Goal: Transaction & Acquisition: Purchase product/service

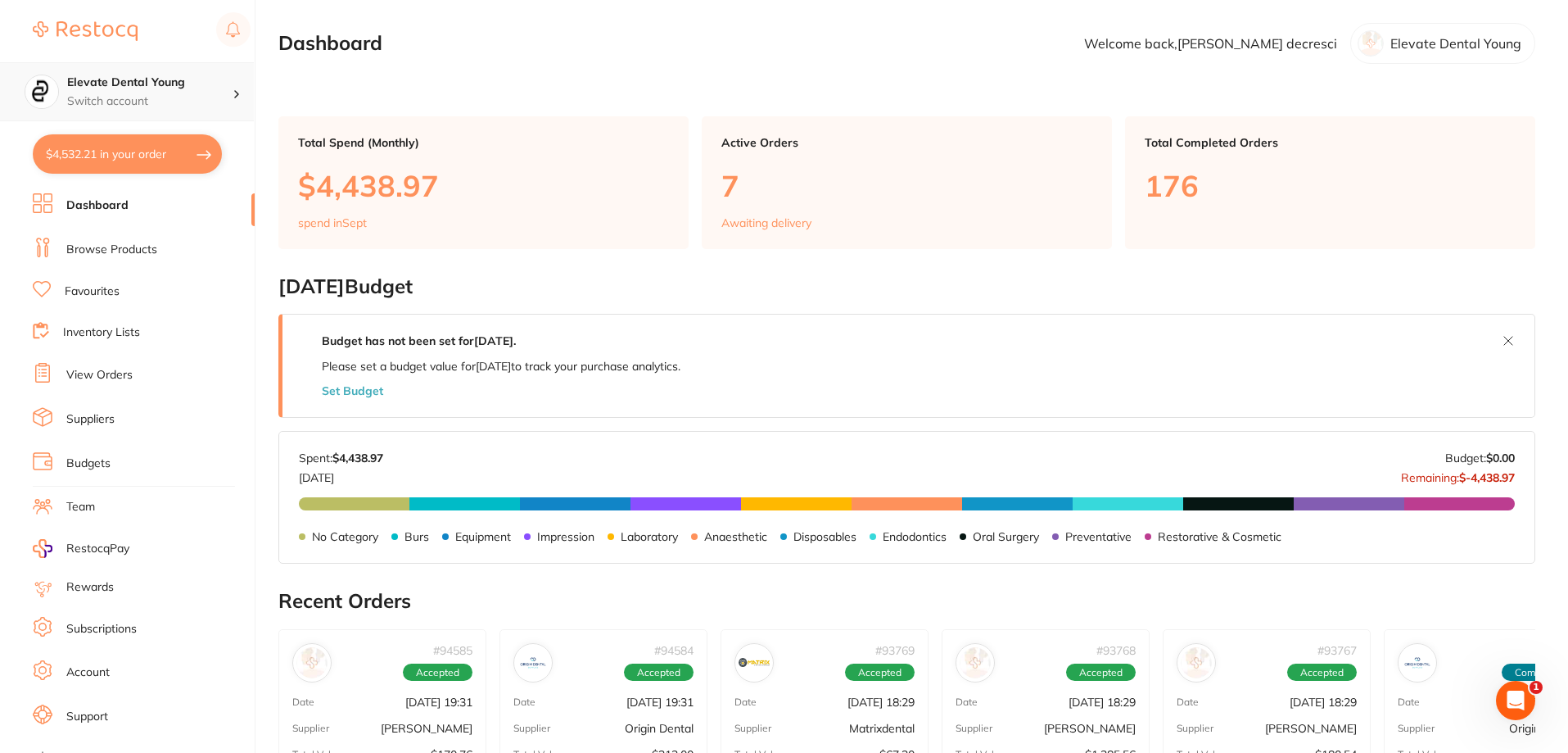
click at [170, 105] on p "Switch account" at bounding box center [149, 102] width 165 height 17
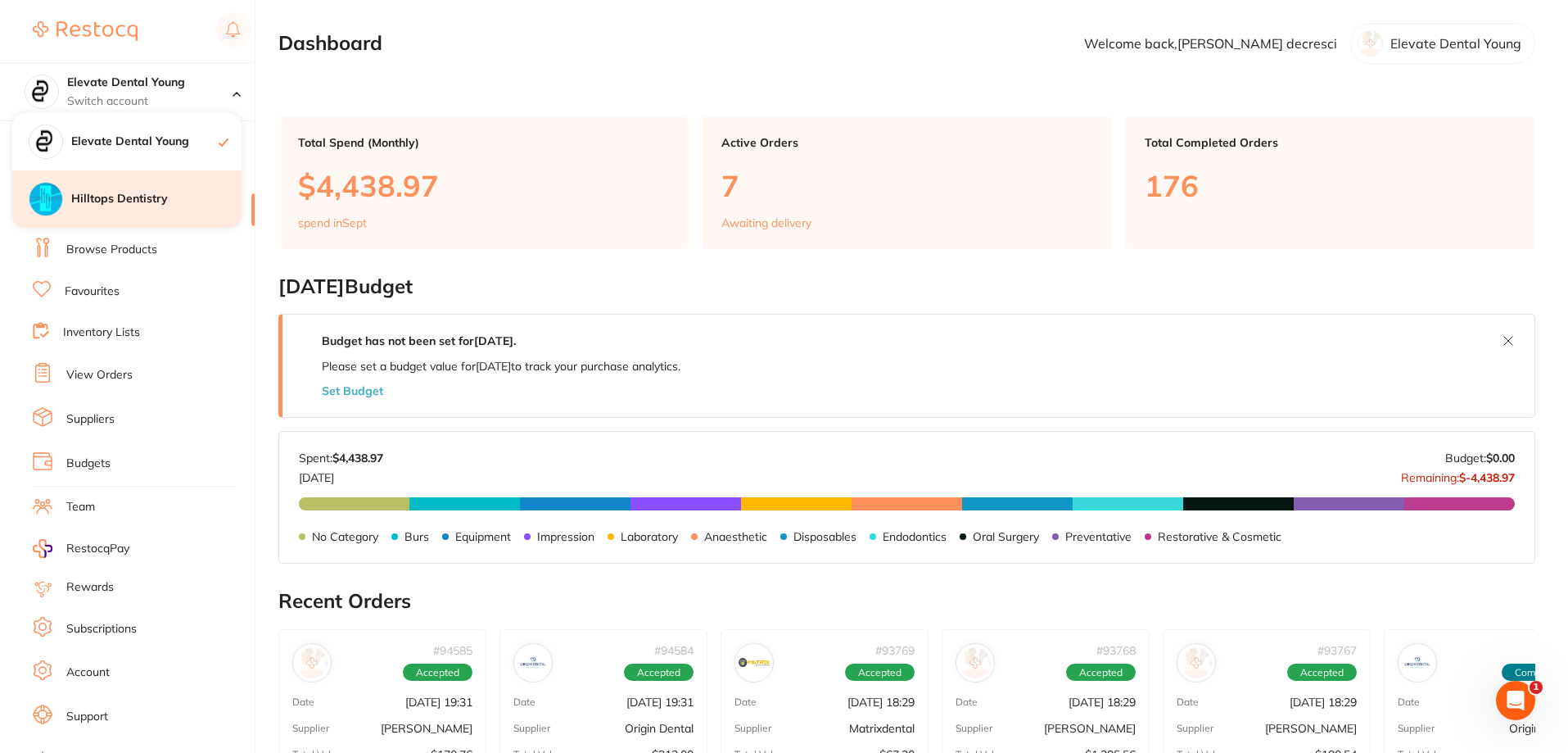
click at [170, 199] on h4 "Hilltops Dentistry" at bounding box center [156, 199] width 170 height 17
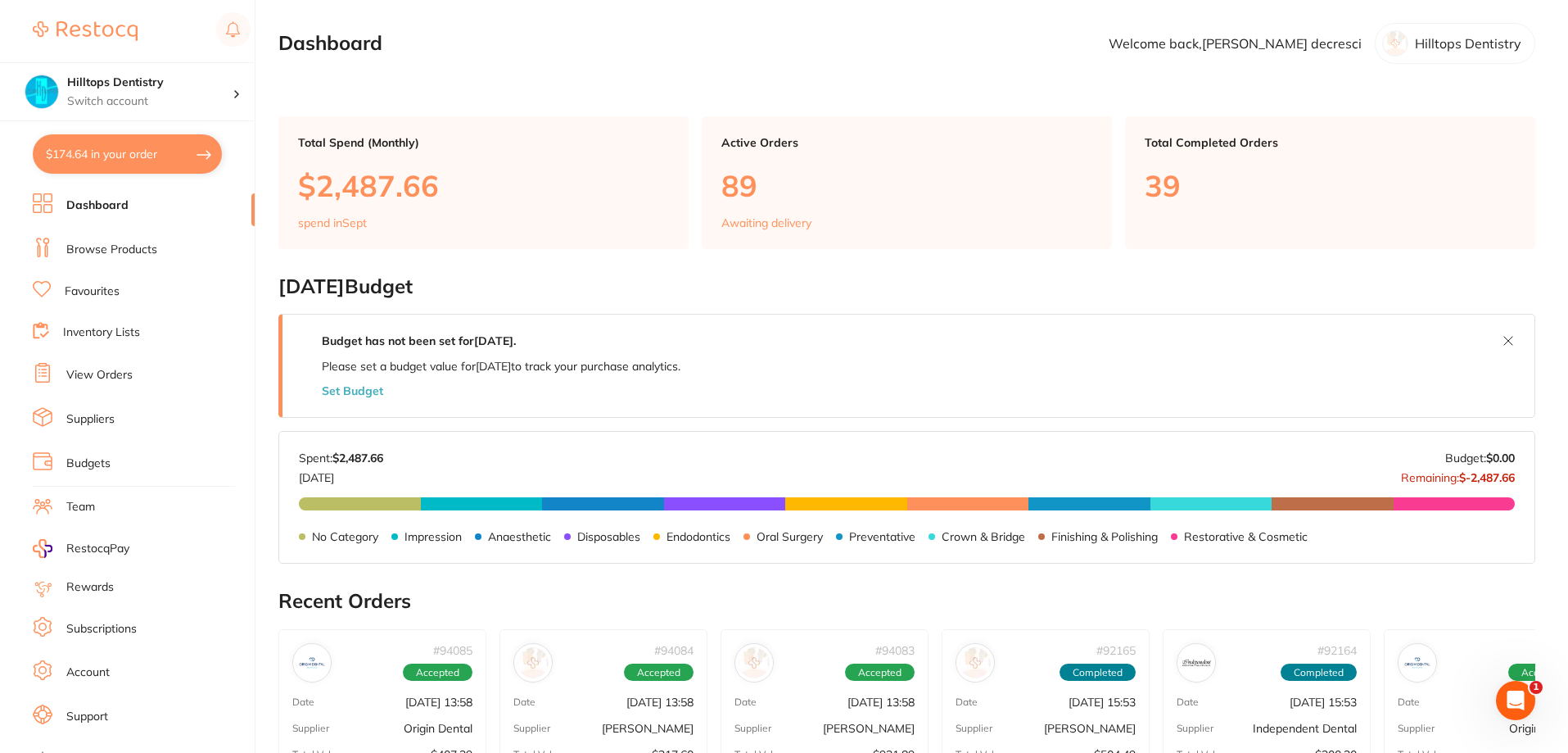
click at [123, 248] on link "Browse Products" at bounding box center [111, 250] width 91 height 17
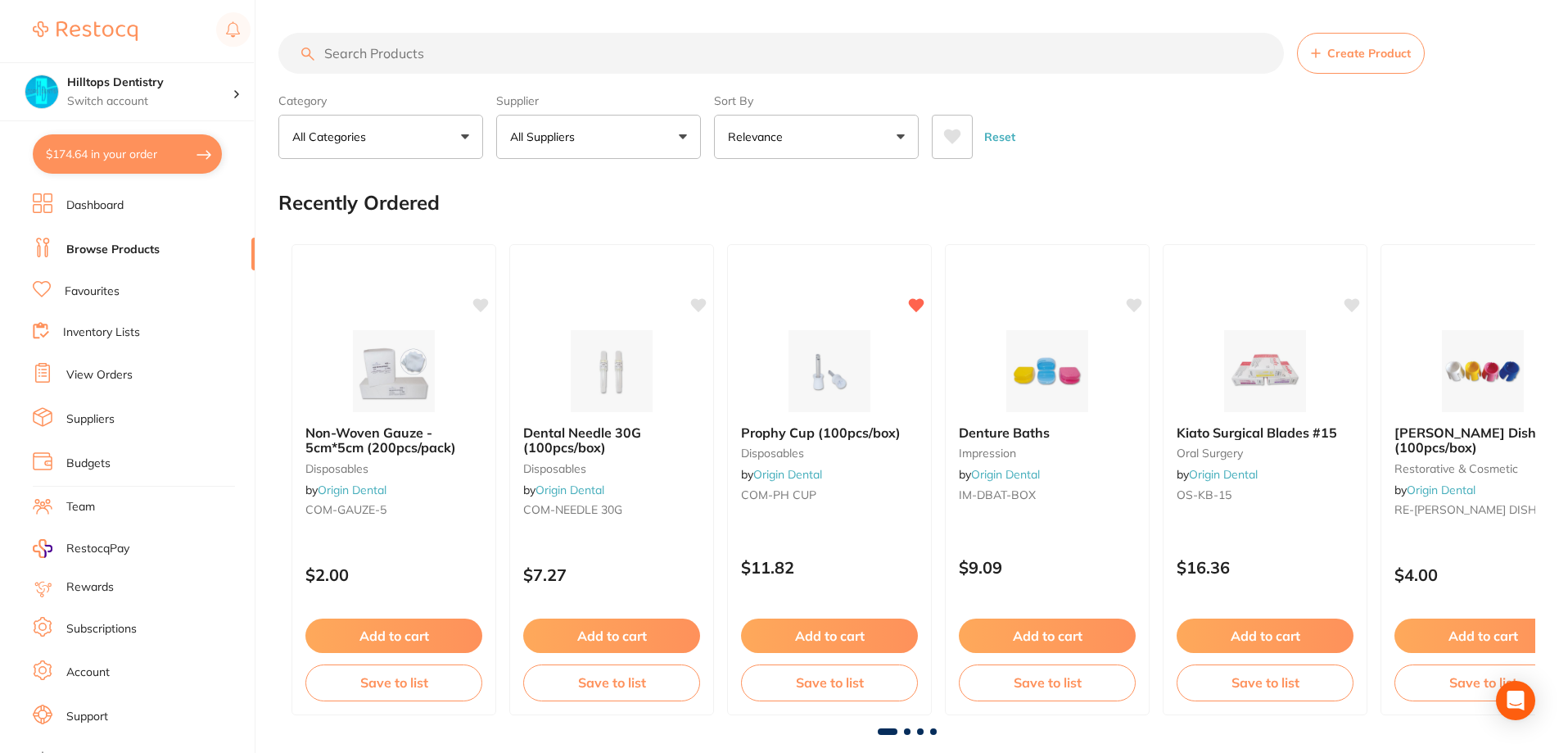
click at [614, 141] on button "All Suppliers" at bounding box center [598, 136] width 205 height 44
type input "henr"
click at [599, 286] on p "[PERSON_NAME]" at bounding box center [608, 278] width 106 height 15
click at [502, 46] on input "search" at bounding box center [783, 53] width 1009 height 41
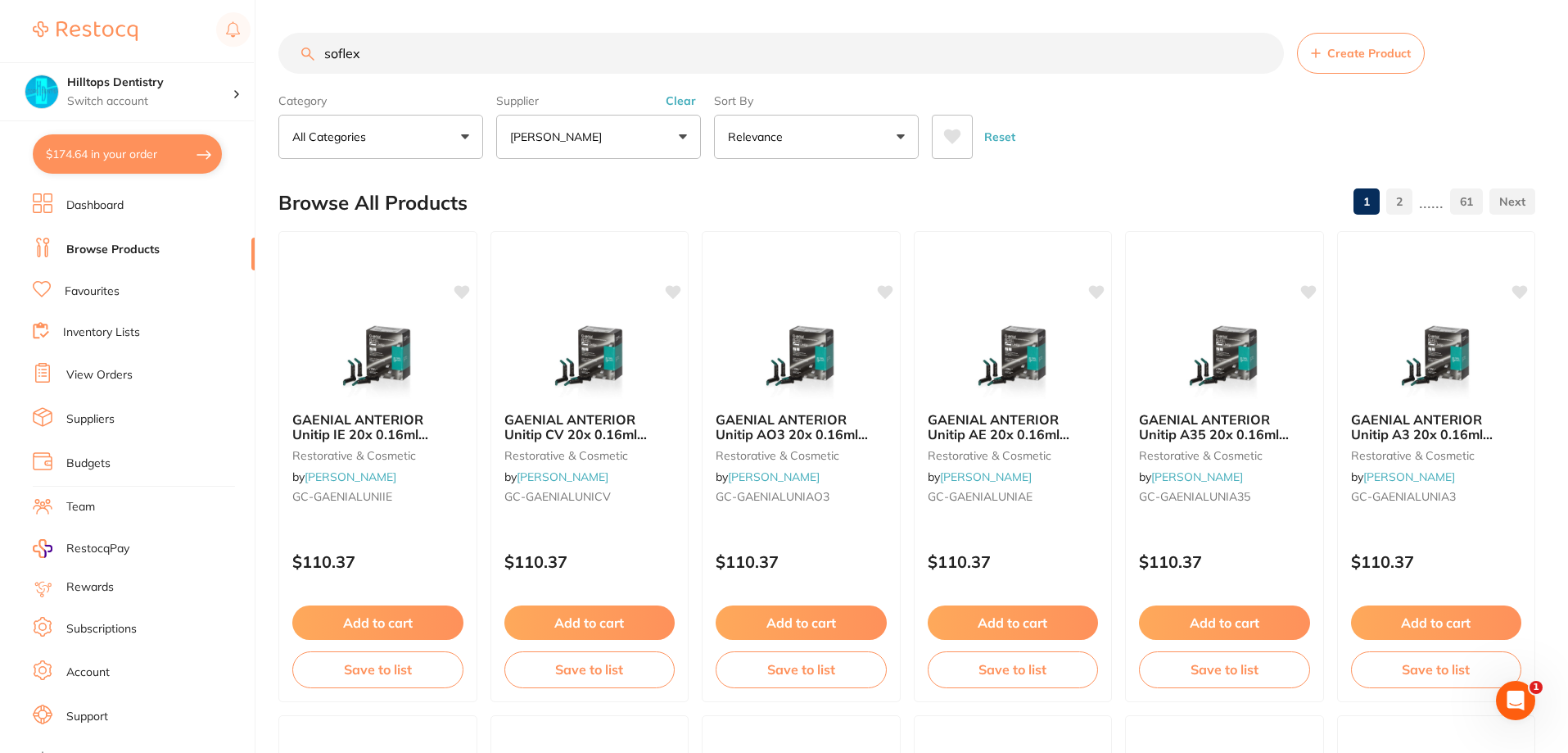
type input "soflex"
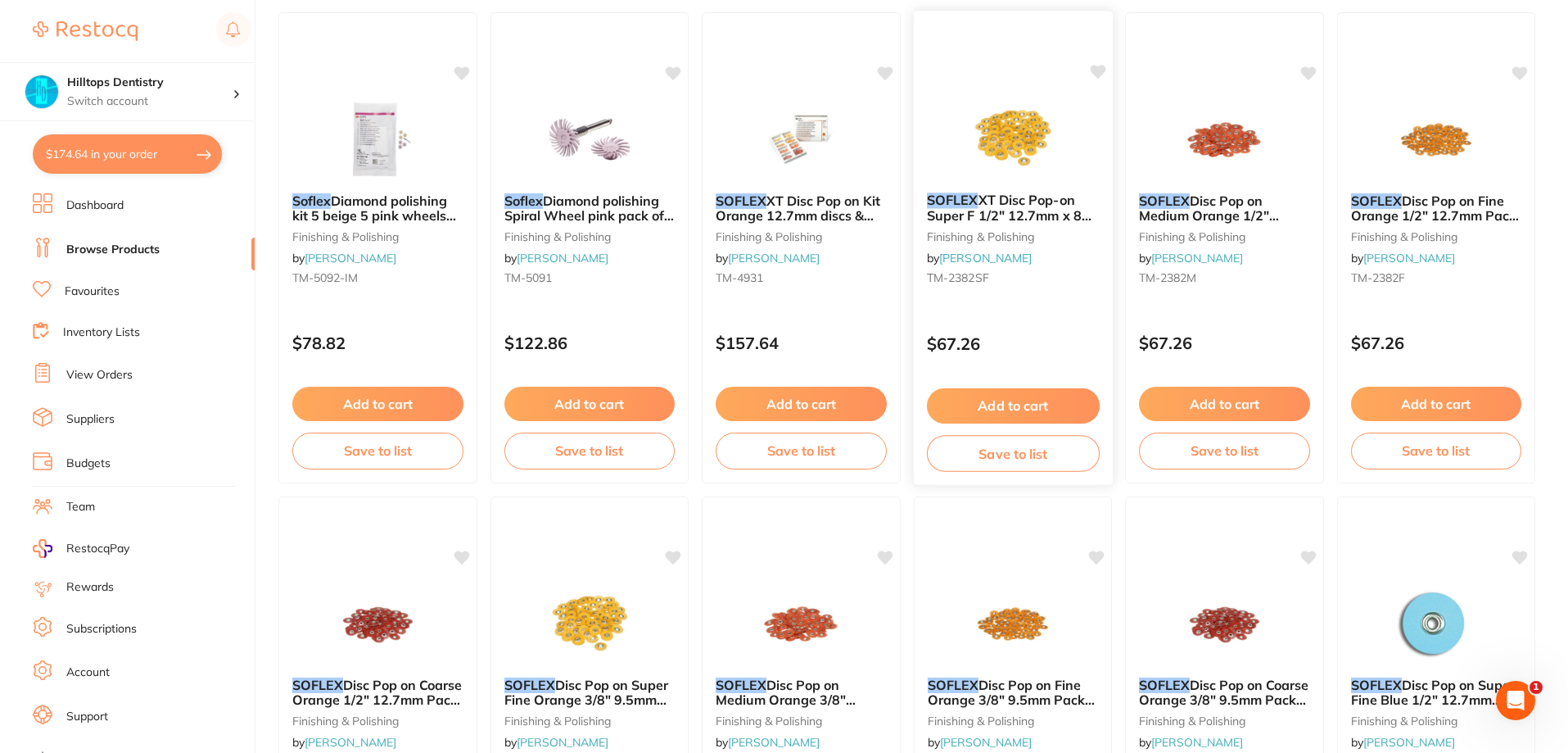
scroll to position [328, 0]
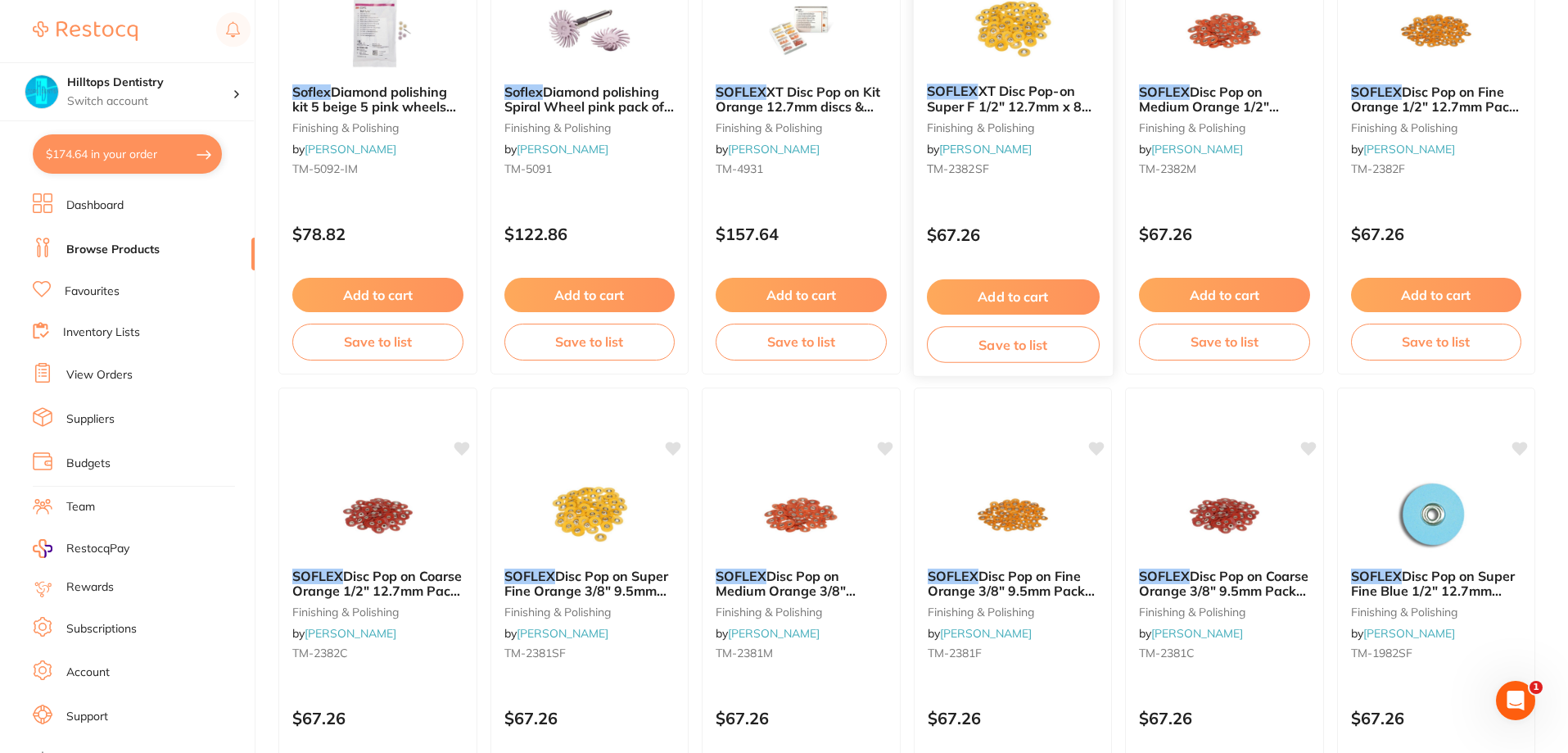
click at [1030, 306] on button "Add to cart" at bounding box center [1012, 297] width 173 height 36
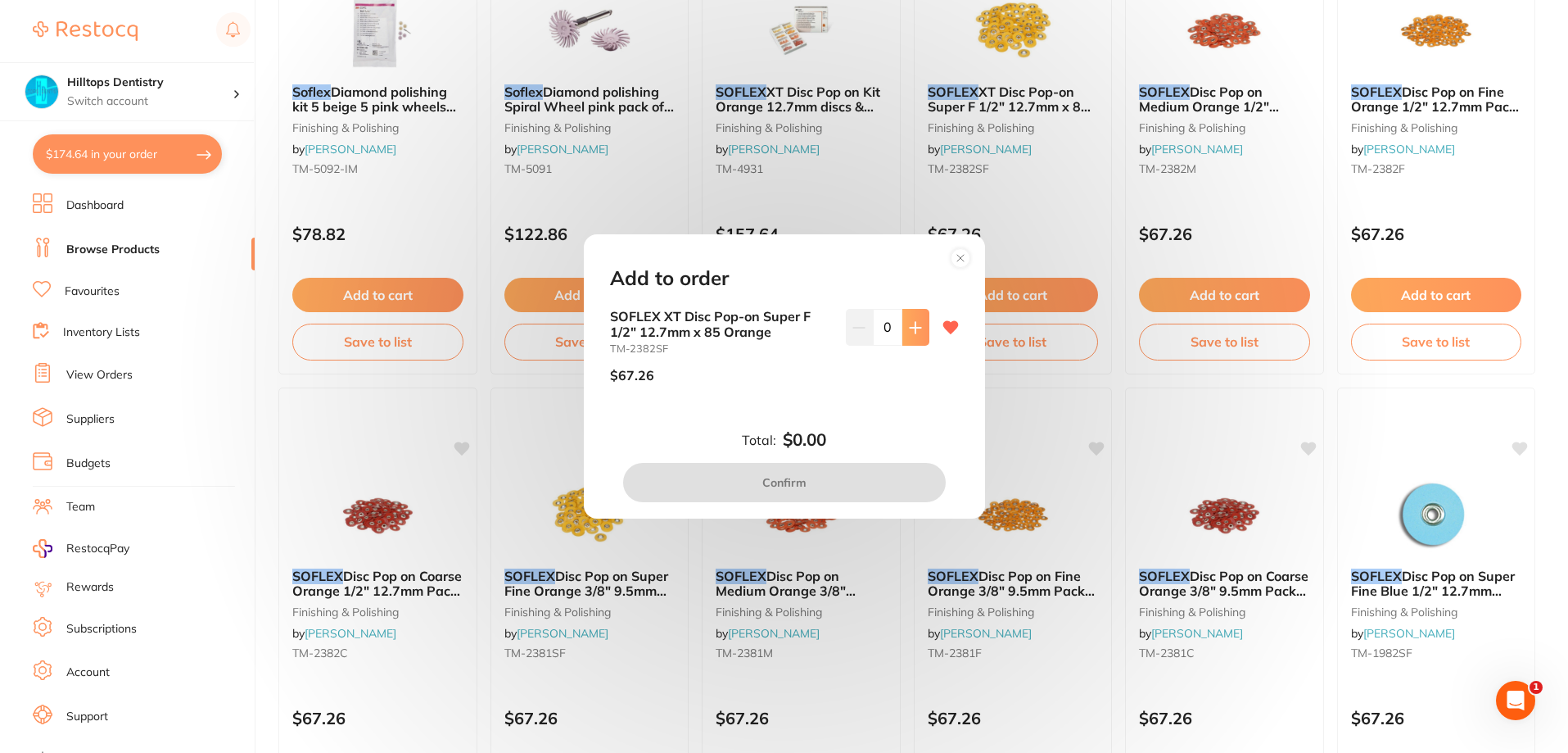
scroll to position [0, 0]
click at [921, 338] on button at bounding box center [915, 327] width 27 height 36
type input "1"
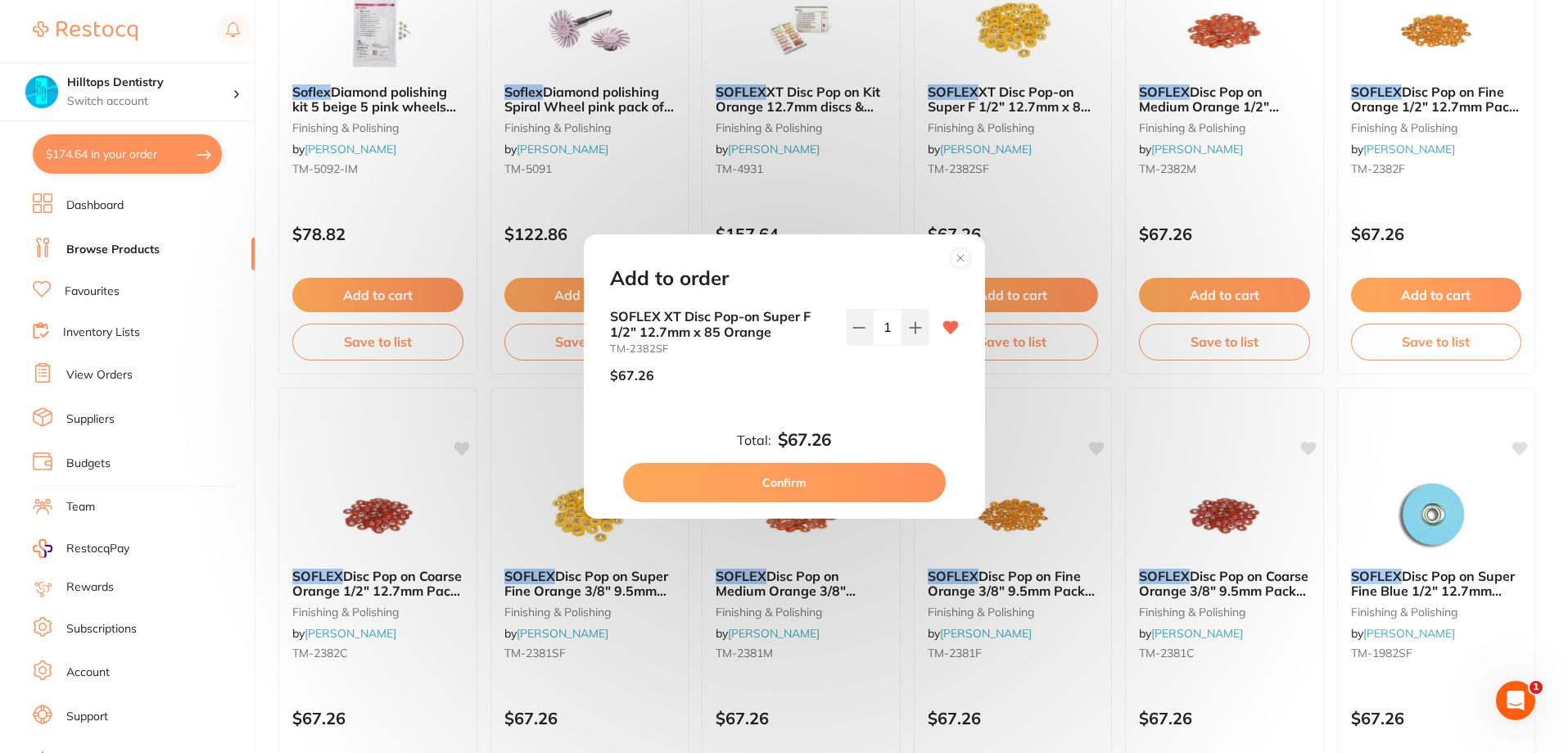
click at [875, 485] on button "Confirm" at bounding box center [784, 482] width 322 height 39
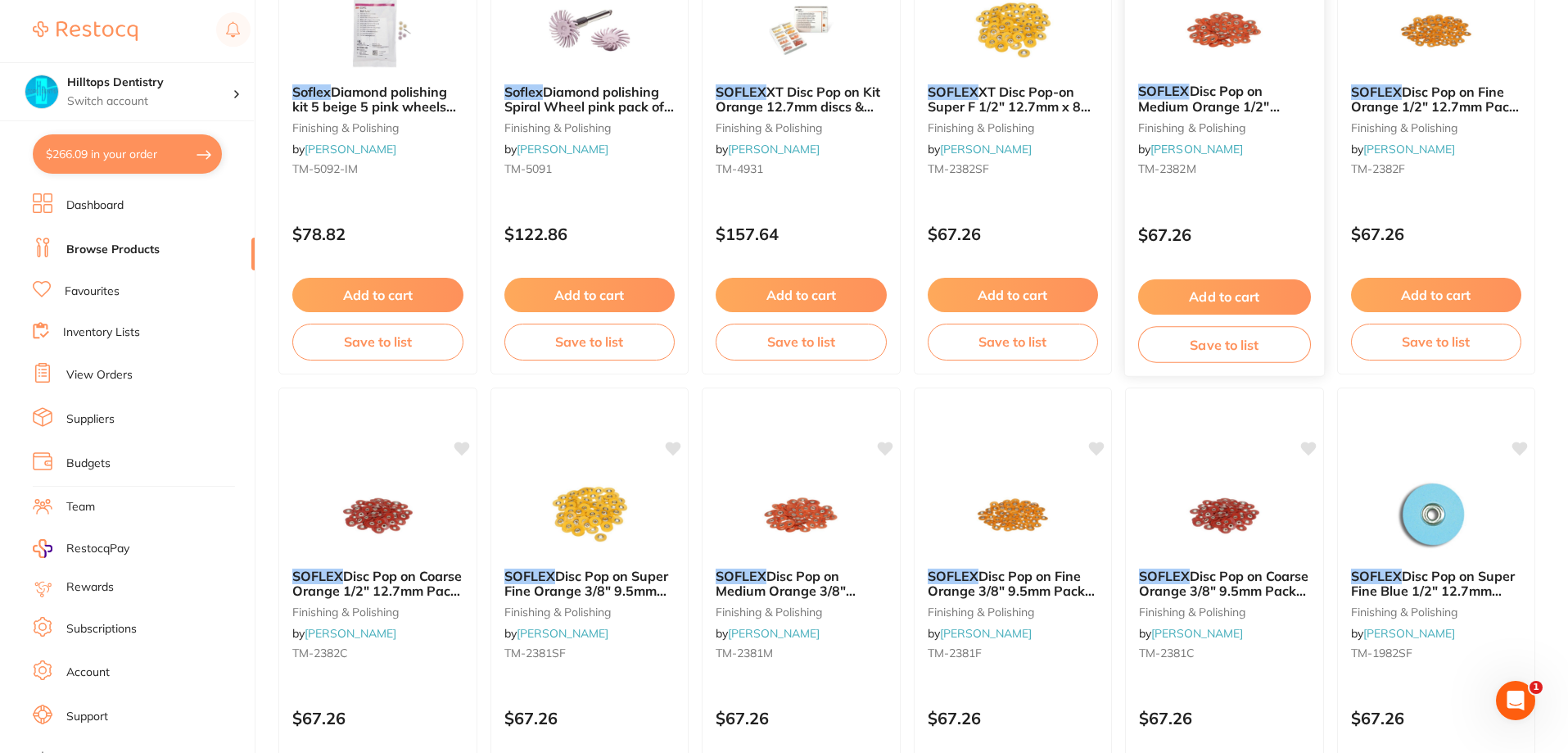
click at [1263, 286] on button "Add to cart" at bounding box center [1224, 297] width 173 height 36
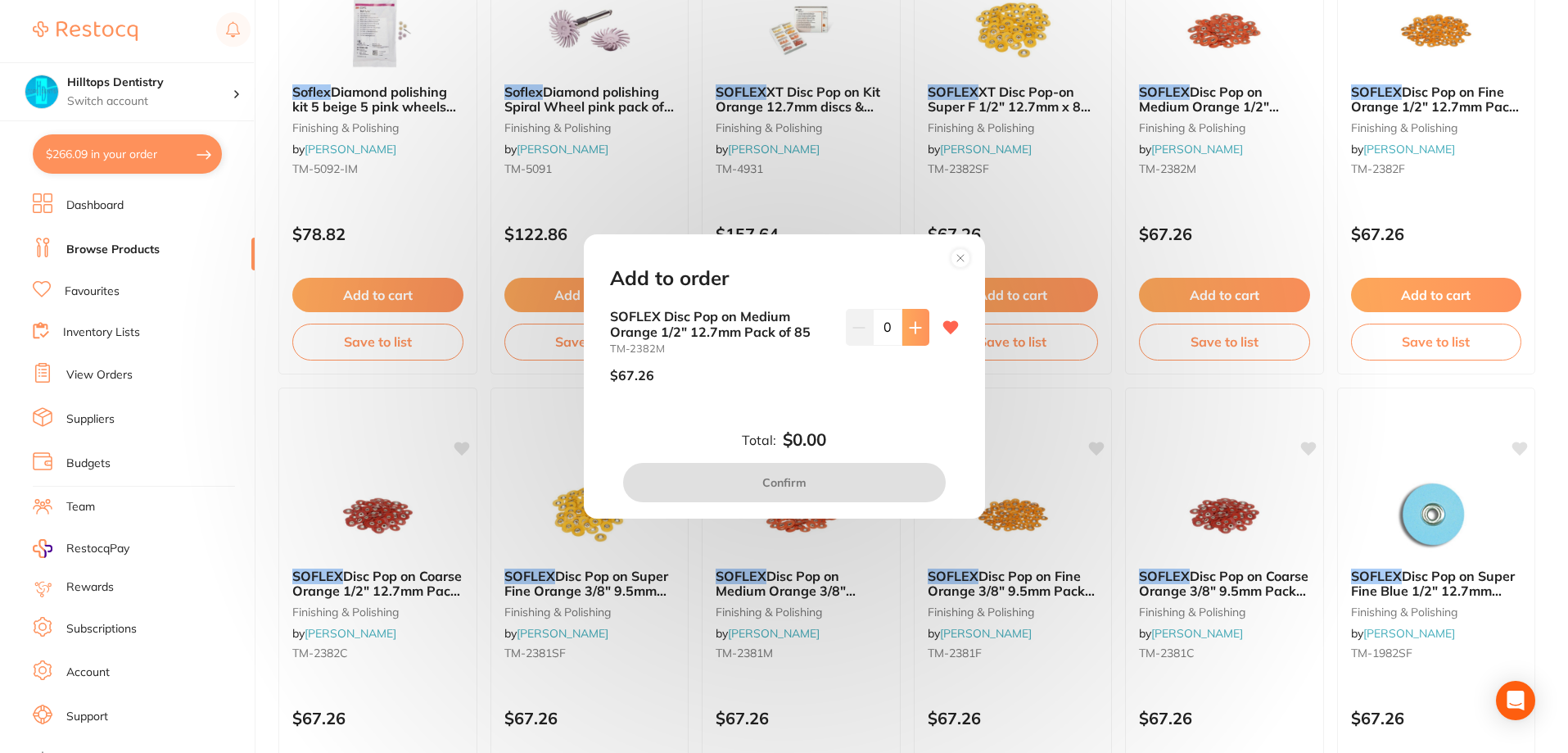
click at [921, 320] on button at bounding box center [915, 327] width 27 height 36
type input "1"
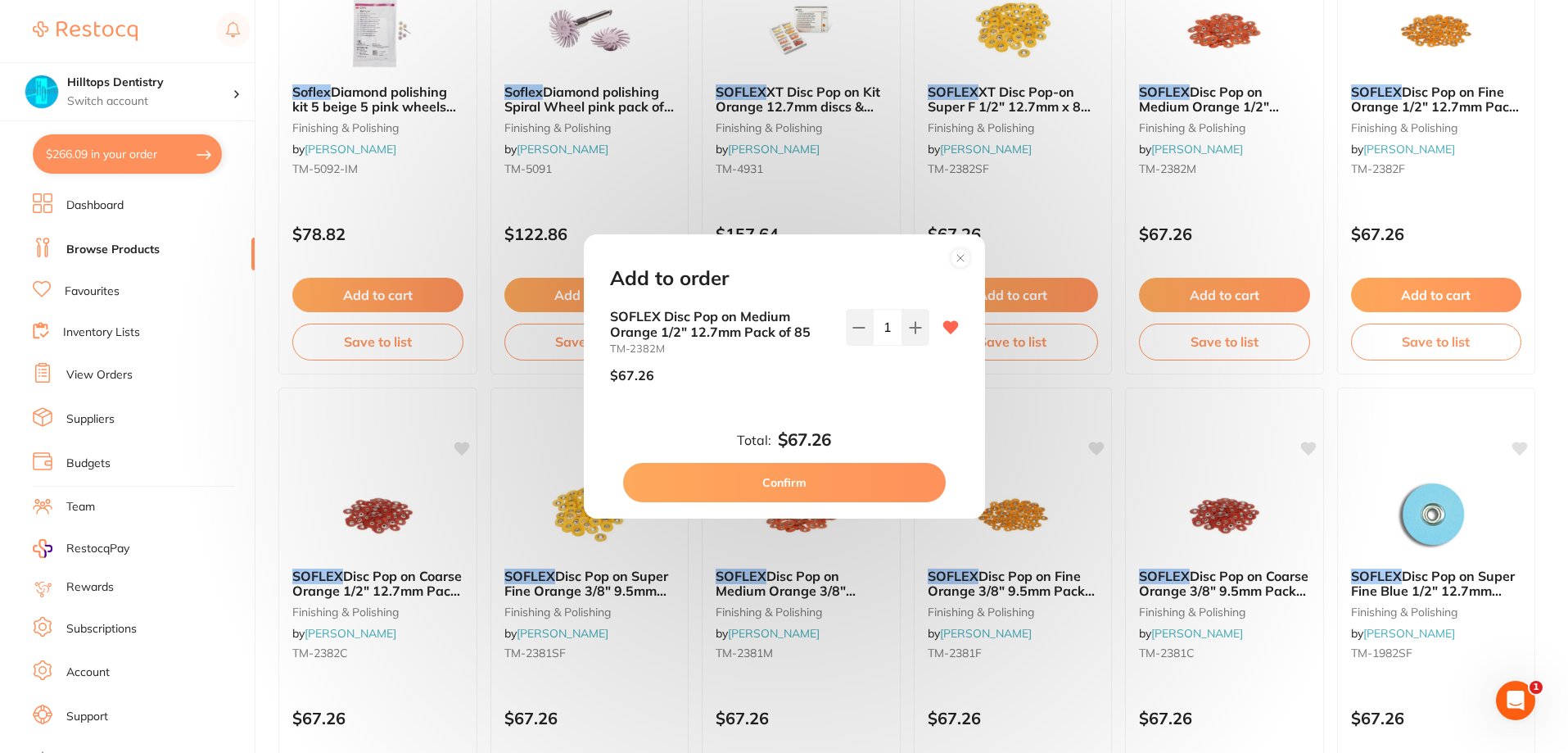
click at [861, 485] on button "Confirm" at bounding box center [784, 482] width 322 height 39
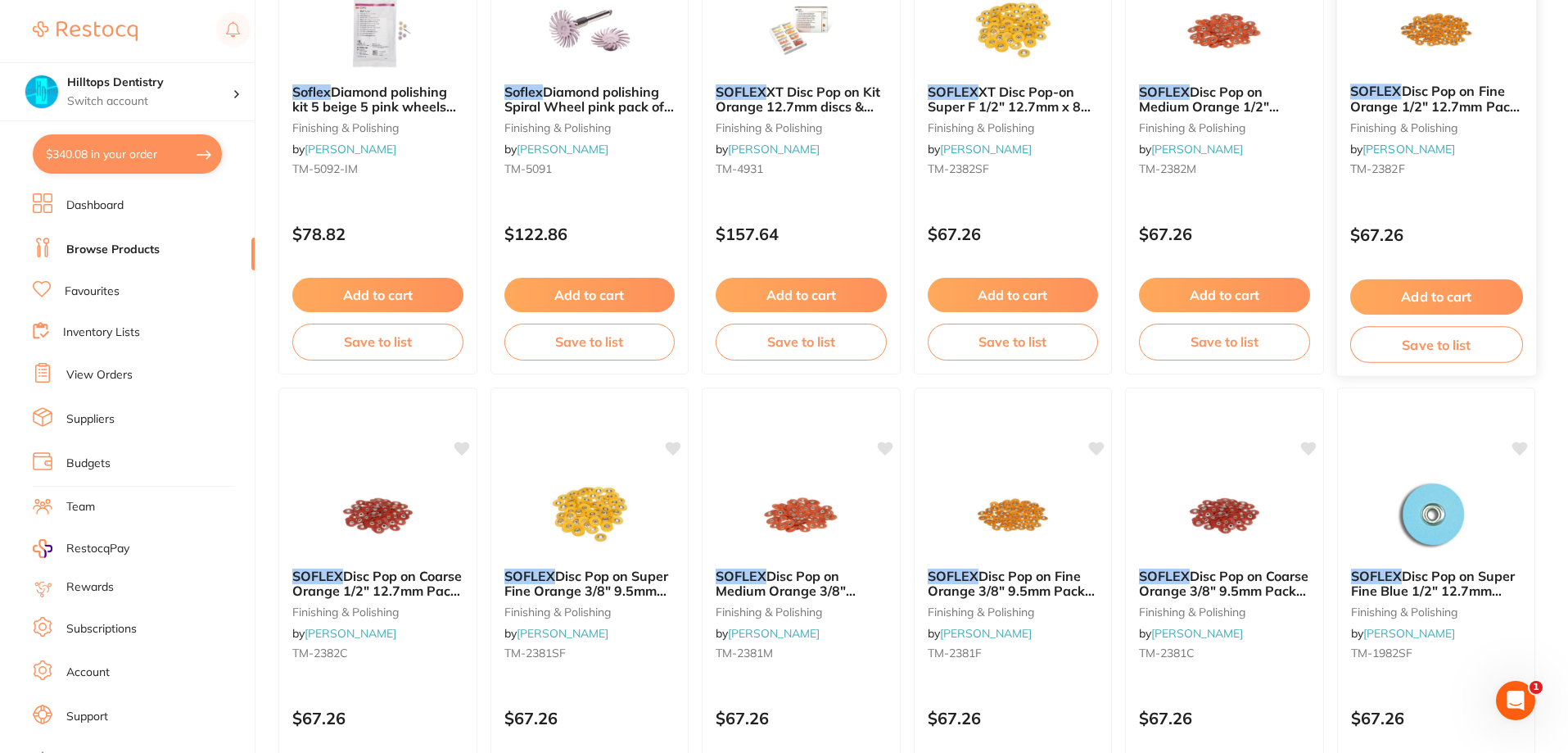
click at [1436, 290] on button "Add to cart" at bounding box center [1435, 297] width 173 height 36
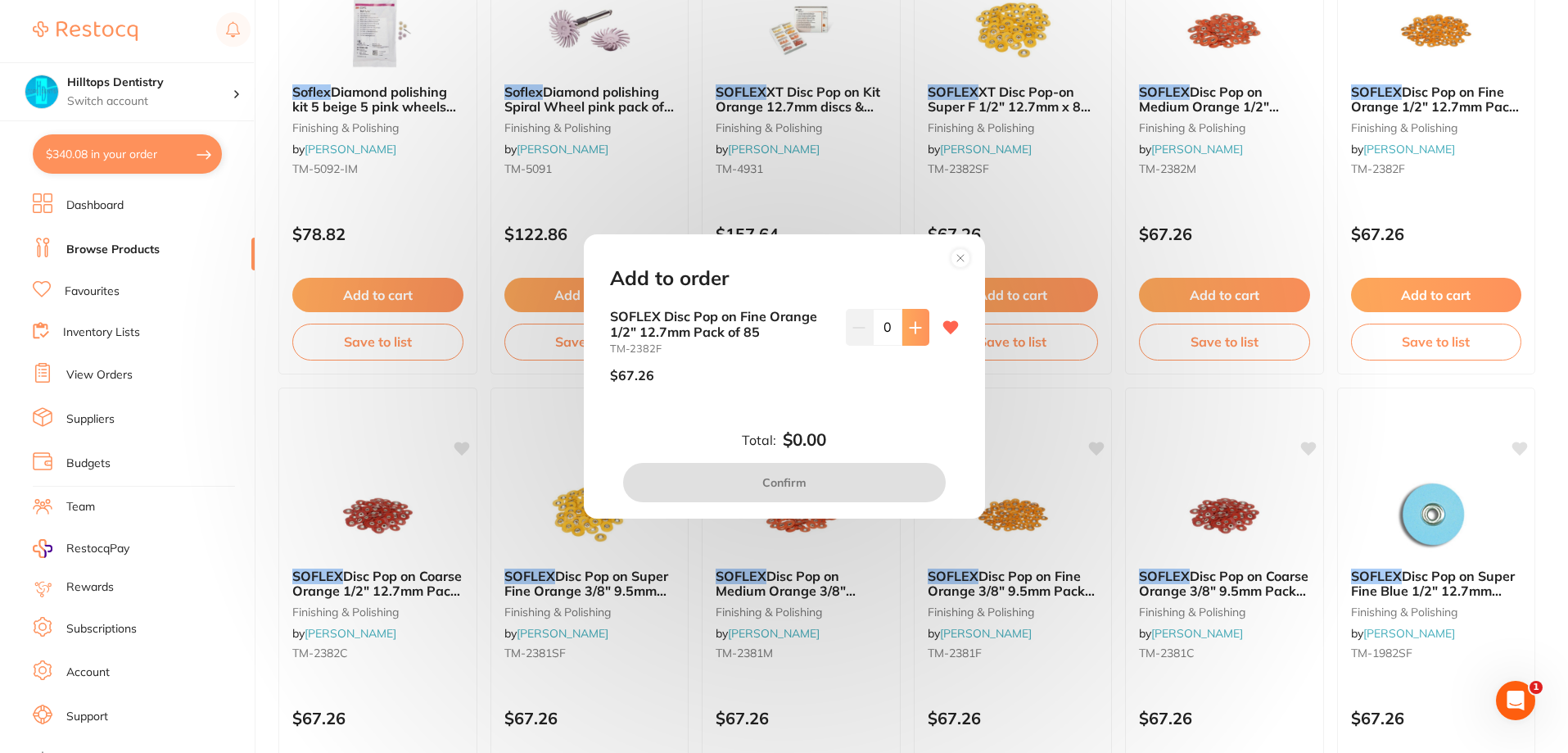
click at [916, 327] on icon at bounding box center [914, 327] width 10 height 10
type input "1"
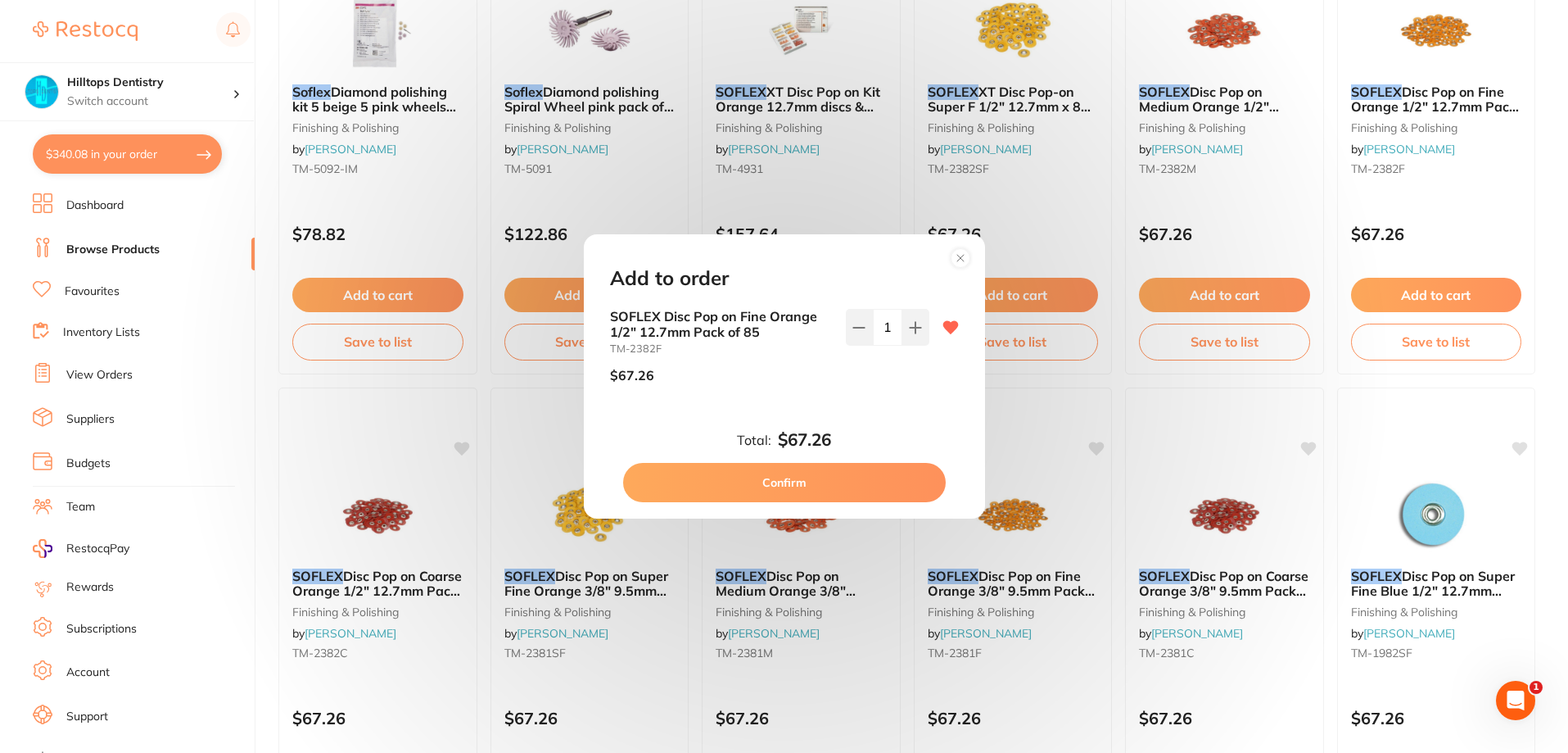
click at [804, 494] on button "Confirm" at bounding box center [784, 482] width 322 height 39
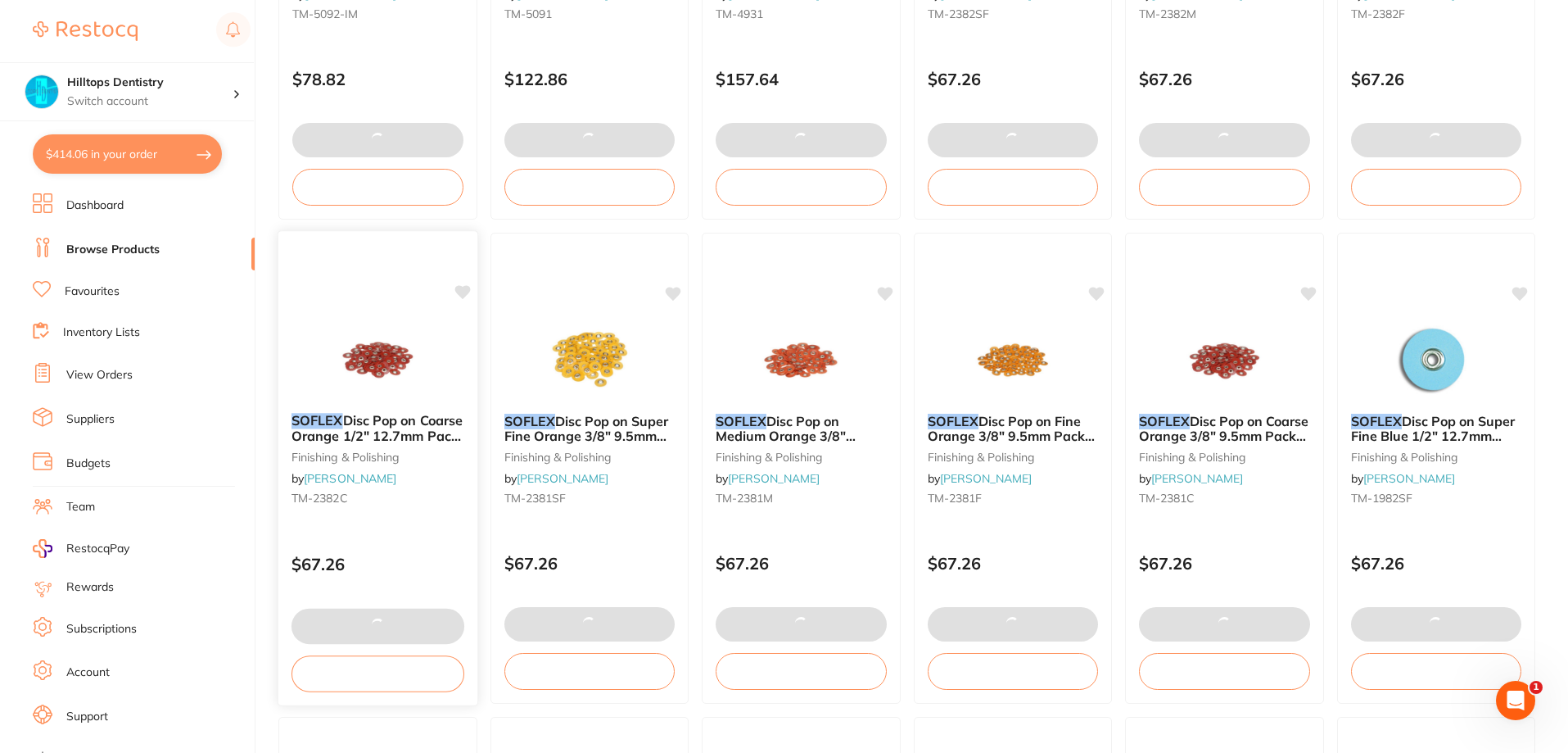
scroll to position [491, 0]
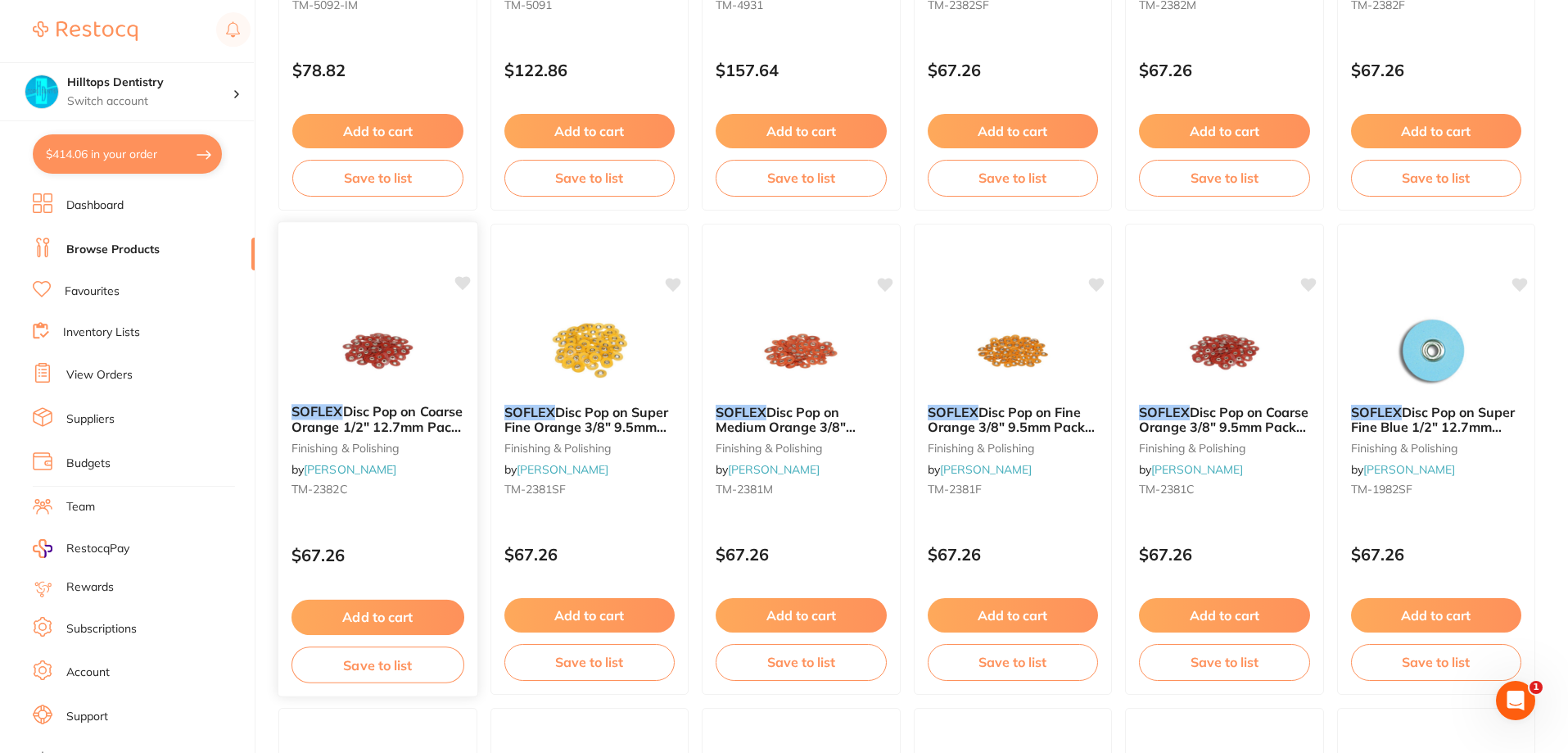
click at [394, 611] on button "Add to cart" at bounding box center [377, 618] width 173 height 36
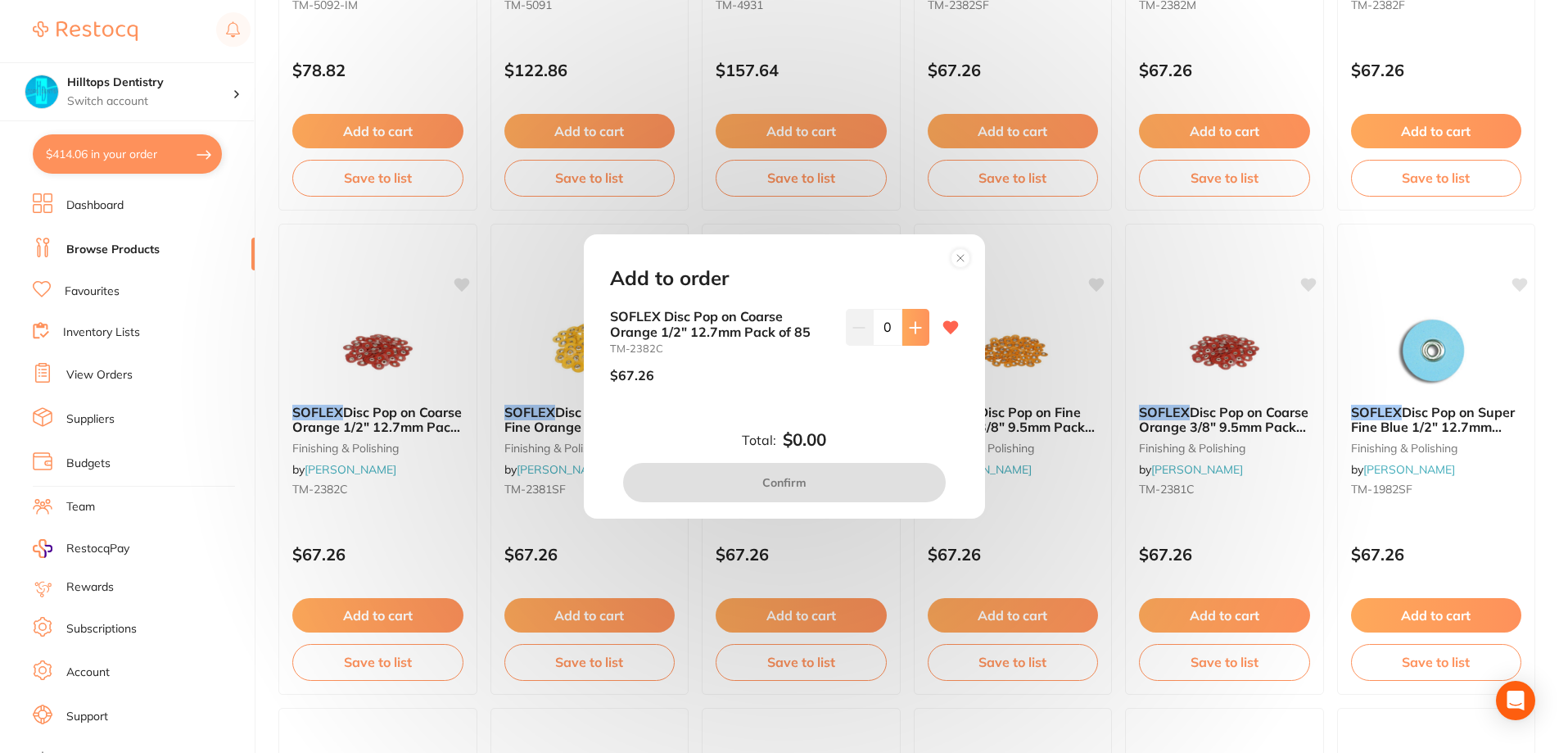
click at [909, 333] on icon at bounding box center [915, 328] width 13 height 13
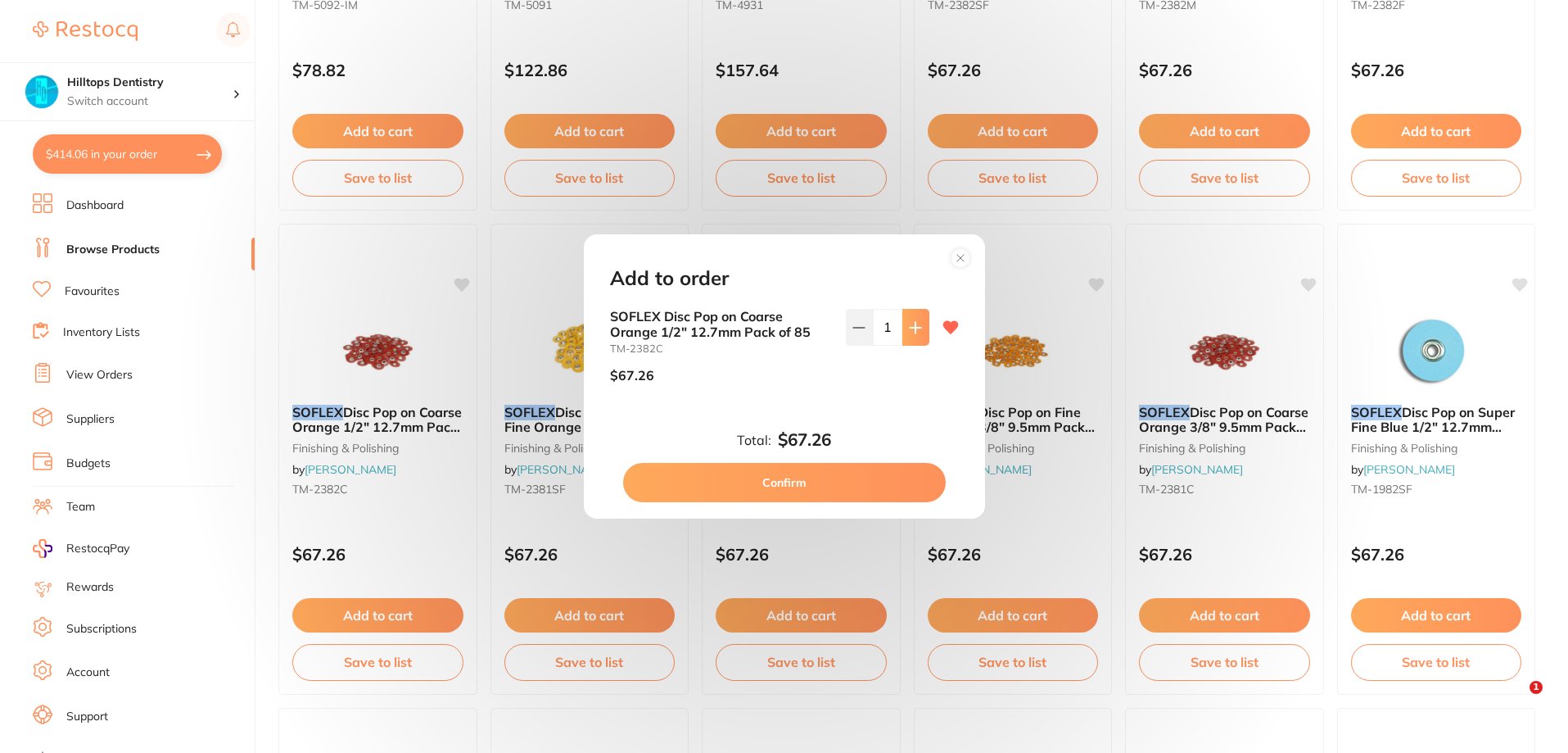
type input "1"
click at [836, 493] on button "Confirm" at bounding box center [784, 482] width 322 height 39
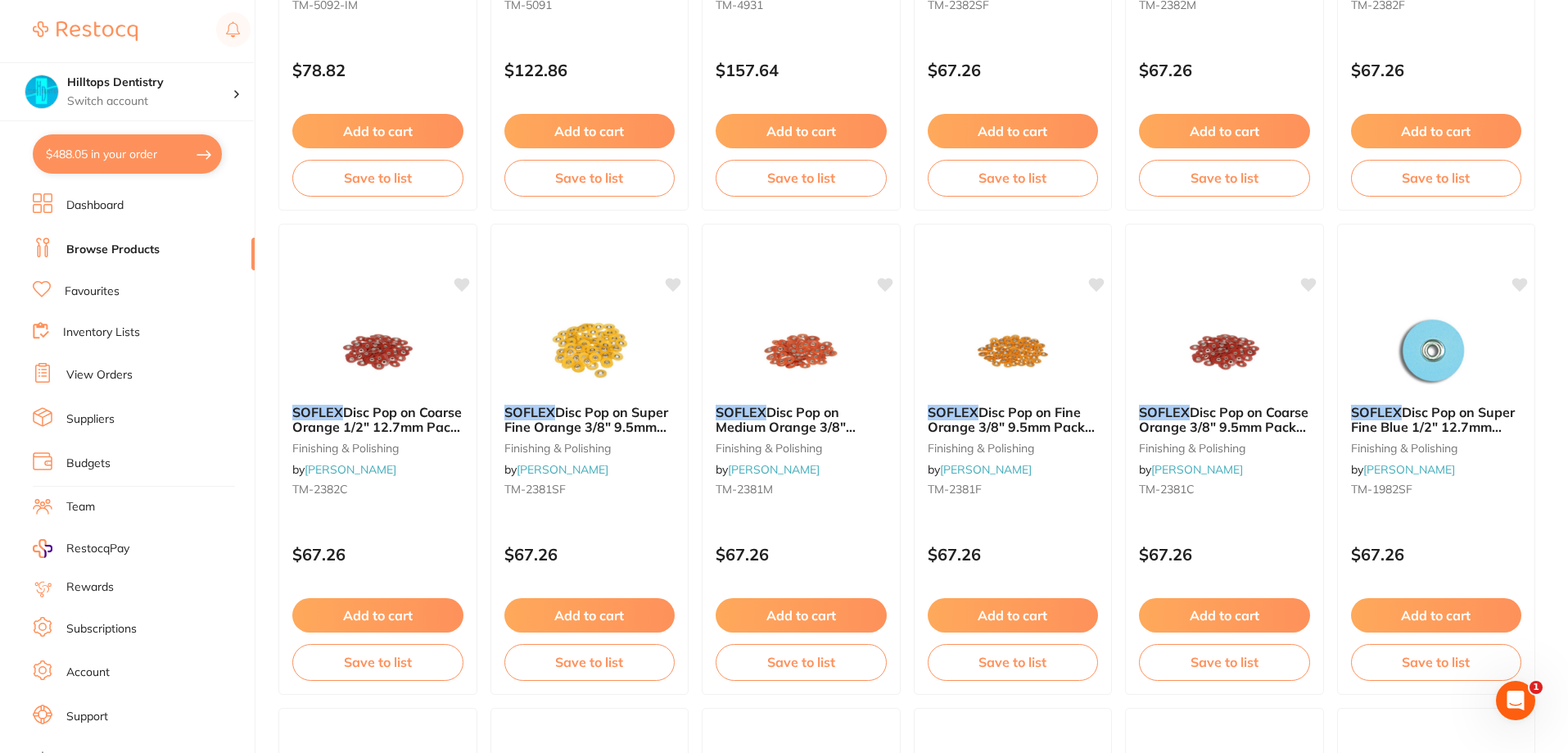
click at [584, 616] on button "Add to cart" at bounding box center [589, 615] width 171 height 35
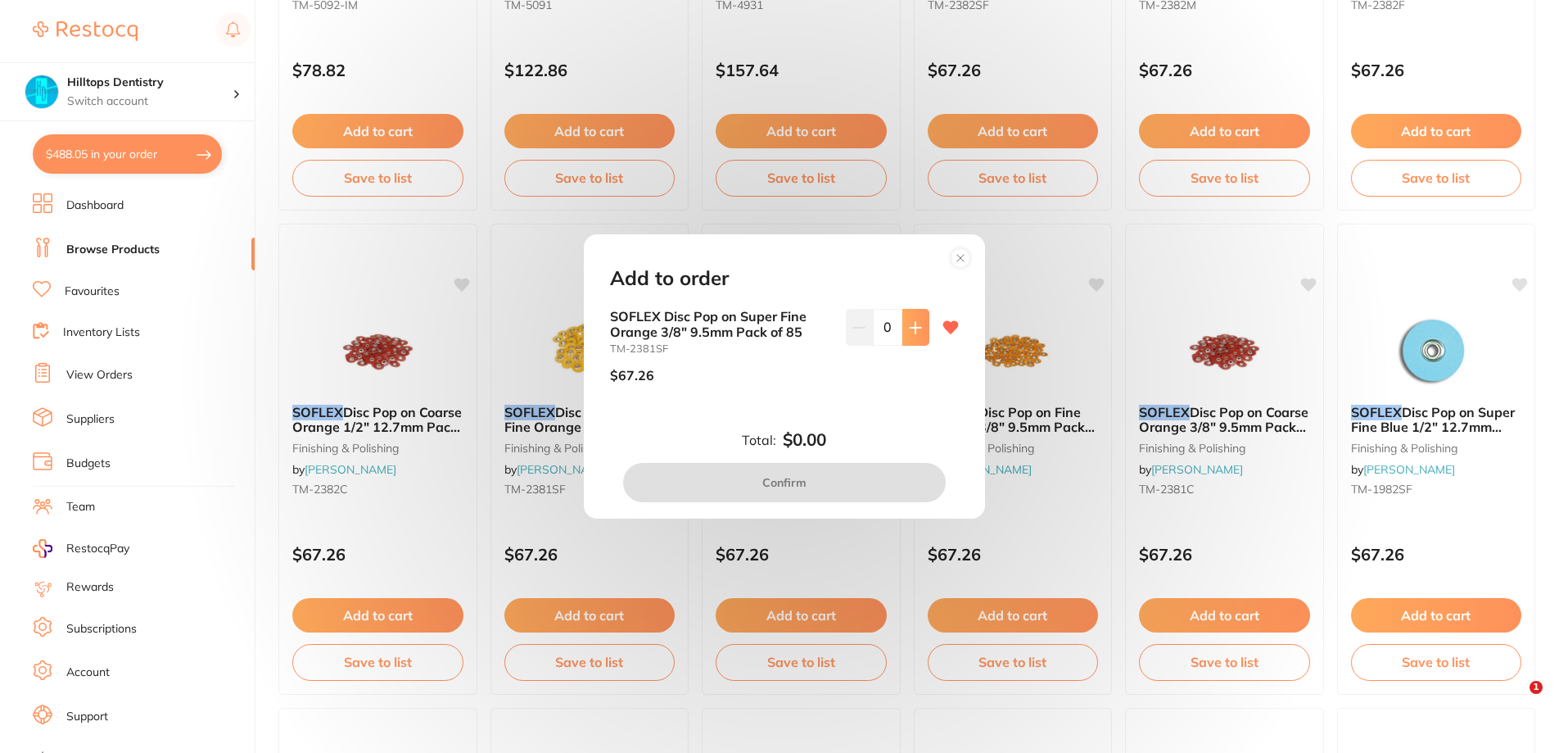
click at [918, 325] on button at bounding box center [915, 327] width 27 height 36
type input "1"
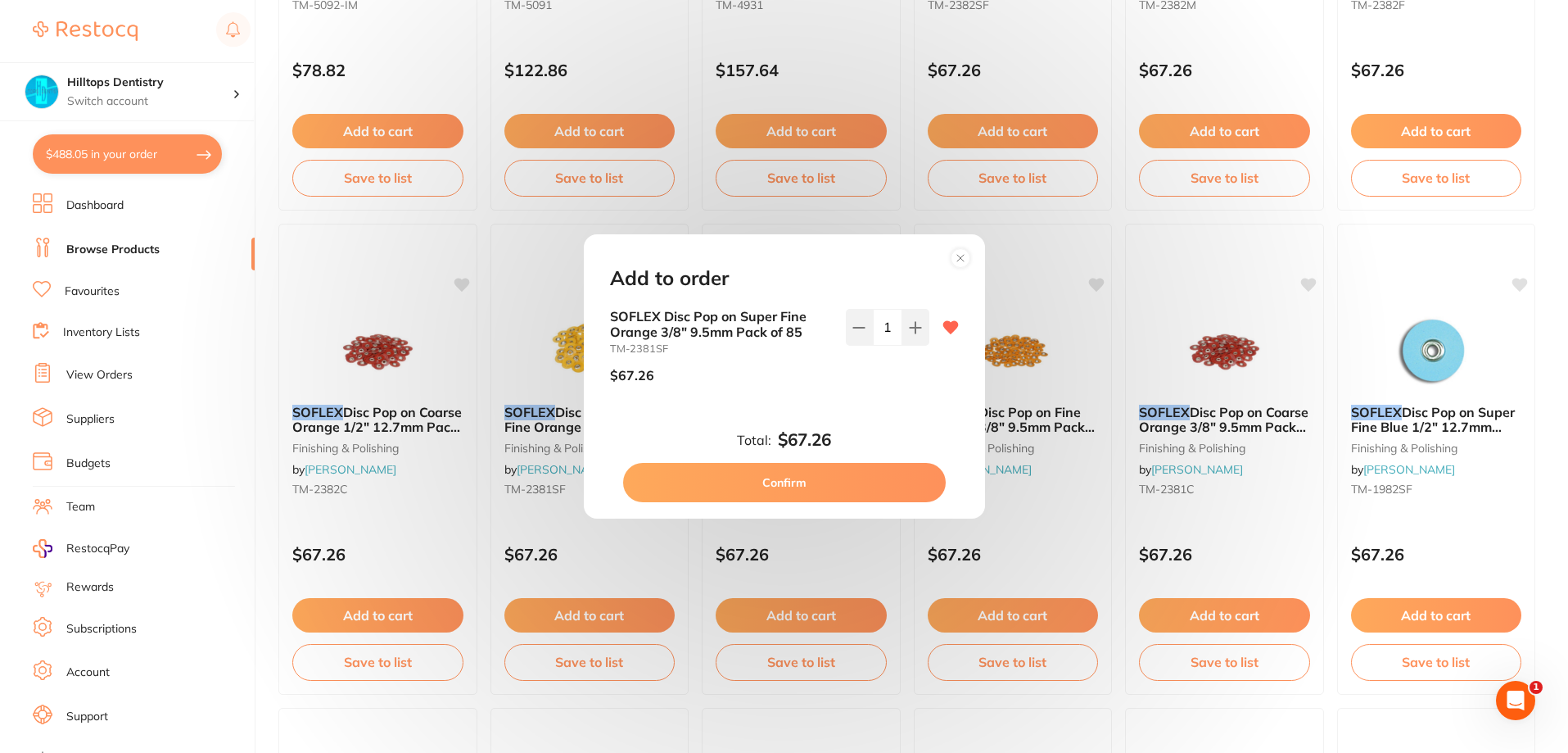
click at [861, 481] on button "Confirm" at bounding box center [784, 482] width 322 height 39
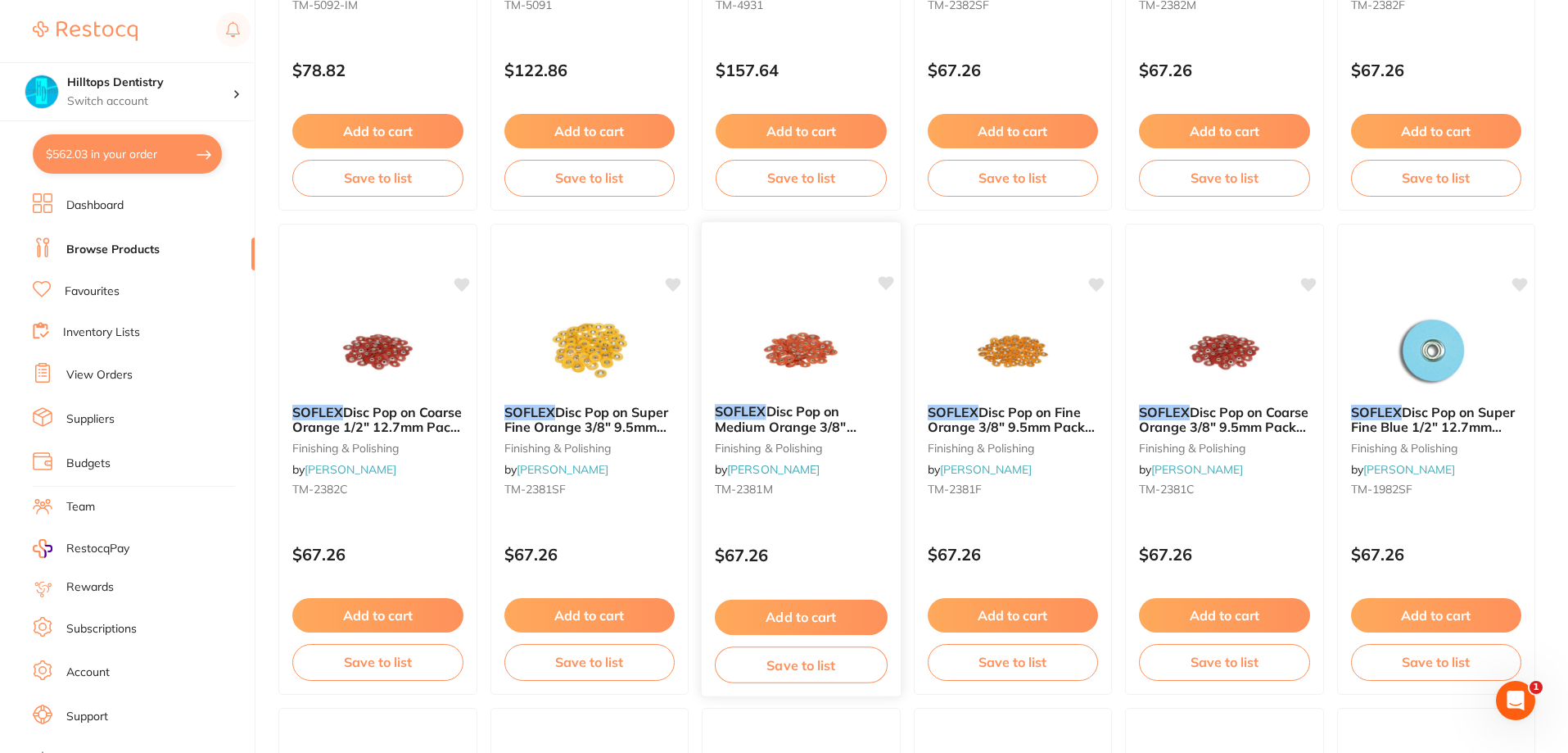
click at [794, 618] on button "Add to cart" at bounding box center [800, 618] width 173 height 36
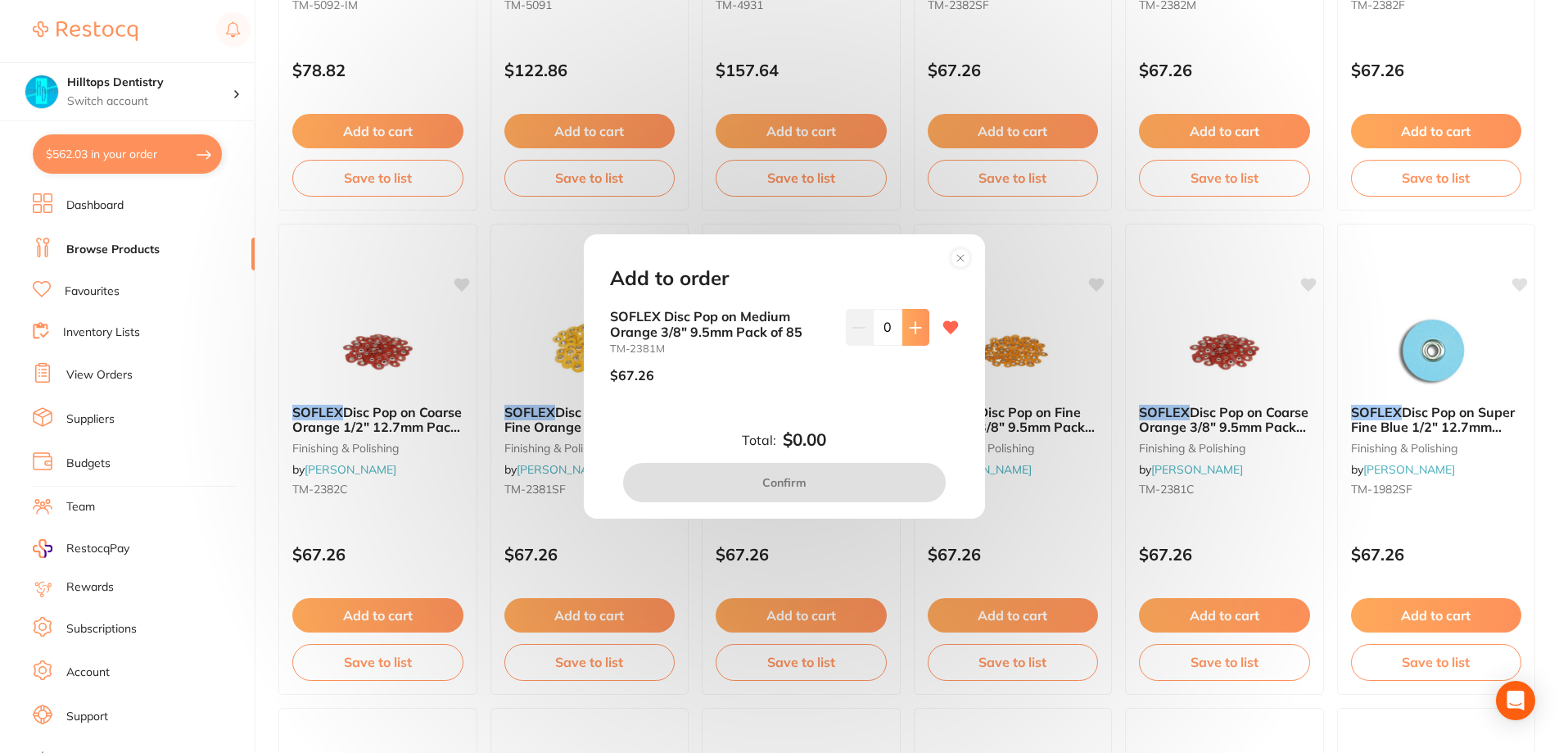
click at [919, 322] on button at bounding box center [915, 327] width 27 height 36
type input "1"
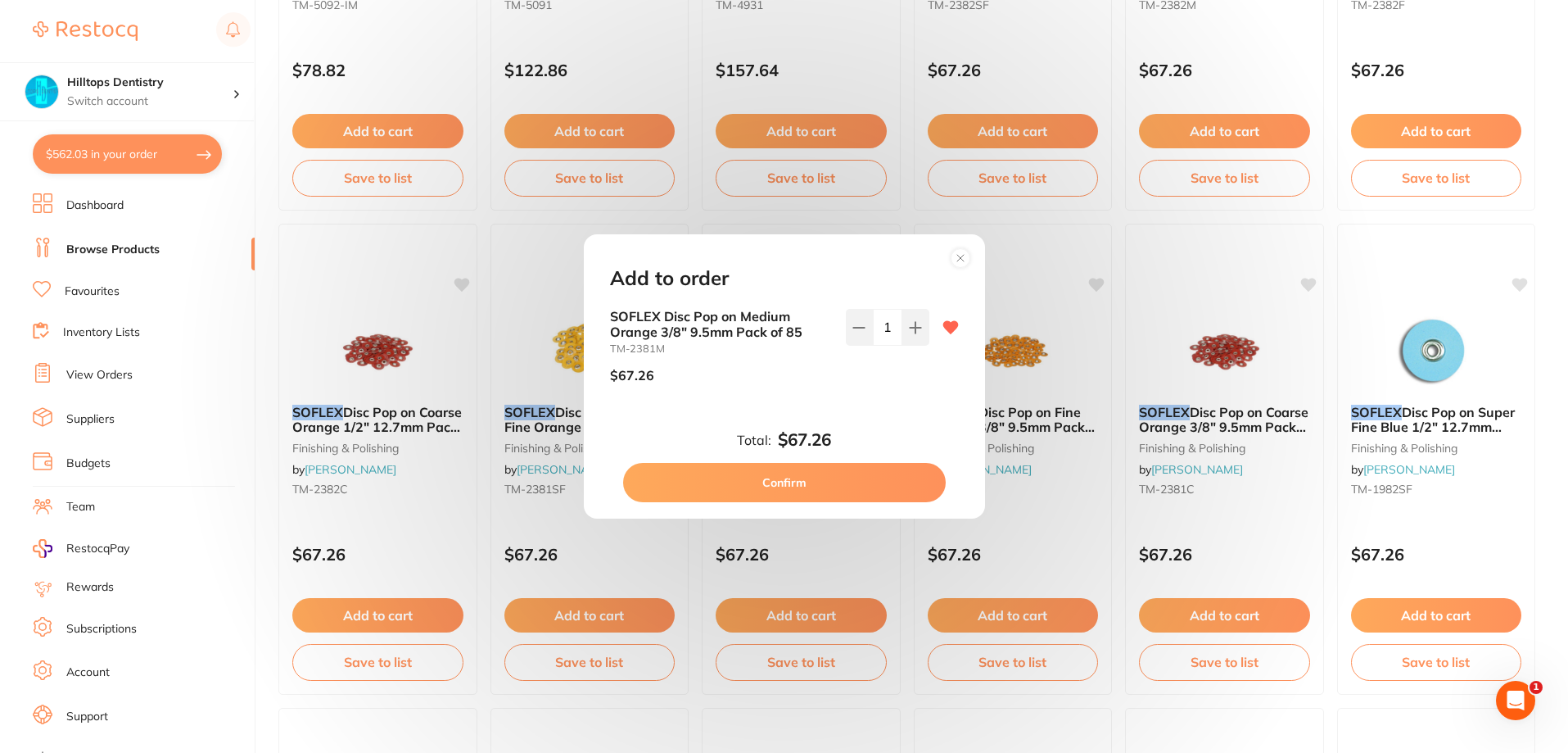
click at [823, 487] on button "Confirm" at bounding box center [784, 482] width 322 height 39
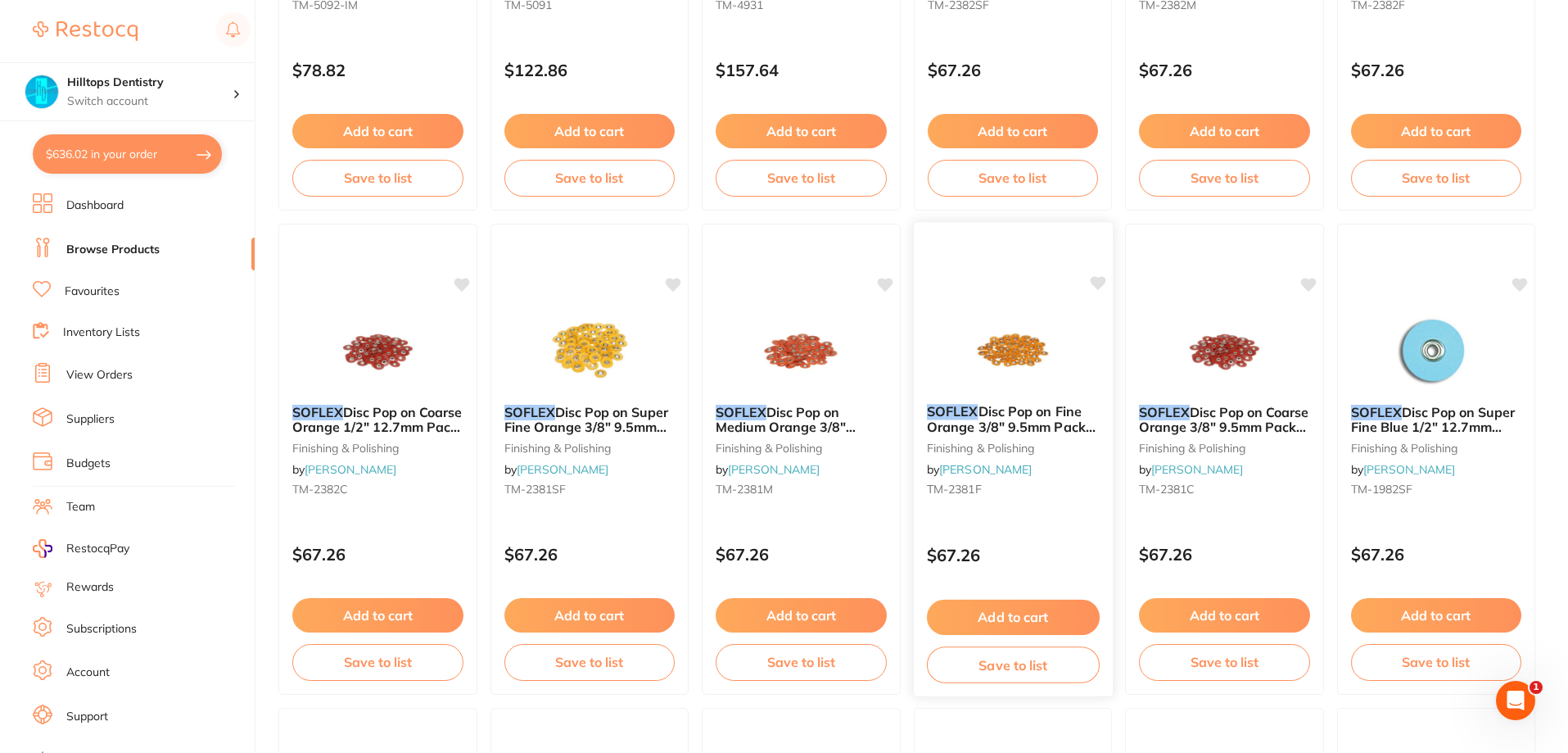
click at [1024, 619] on button "Add to cart" at bounding box center [1012, 618] width 173 height 36
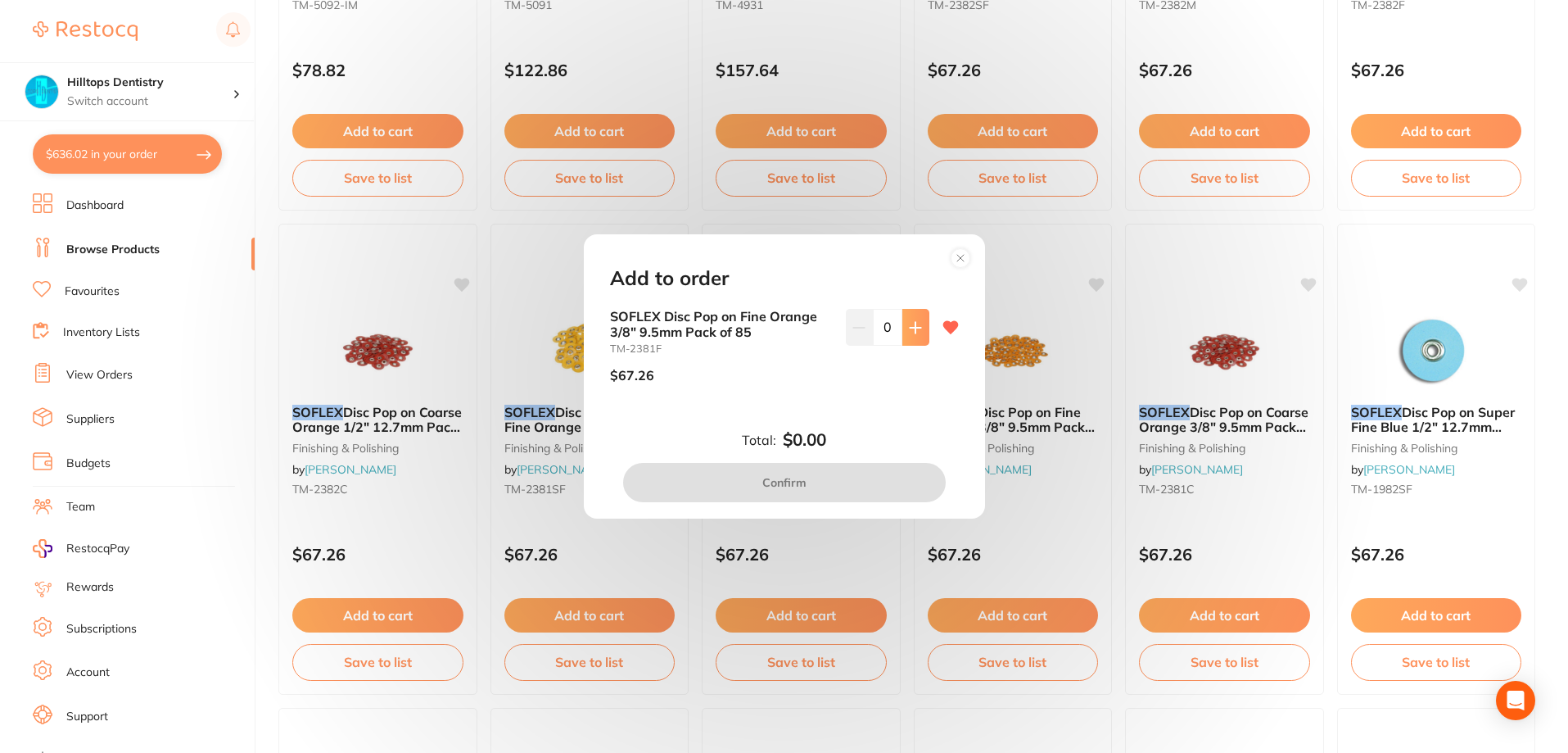
click at [914, 316] on button at bounding box center [915, 327] width 27 height 36
type input "1"
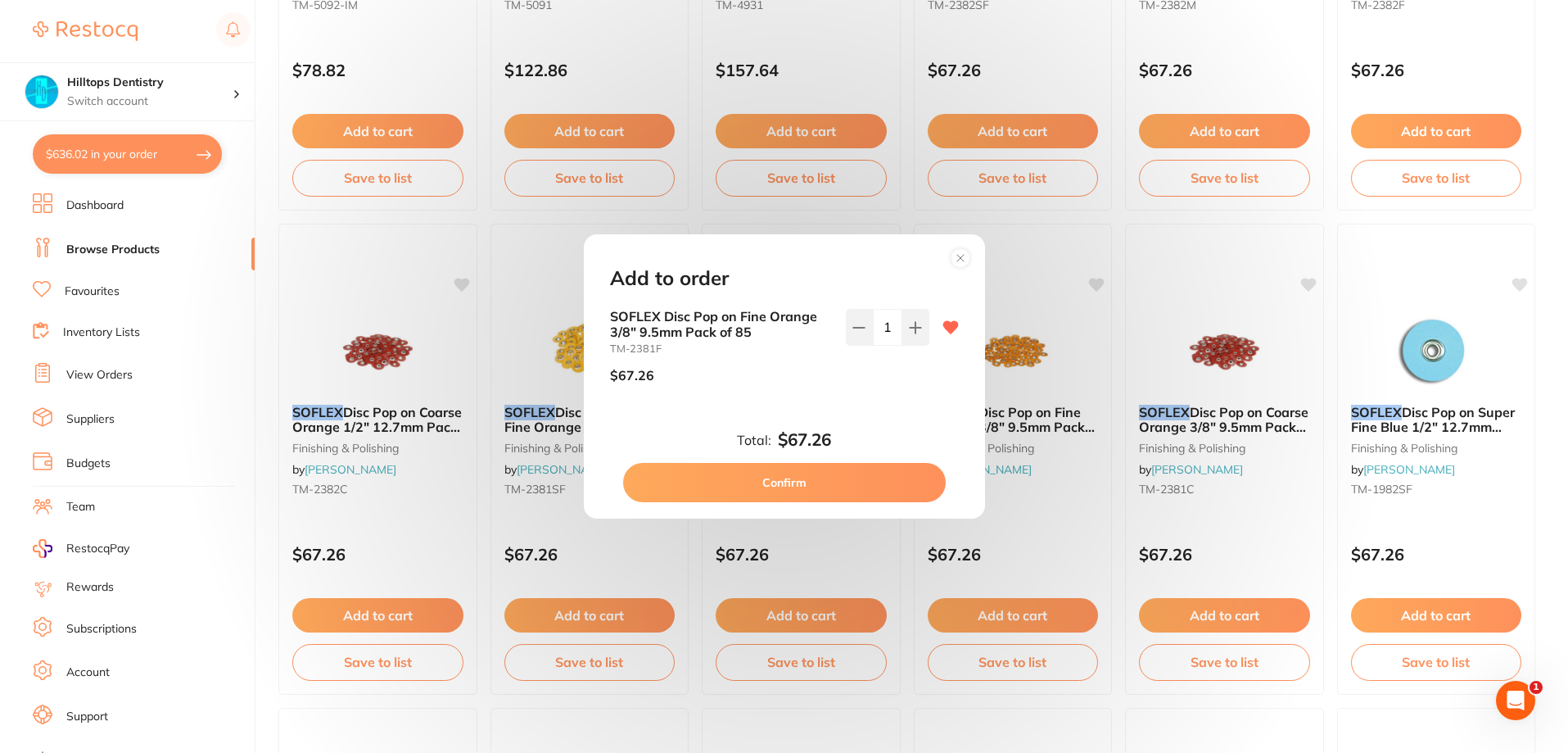
click at [825, 489] on button "Confirm" at bounding box center [784, 482] width 322 height 39
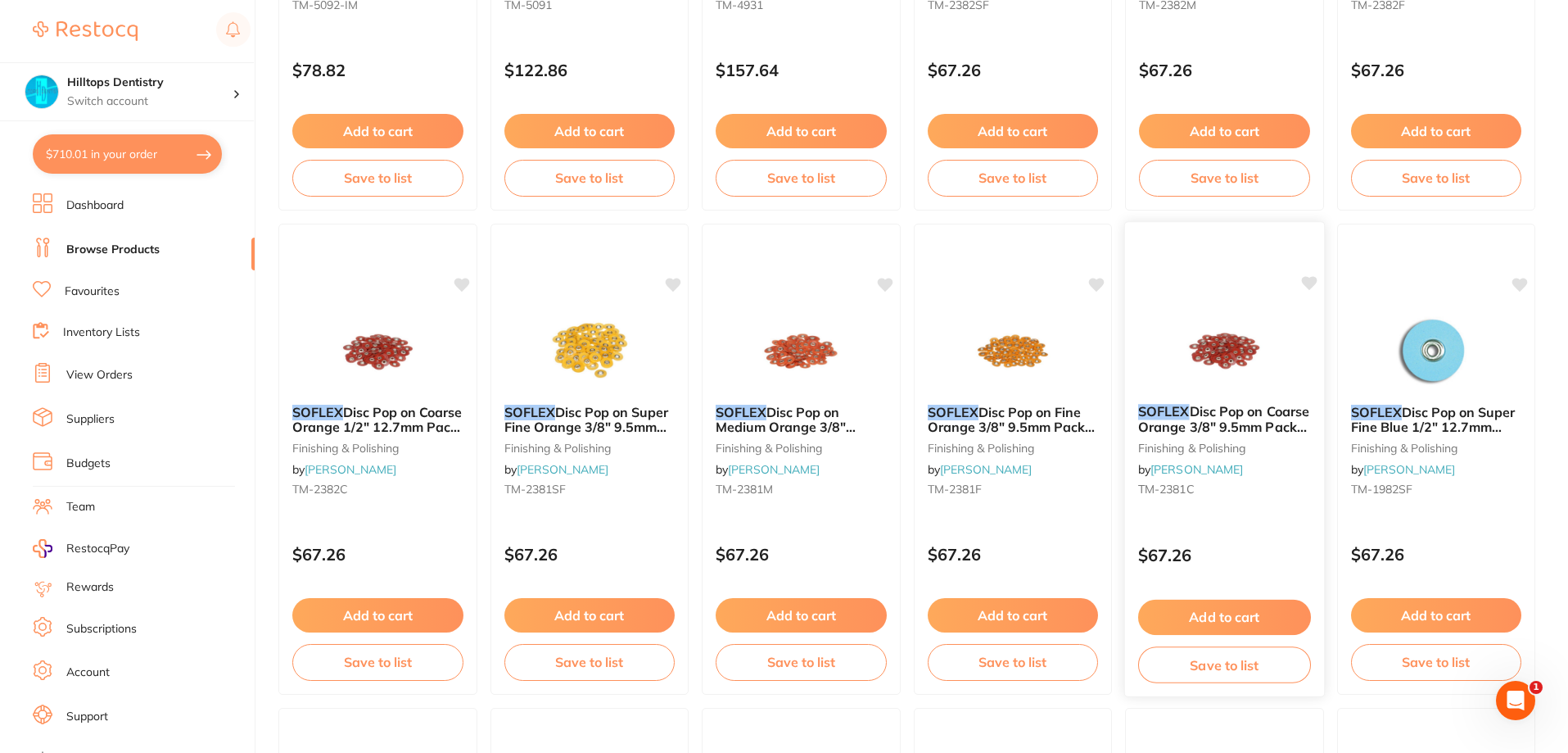
click at [1243, 632] on button "Add to cart" at bounding box center [1224, 618] width 173 height 36
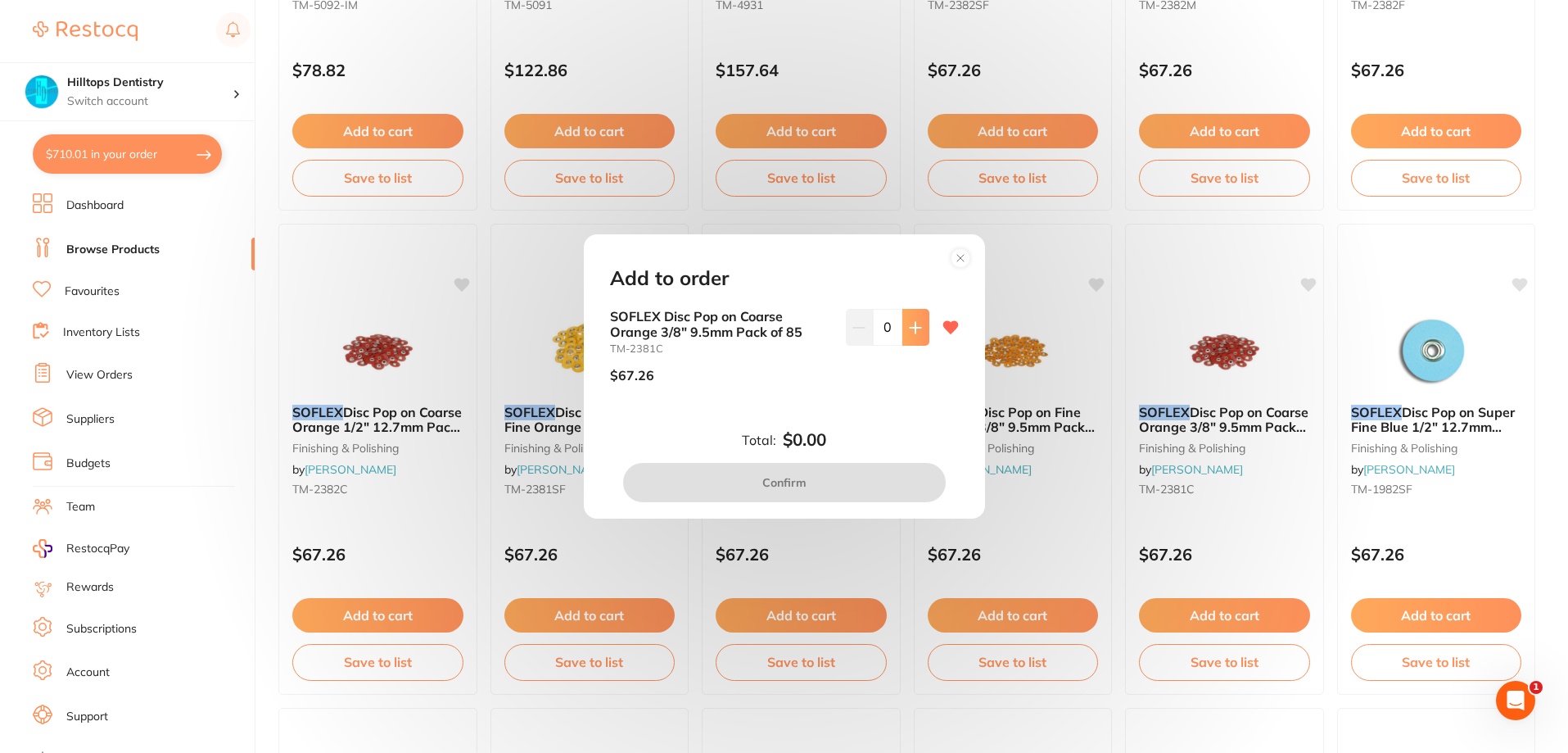
click at [912, 336] on button at bounding box center [915, 327] width 27 height 36
type input "1"
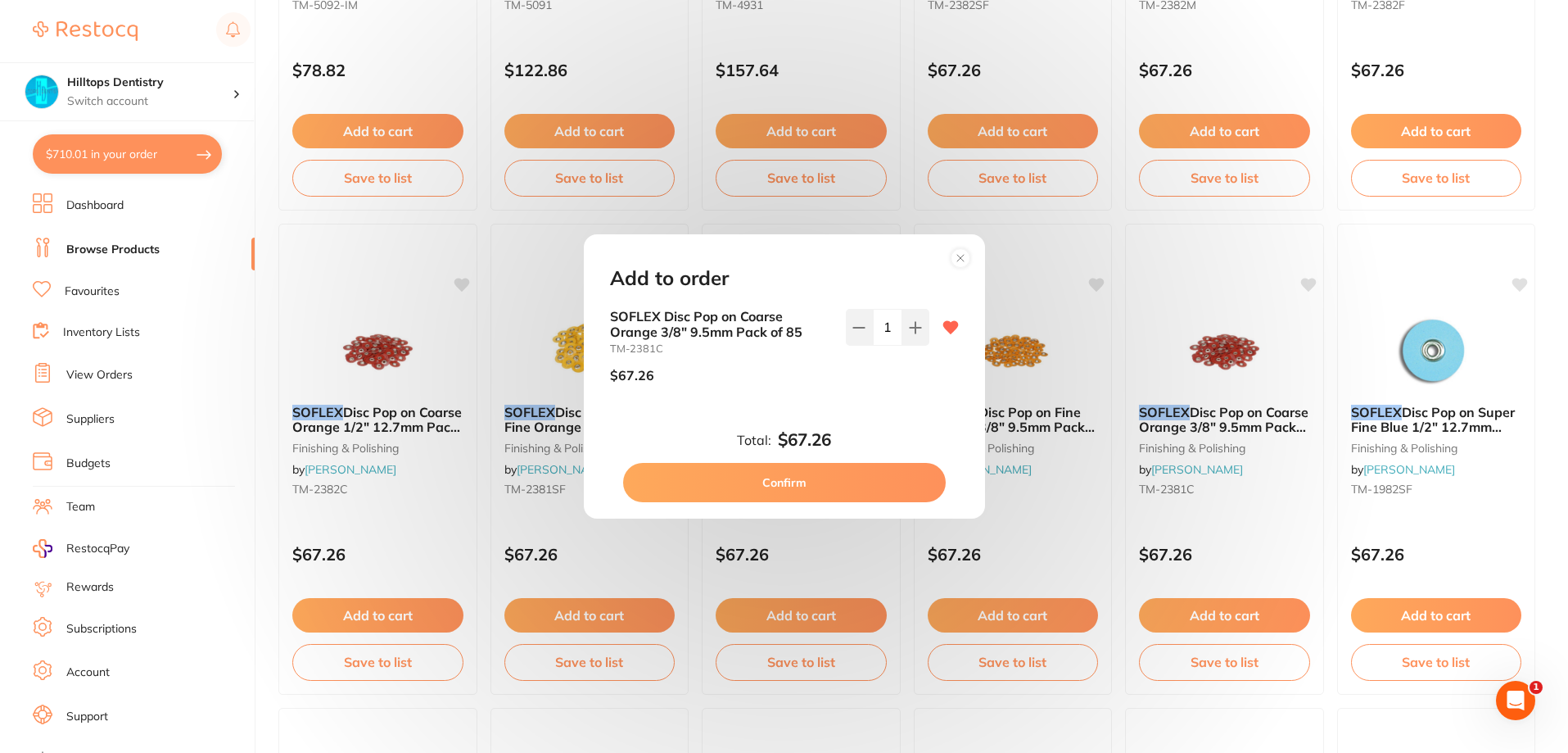
click at [844, 484] on button "Confirm" at bounding box center [784, 482] width 322 height 39
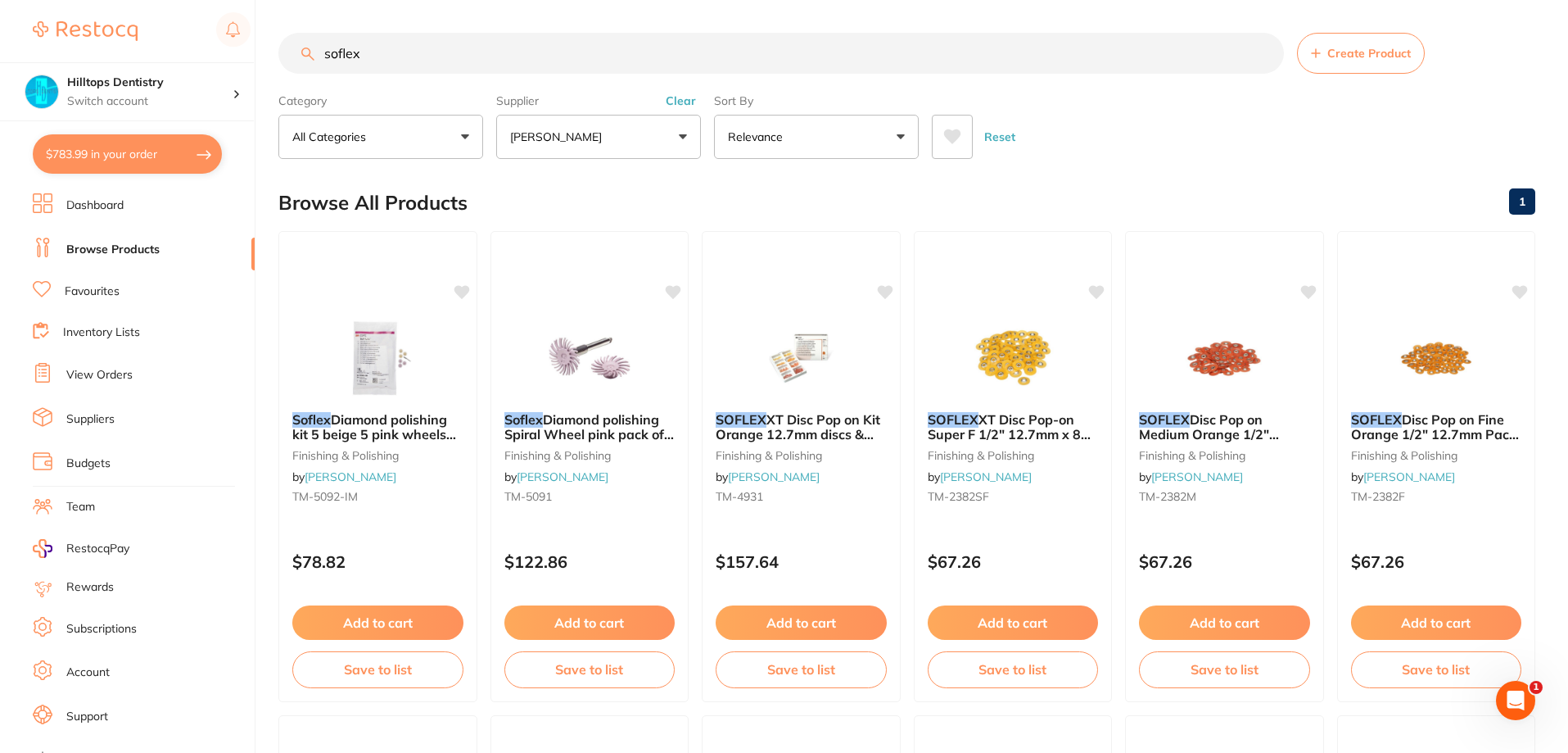
drag, startPoint x: 409, startPoint y: 57, endPoint x: 83, endPoint y: 6, distance: 330.0
click at [148, 36] on div "$783.99 Hilltops Dentistry Switch account Elevate Dental Young Hilltops Dentist…" at bounding box center [784, 376] width 1568 height 753
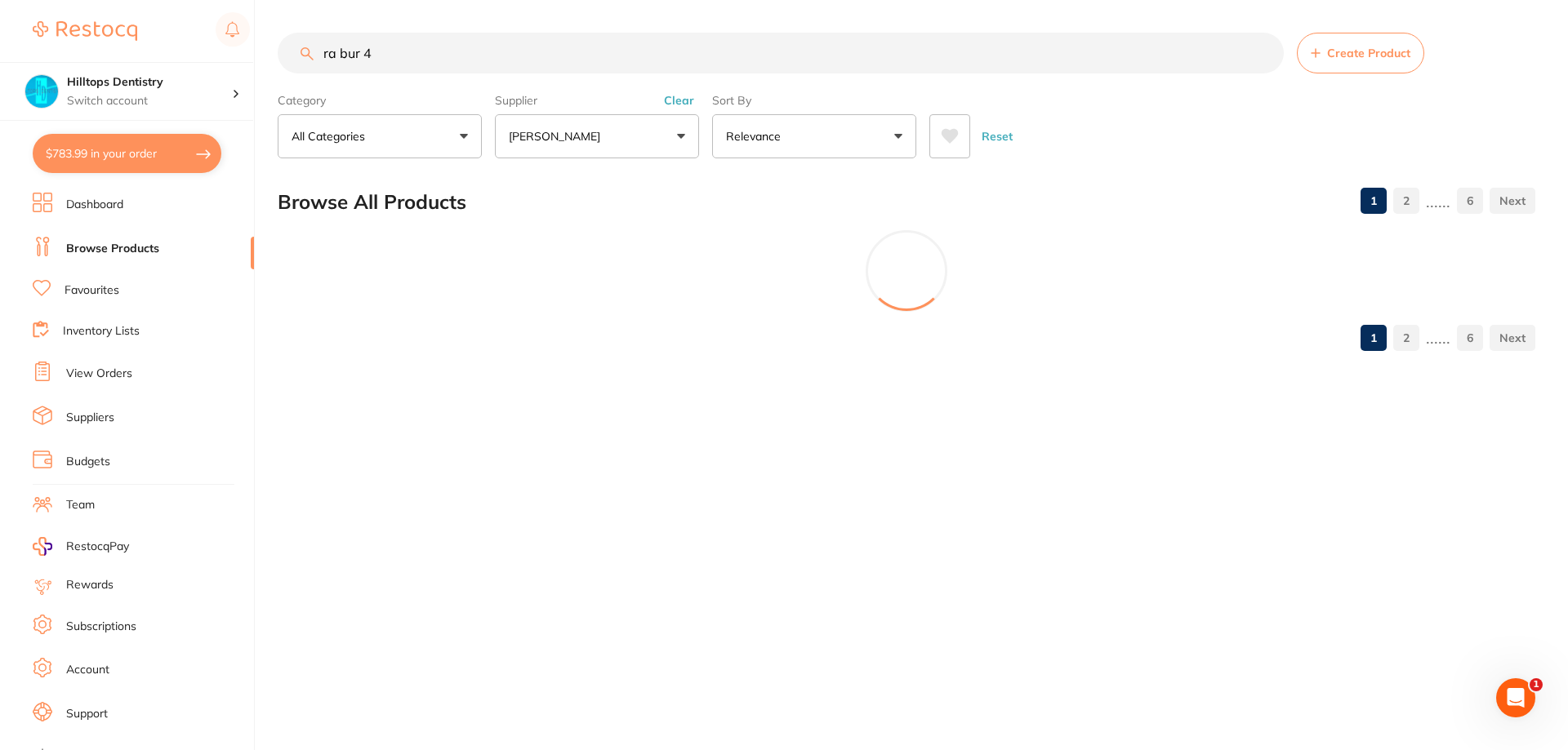
type input "ra bur 4"
click at [679, 100] on button "Clear" at bounding box center [679, 100] width 40 height 15
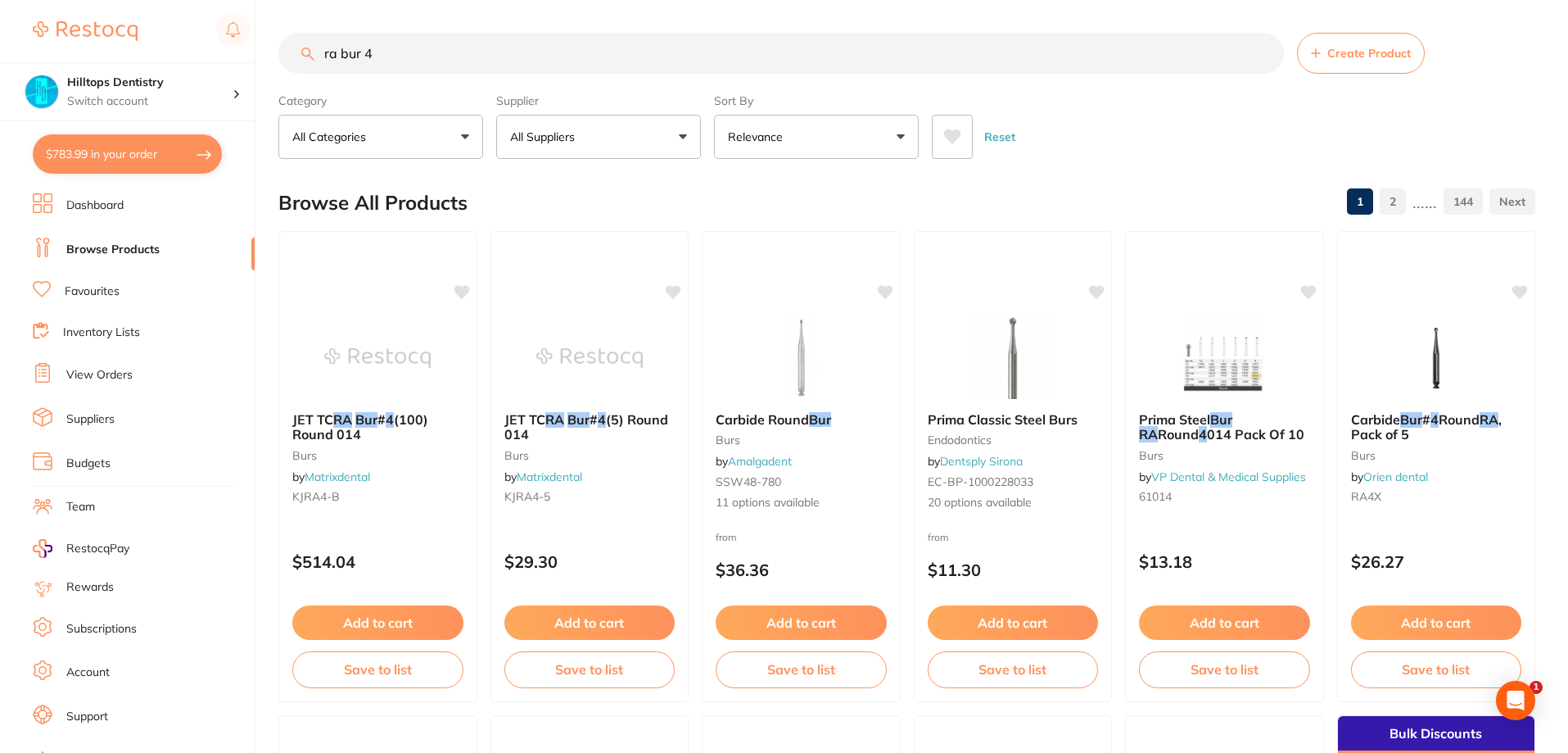
click at [629, 135] on button "All Suppliers" at bounding box center [598, 136] width 205 height 44
type input "origin"
click at [617, 284] on p "Origin Dental" at bounding box center [596, 278] width 81 height 15
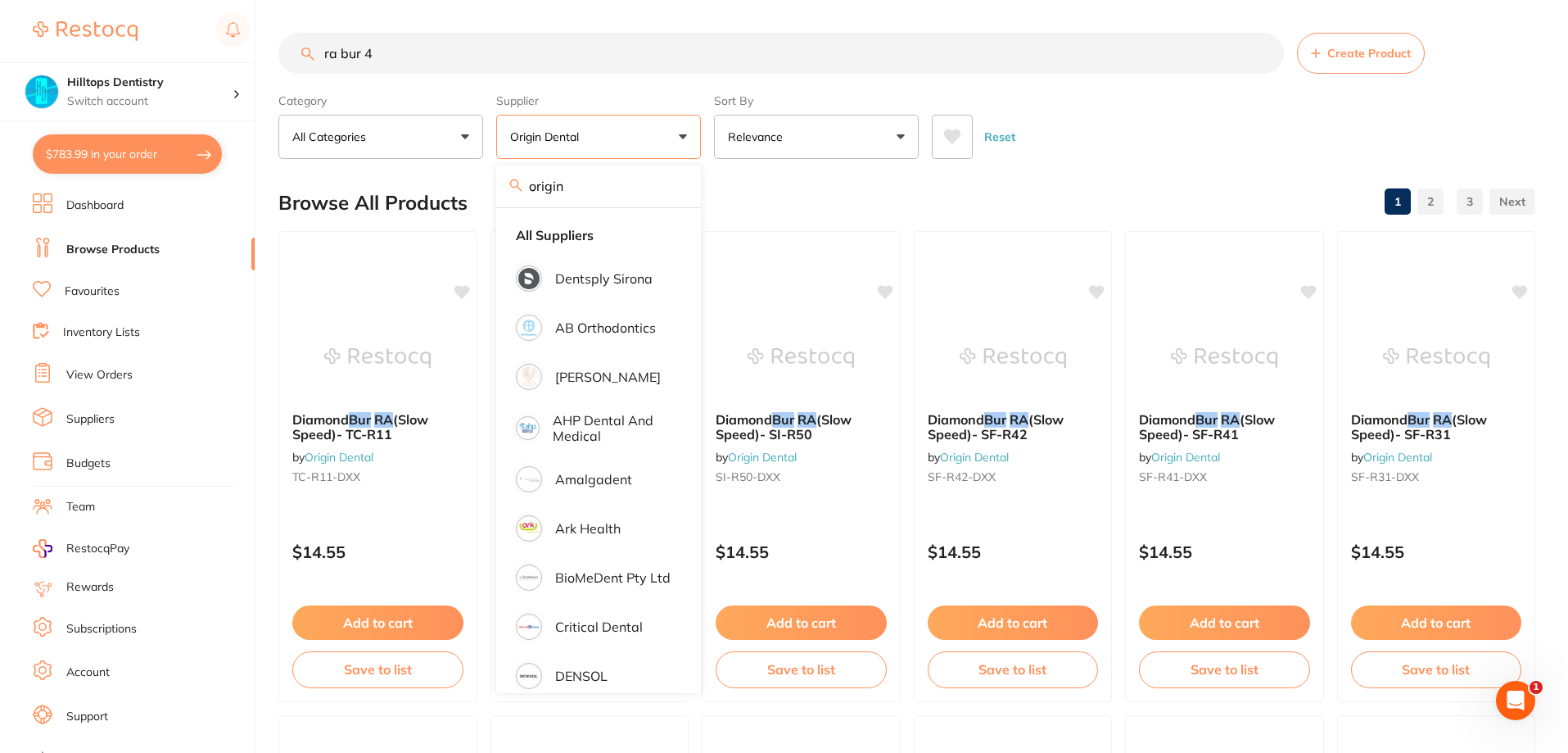
click at [1187, 118] on div "Reset" at bounding box center [1227, 130] width 590 height 57
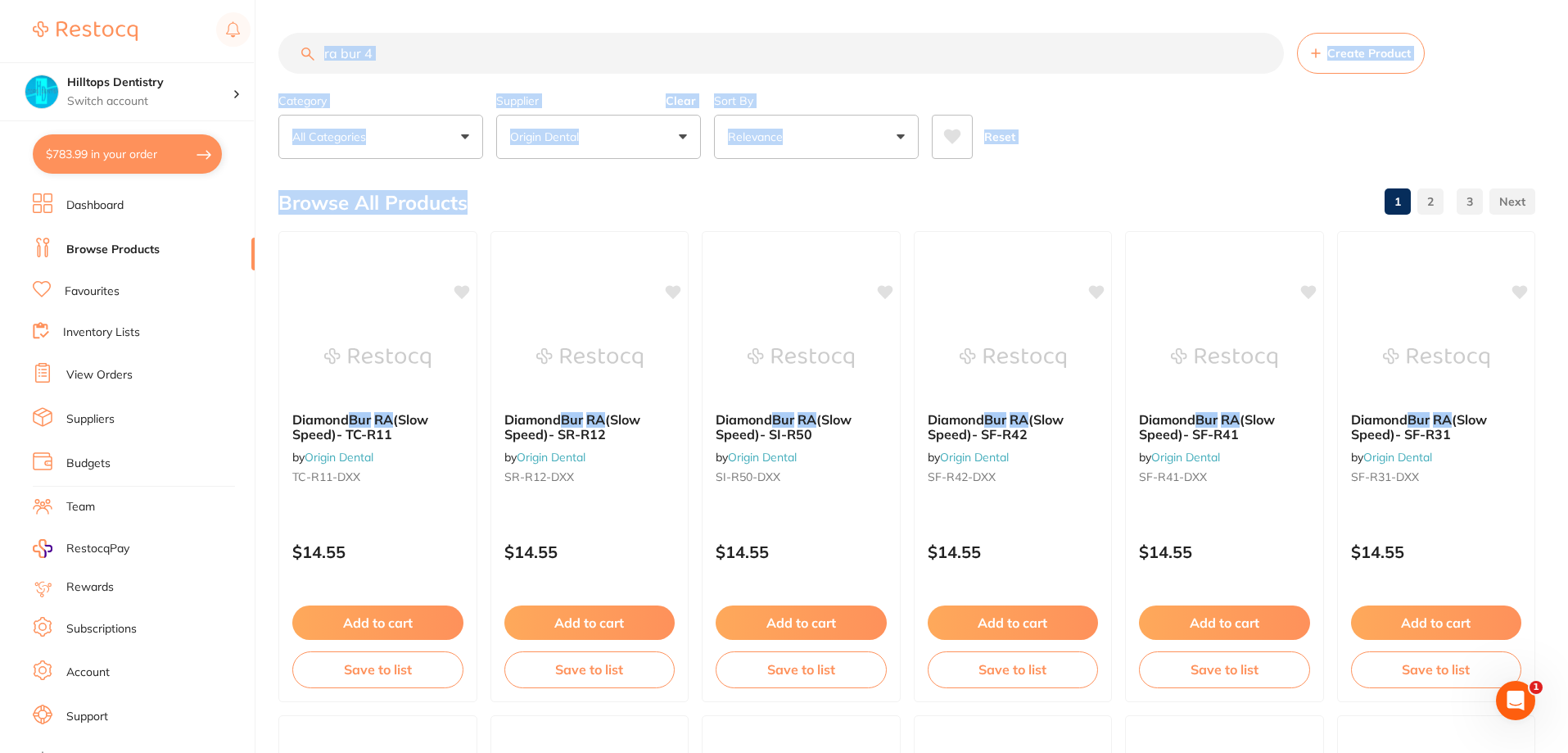
drag, startPoint x: 275, startPoint y: 36, endPoint x: 599, endPoint y: 192, distance: 359.6
click at [599, 192] on div "$783.99 Hilltops Dentistry Switch account Elevate Dental Young Hilltops Dentist…" at bounding box center [784, 376] width 1568 height 753
click at [587, 186] on div "Browse All Products 1 2 3" at bounding box center [907, 203] width 1257 height 55
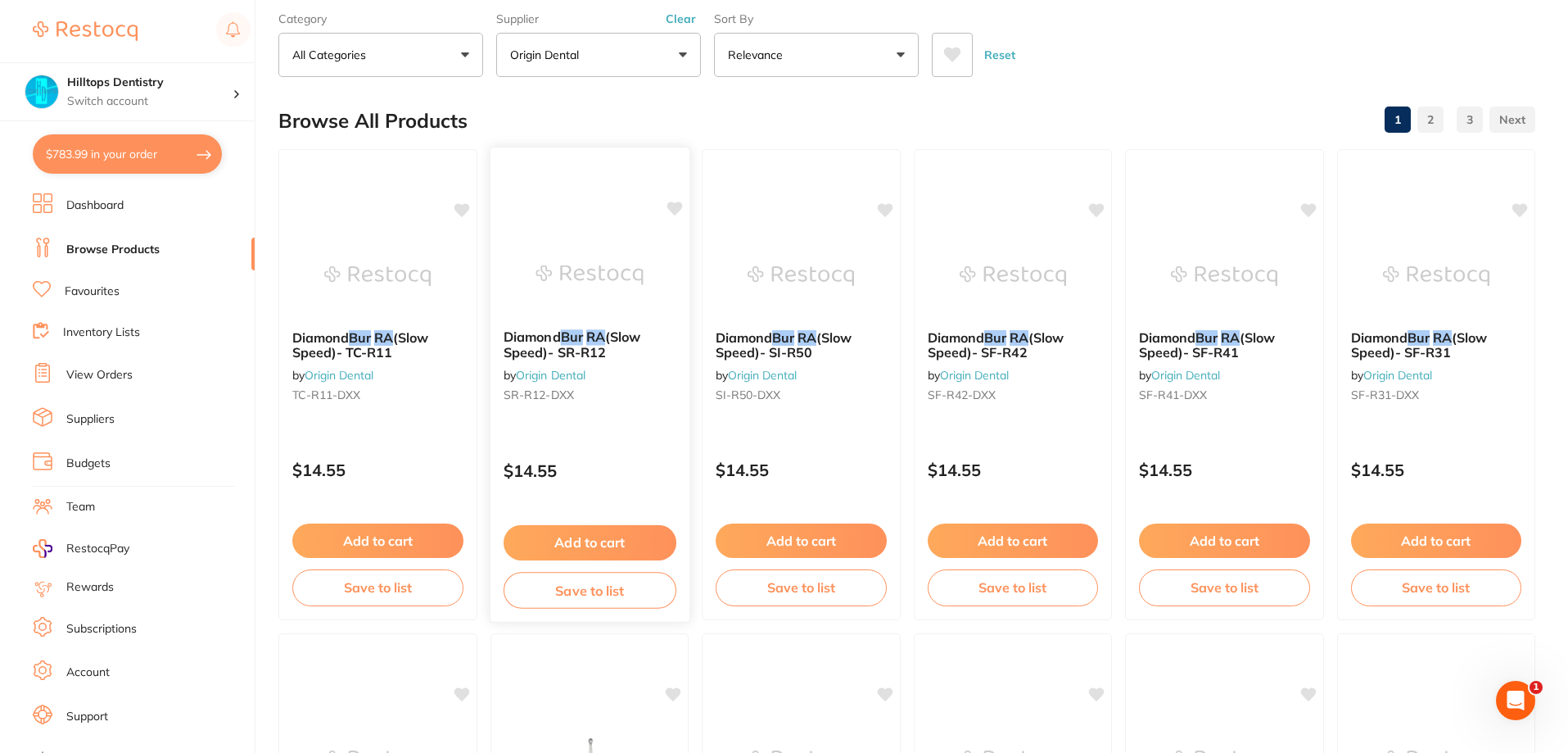
scroll to position [491, 0]
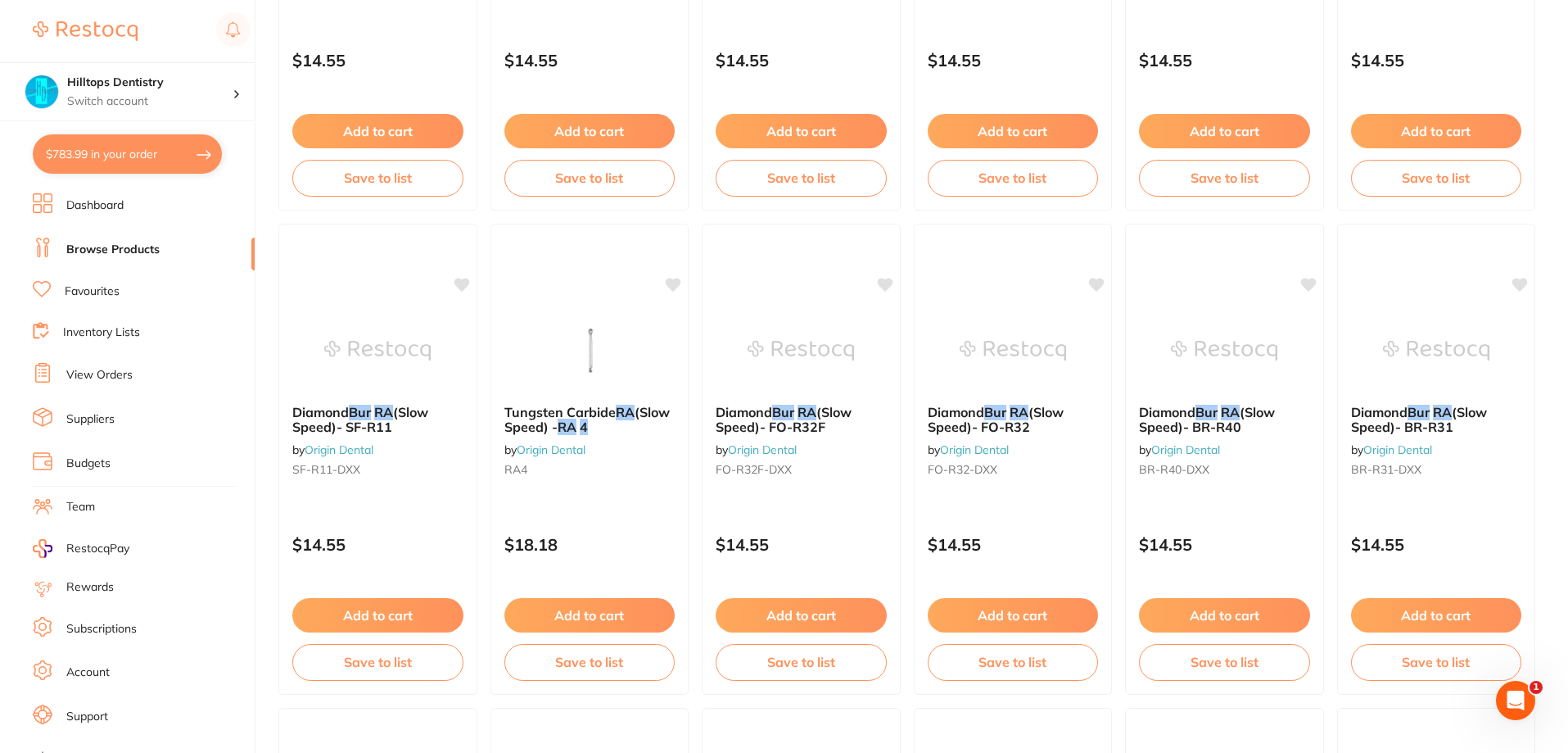
drag, startPoint x: 608, startPoint y: 609, endPoint x: 614, endPoint y: 589, distance: 20.9
click at [609, 609] on button "Add to cart" at bounding box center [589, 615] width 171 height 35
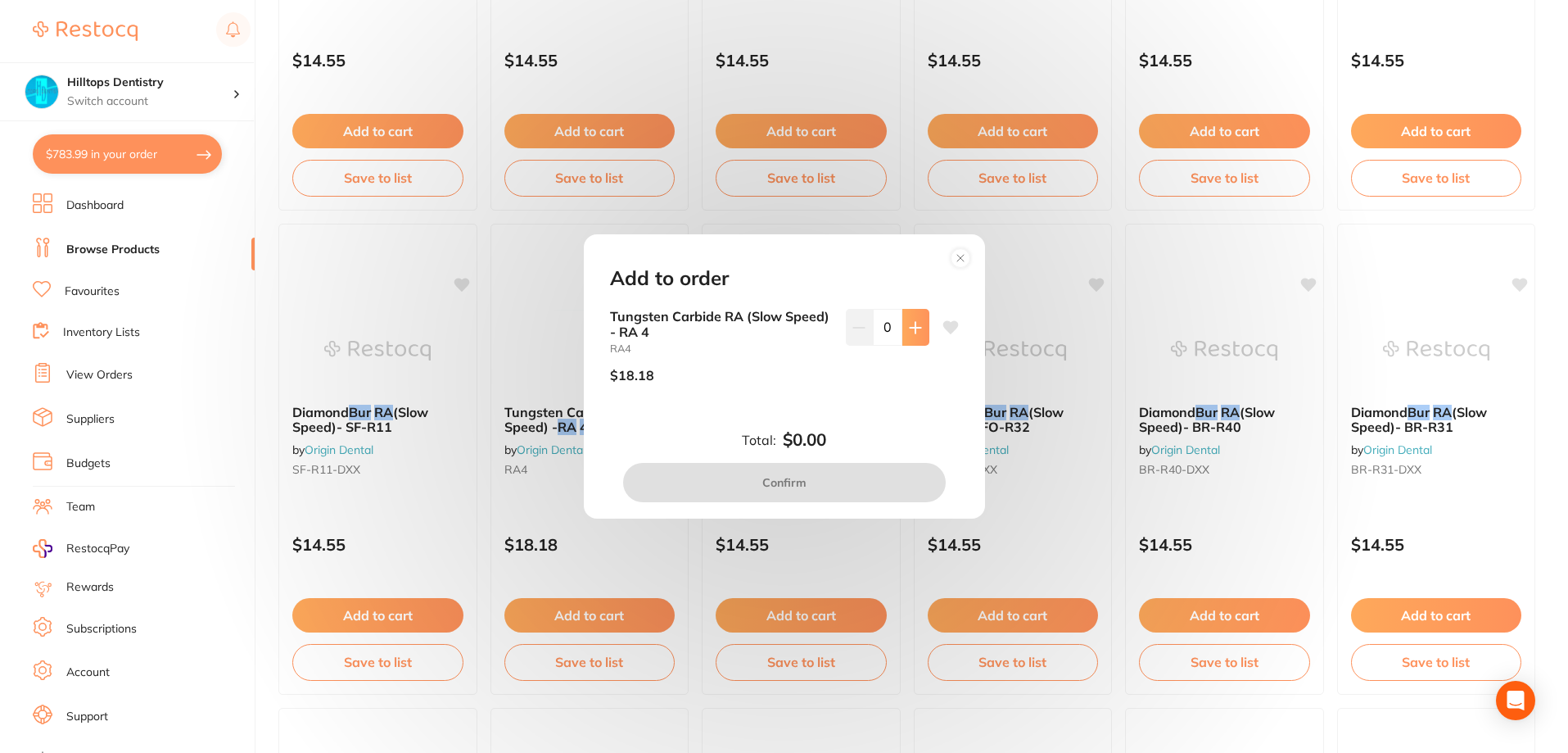
click at [908, 317] on button at bounding box center [915, 327] width 27 height 36
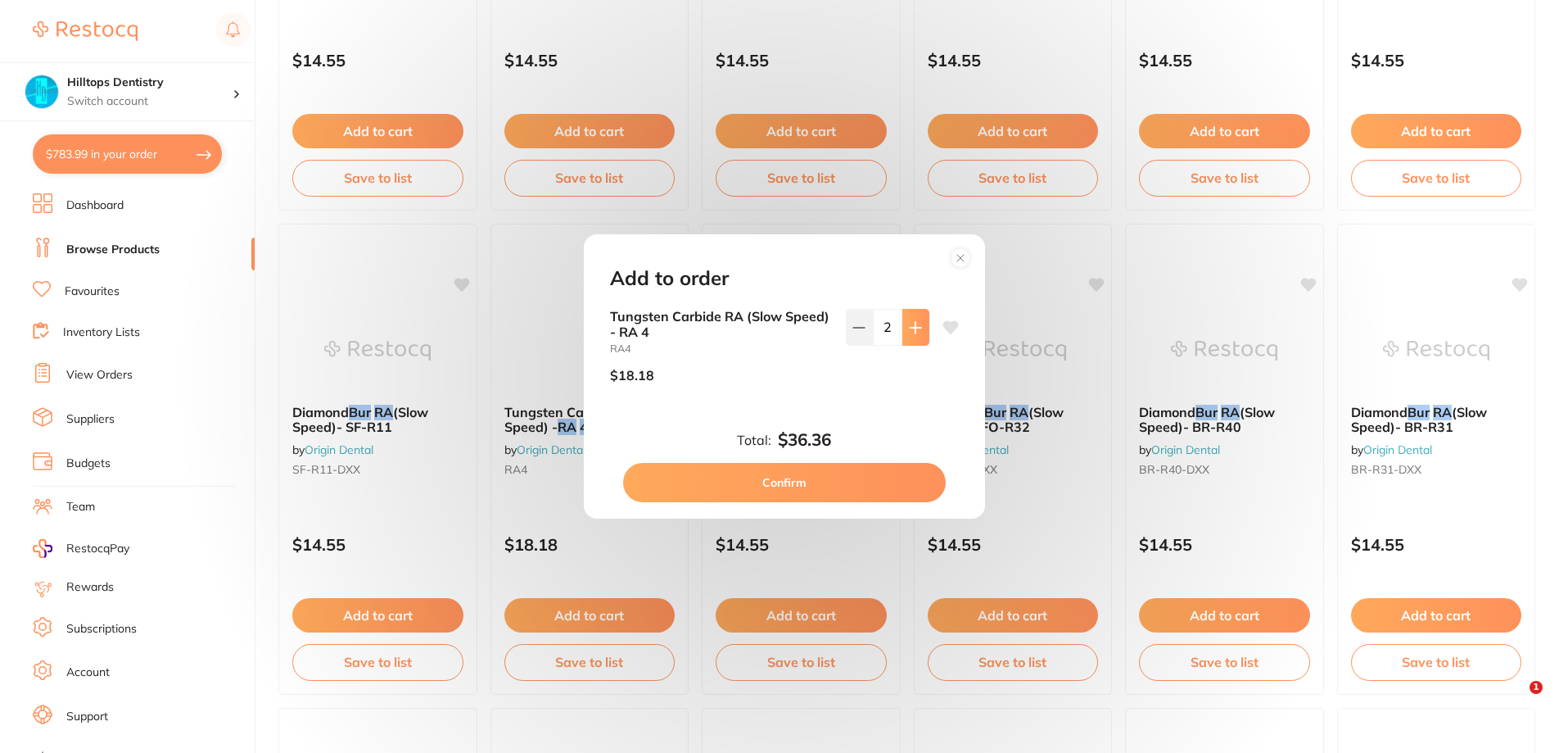
click at [909, 317] on button at bounding box center [915, 327] width 27 height 36
click at [909, 319] on button at bounding box center [915, 327] width 27 height 36
type input "4"
click at [843, 483] on button "Confirm" at bounding box center [784, 482] width 322 height 39
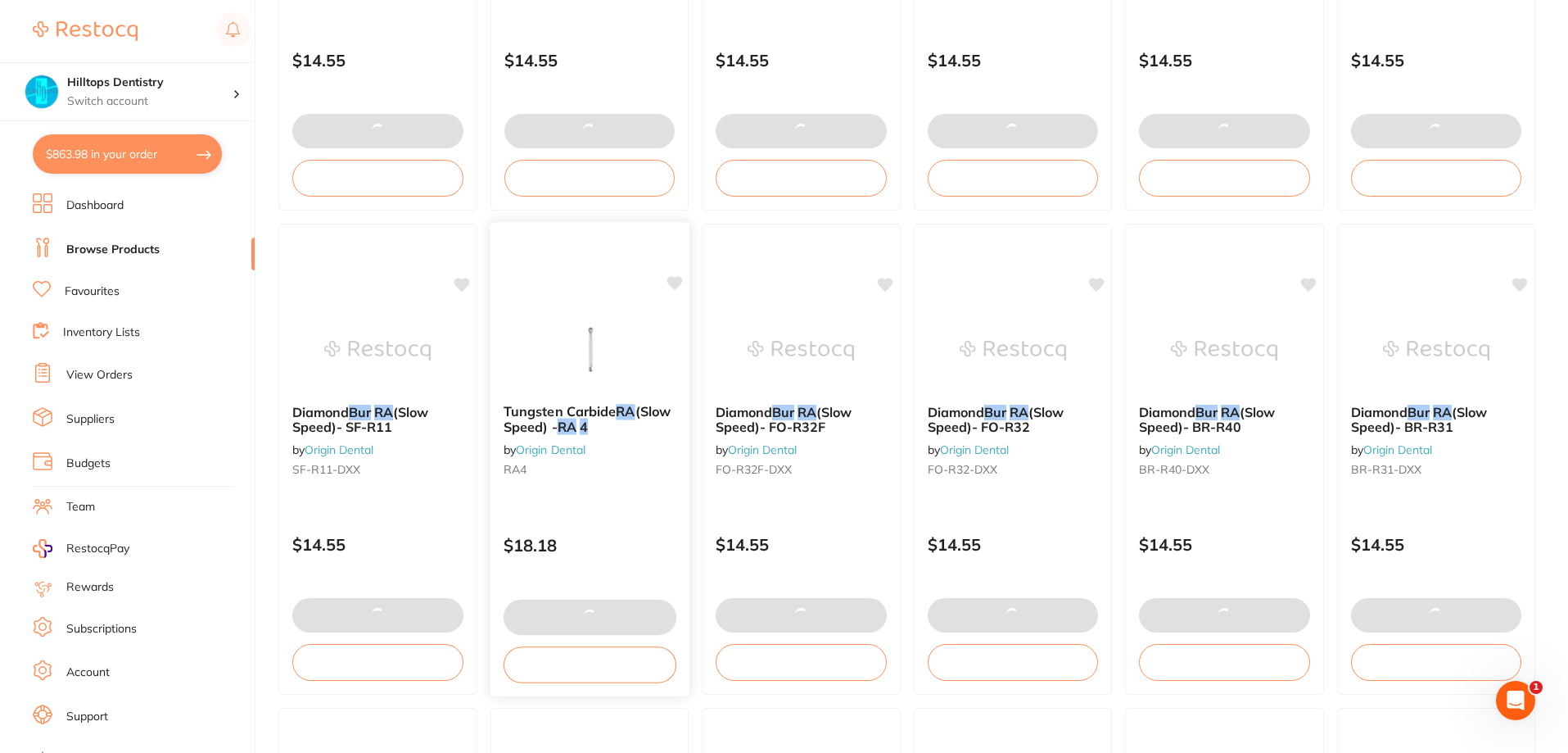
click at [675, 278] on icon at bounding box center [674, 283] width 16 height 14
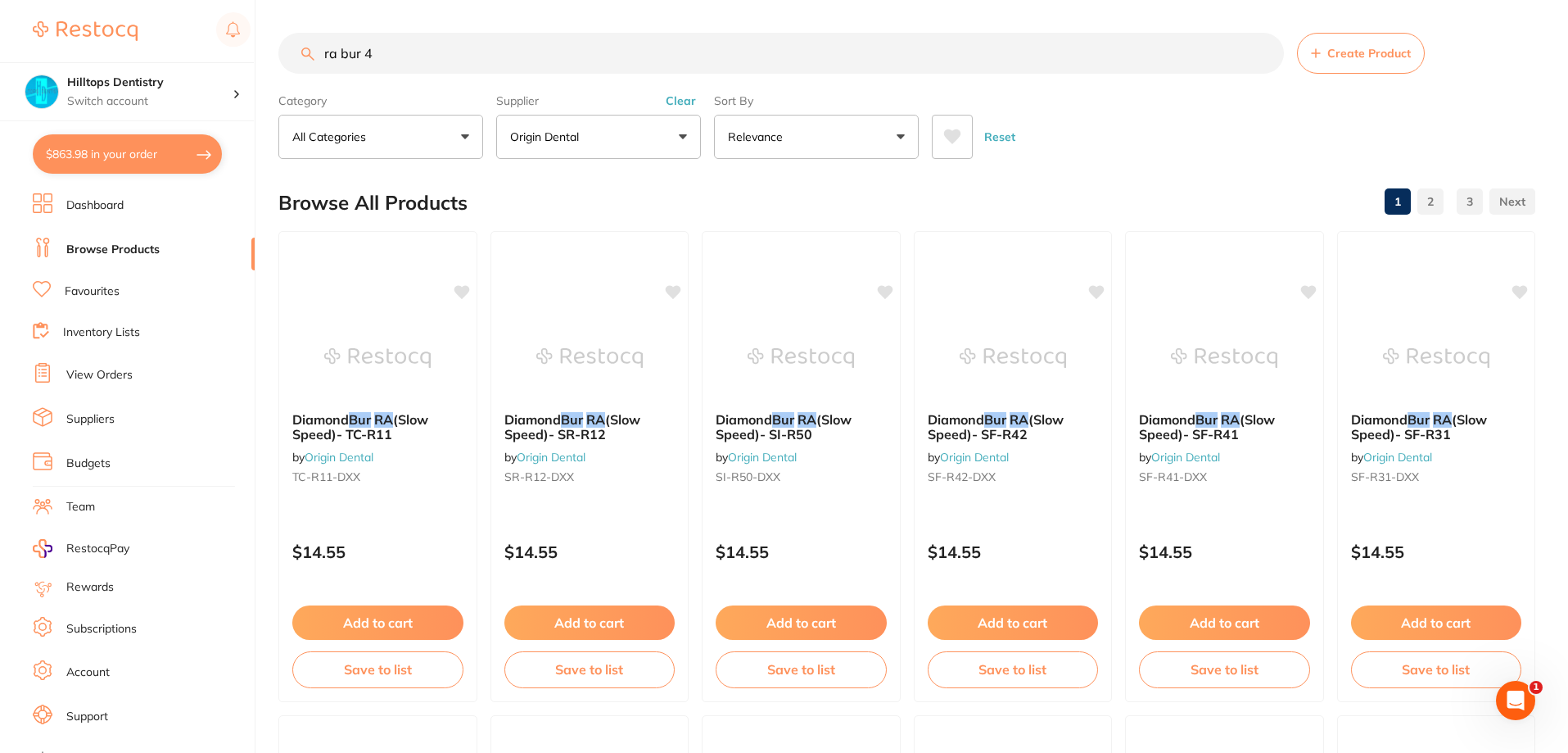
drag, startPoint x: 419, startPoint y: 54, endPoint x: 0, endPoint y: 22, distance: 420.2
click at [0, 79] on div "$863.98 Hilltops Dentistry Switch account Elevate Dental Young Hilltops Dentist…" at bounding box center [784, 376] width 1568 height 753
click at [432, 57] on input "ra bur 4" at bounding box center [781, 53] width 1006 height 41
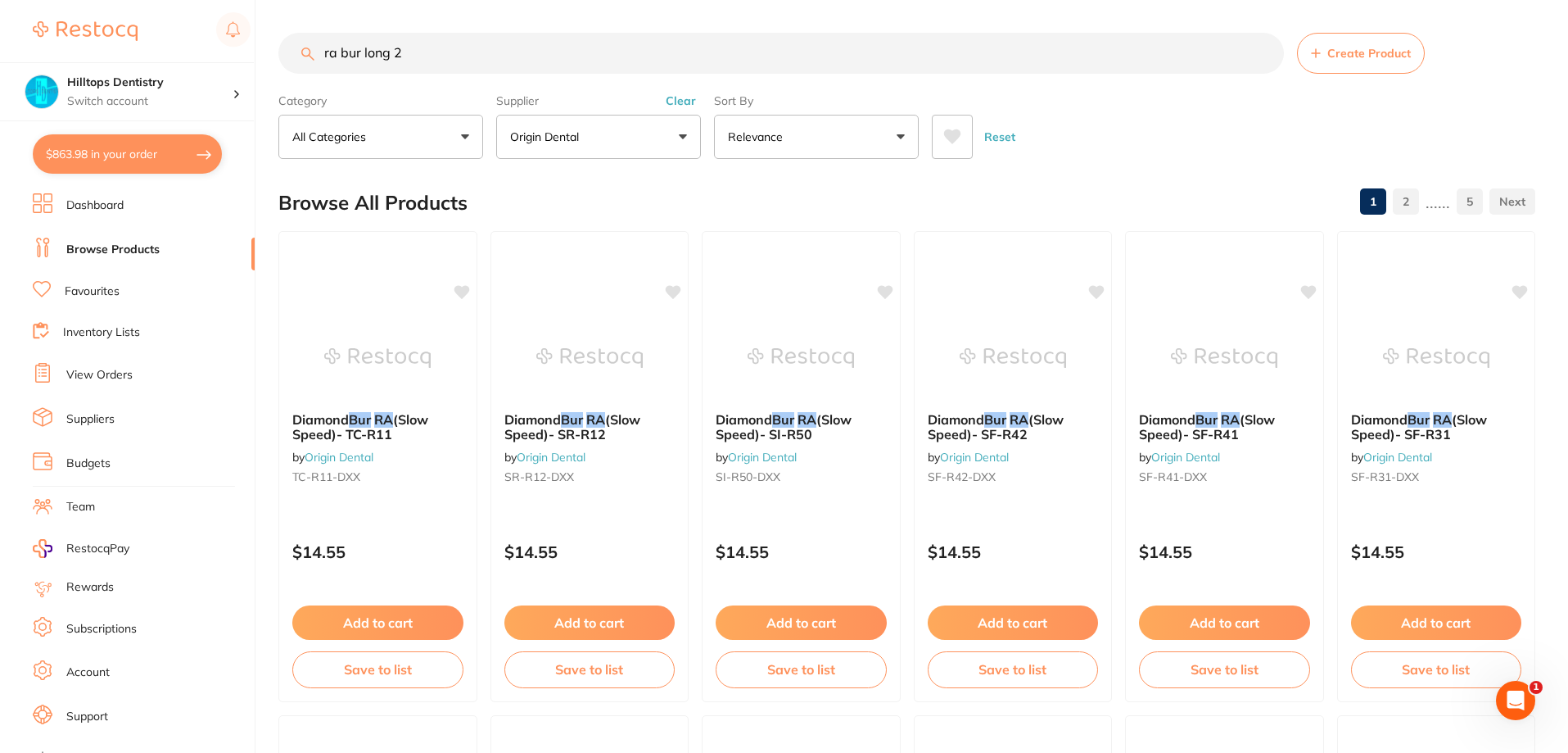
type input "ra bur long 2"
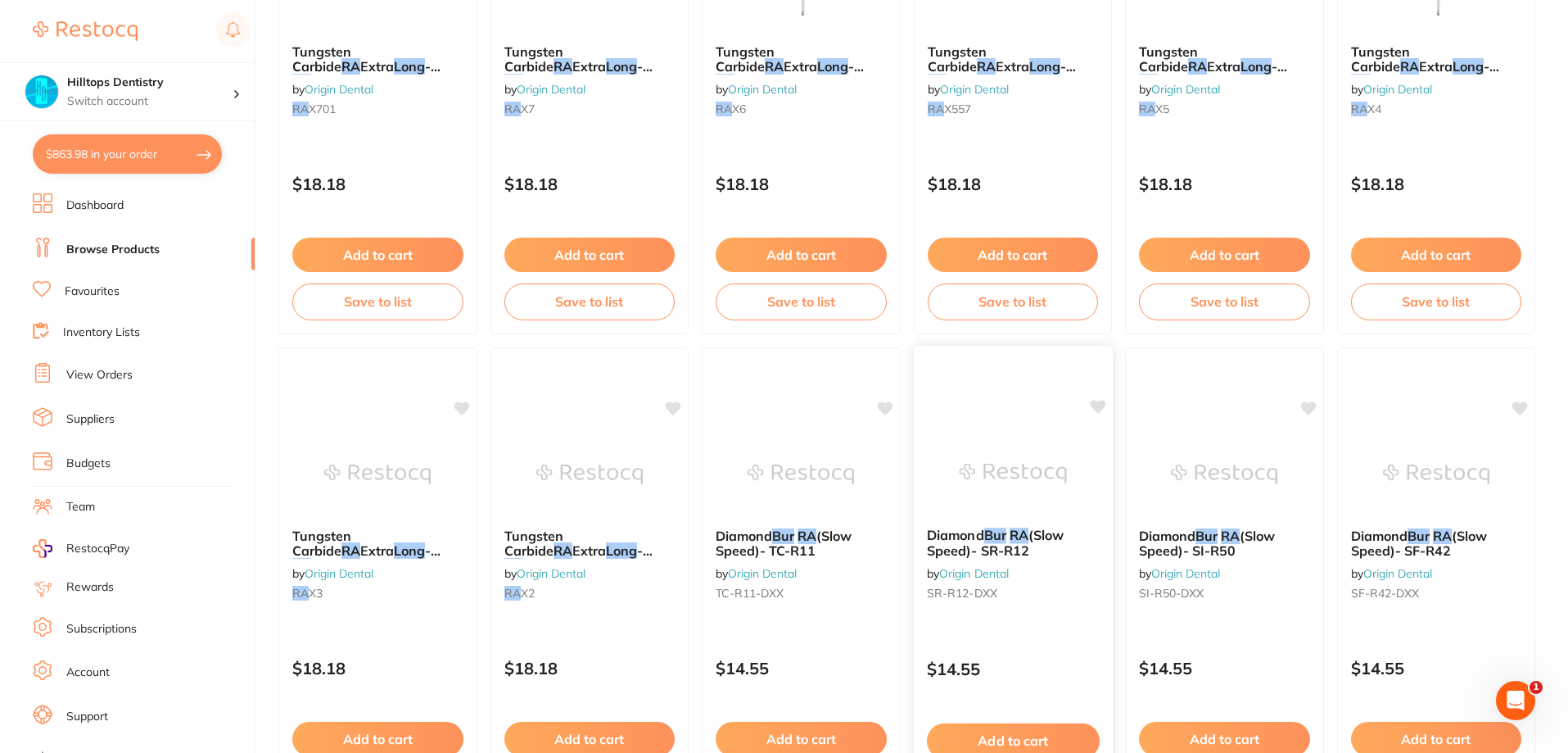
scroll to position [902, 0]
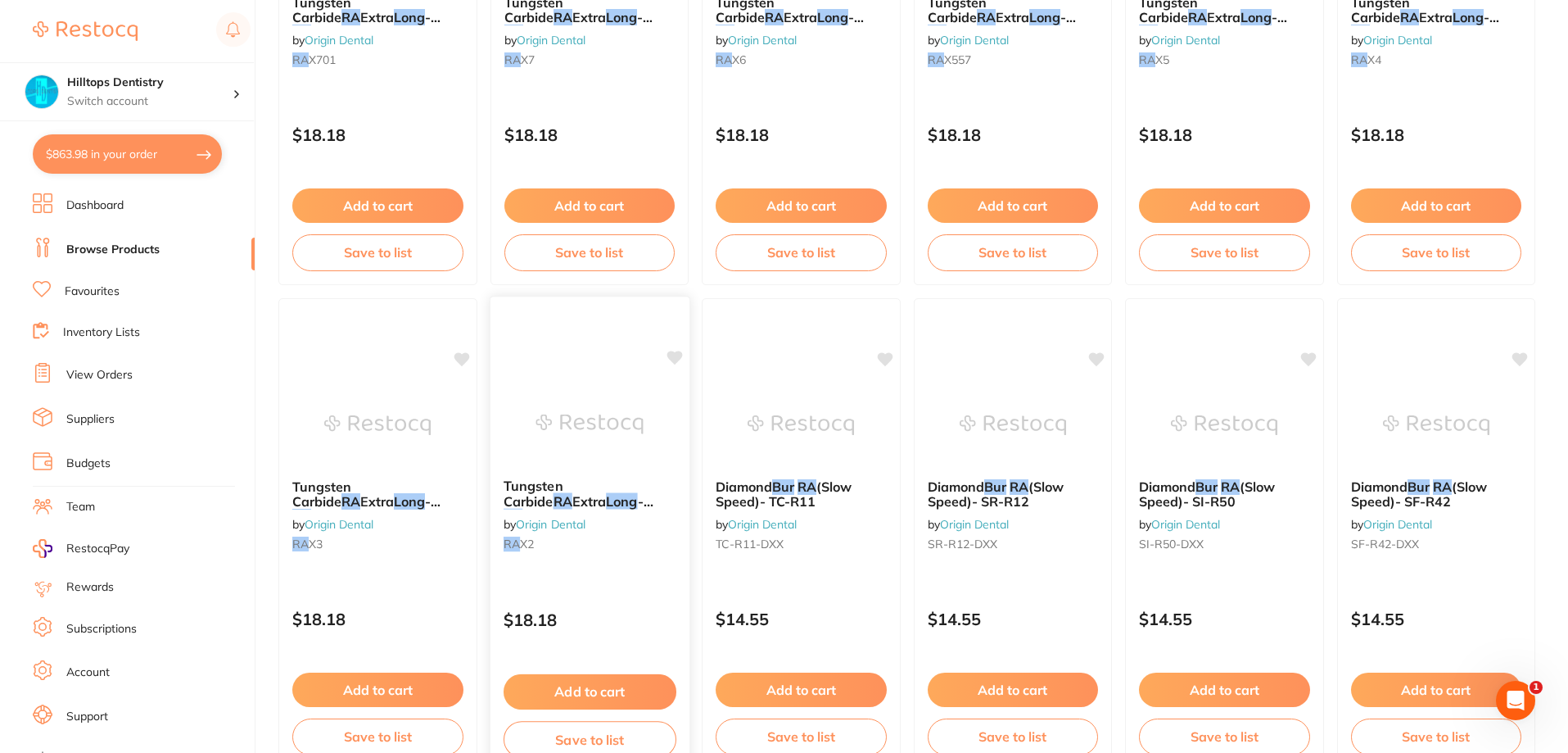
click at [674, 356] on icon at bounding box center [674, 357] width 16 height 14
click at [606, 690] on button "Add to cart" at bounding box center [588, 692] width 173 height 36
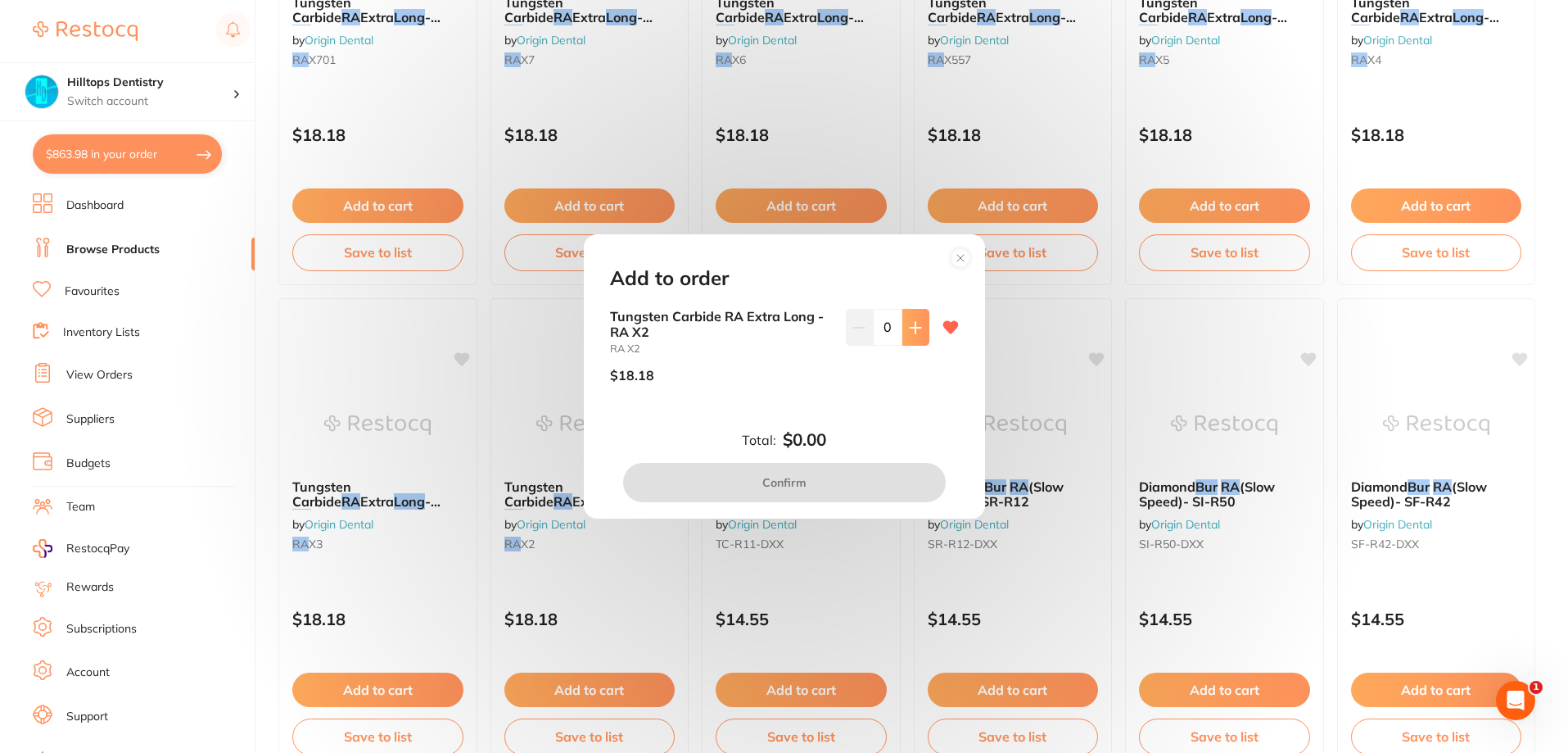
click at [912, 332] on icon at bounding box center [915, 328] width 13 height 13
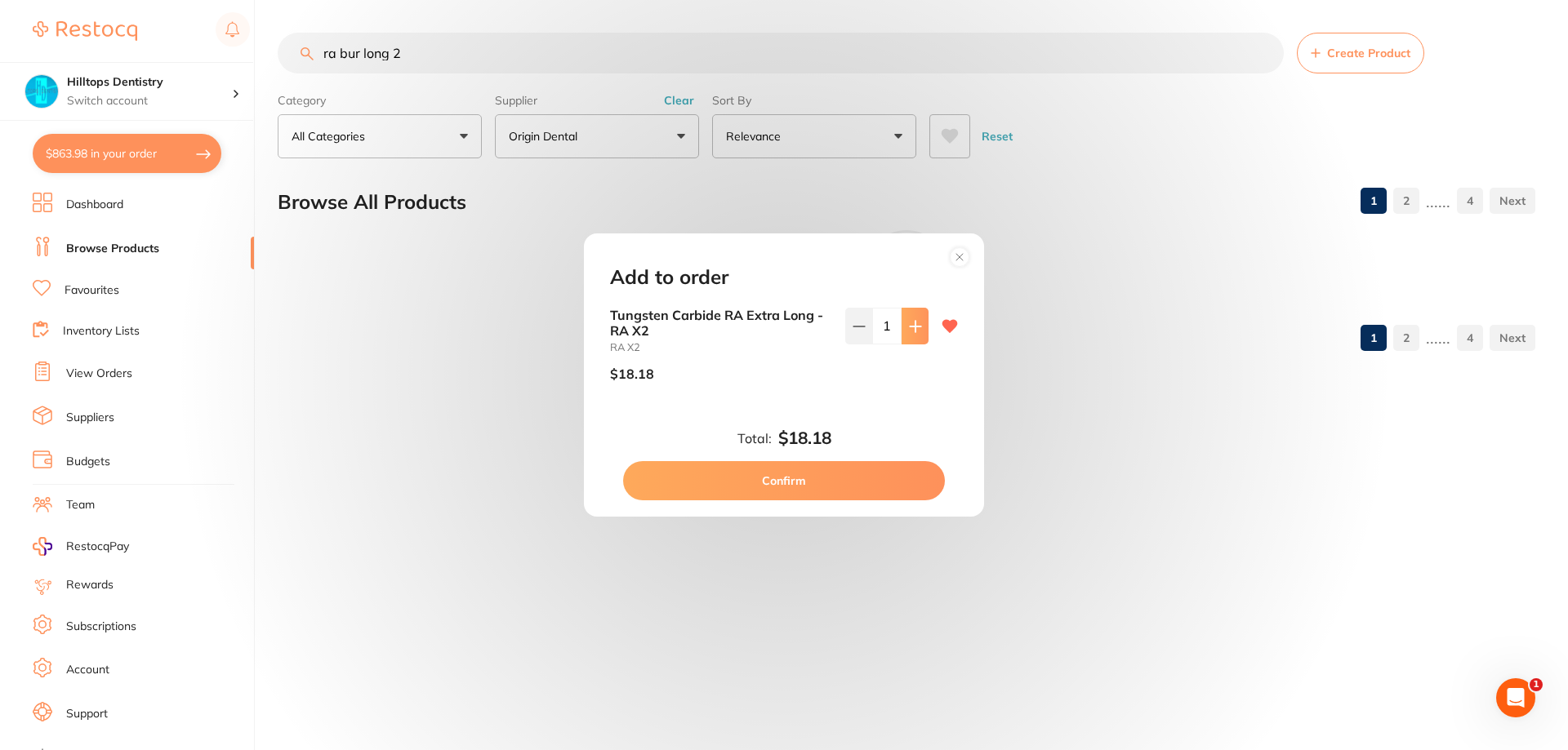
click at [910, 330] on icon at bounding box center [915, 327] width 13 height 13
type input "3"
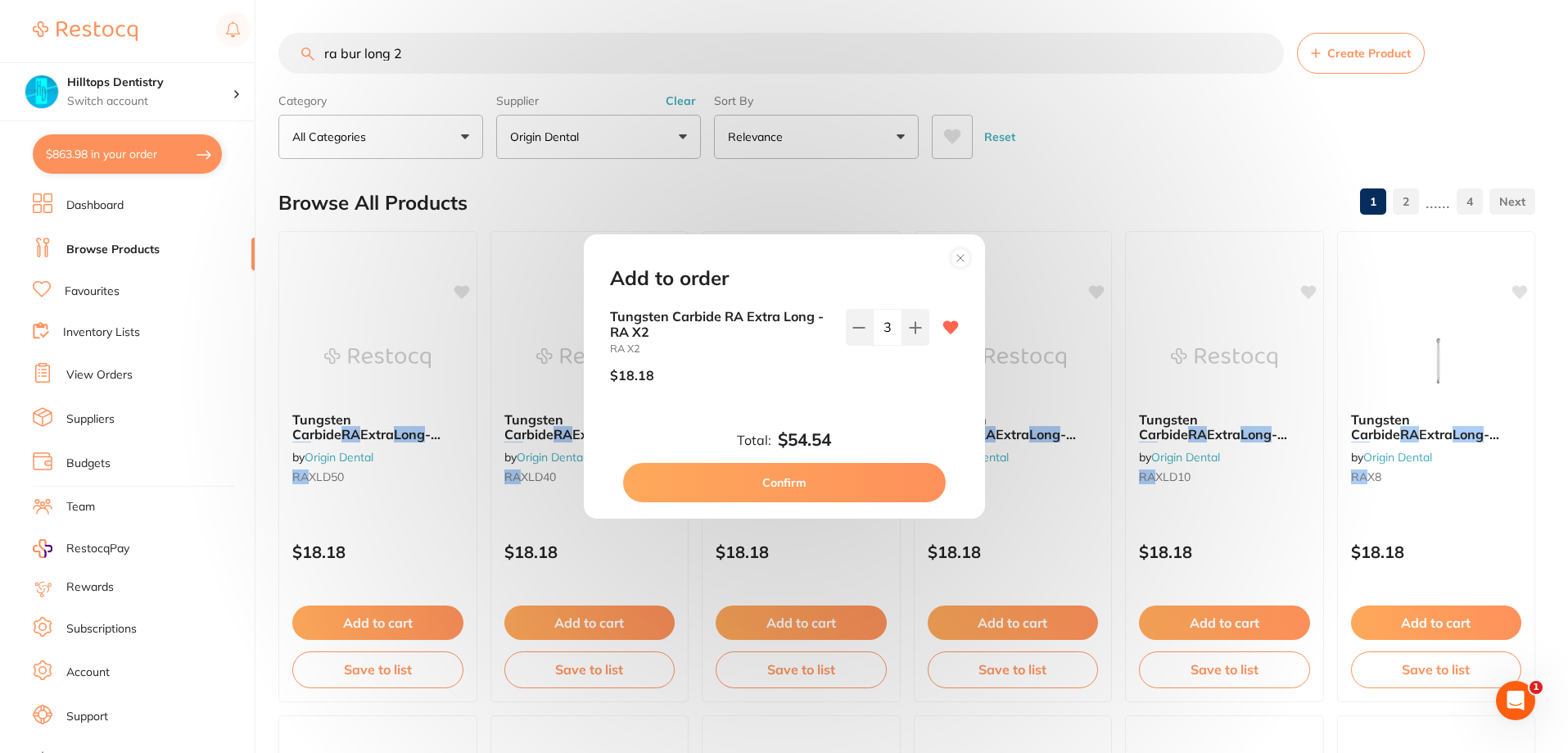
click at [833, 484] on button "Confirm" at bounding box center [784, 482] width 322 height 39
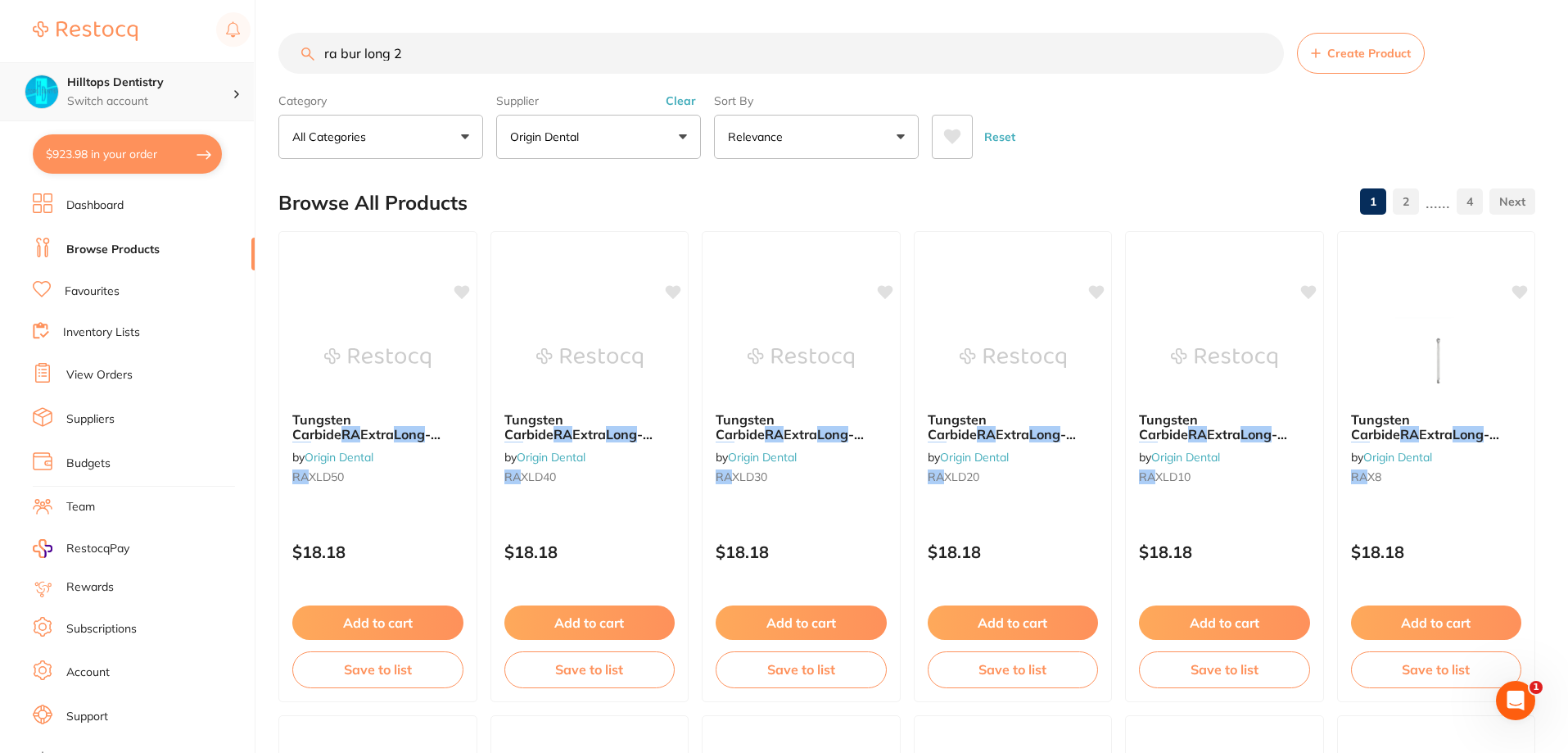
scroll to position [1, 0]
drag, startPoint x: 431, startPoint y: 48, endPoint x: 120, endPoint y: 81, distance: 312.7
click at [124, 89] on div "$923.98 Hilltops Dentistry Switch account Elevate Dental Young Hilltops Dentist…" at bounding box center [784, 376] width 1568 height 753
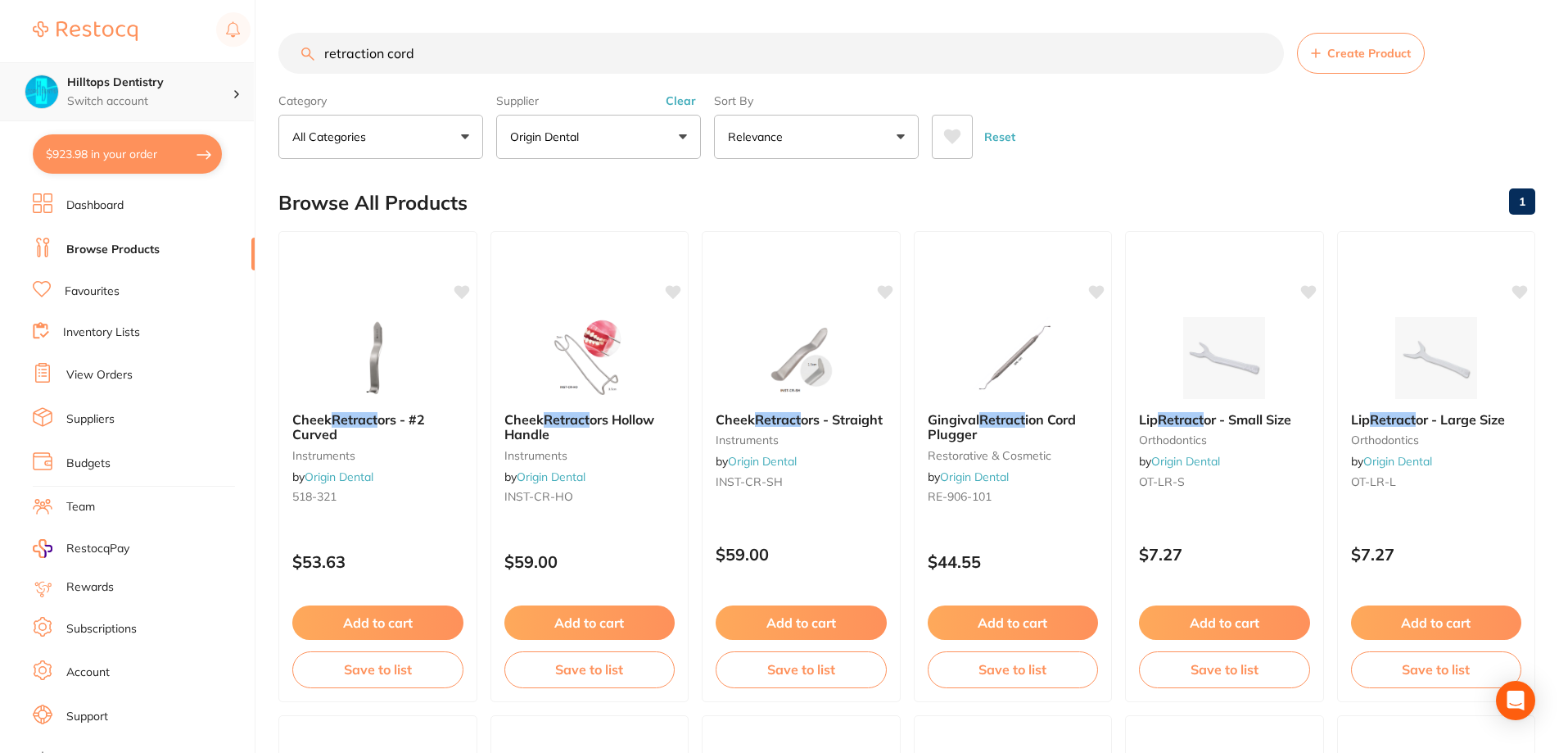
type input "retraction cord"
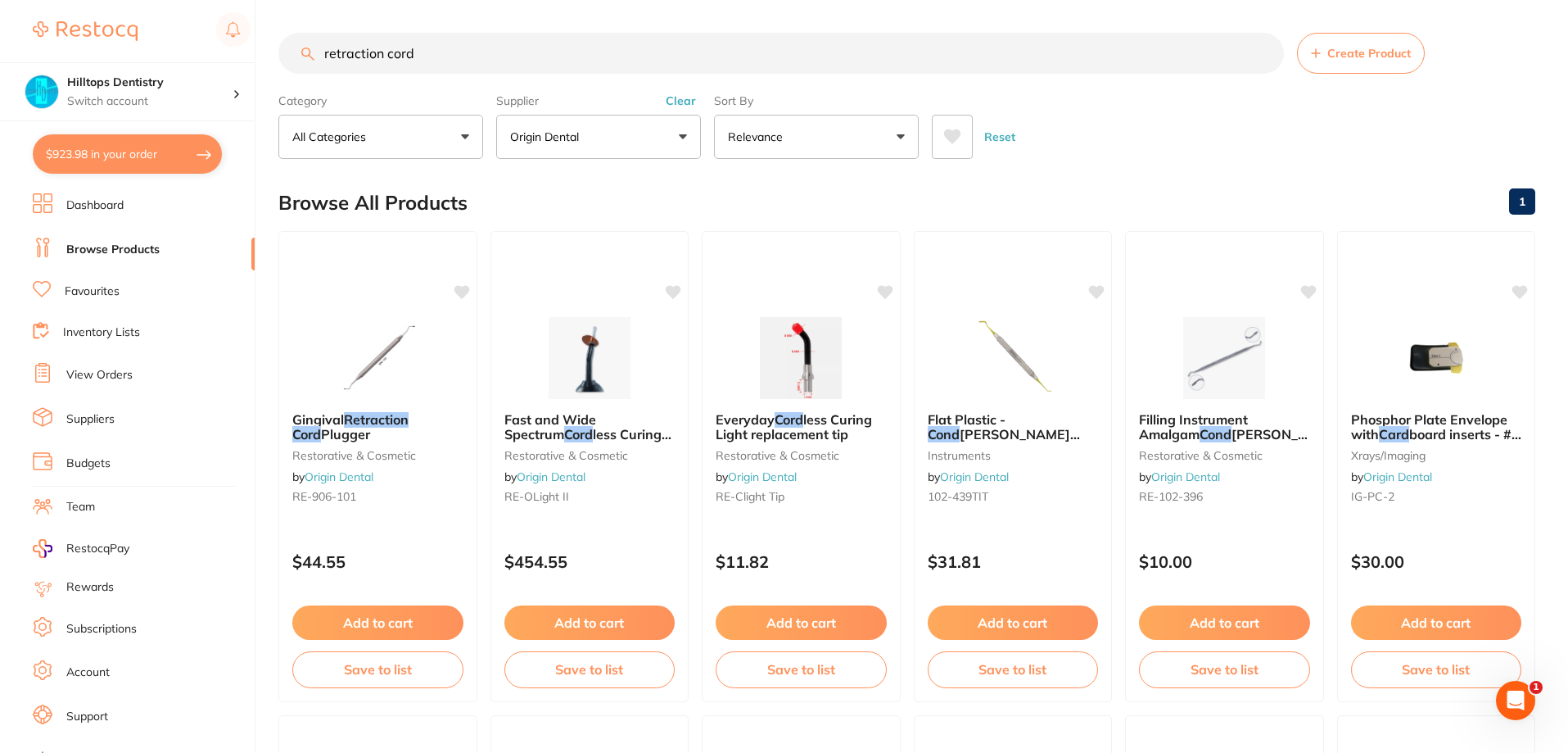
click at [685, 100] on button "Clear" at bounding box center [681, 101] width 40 height 15
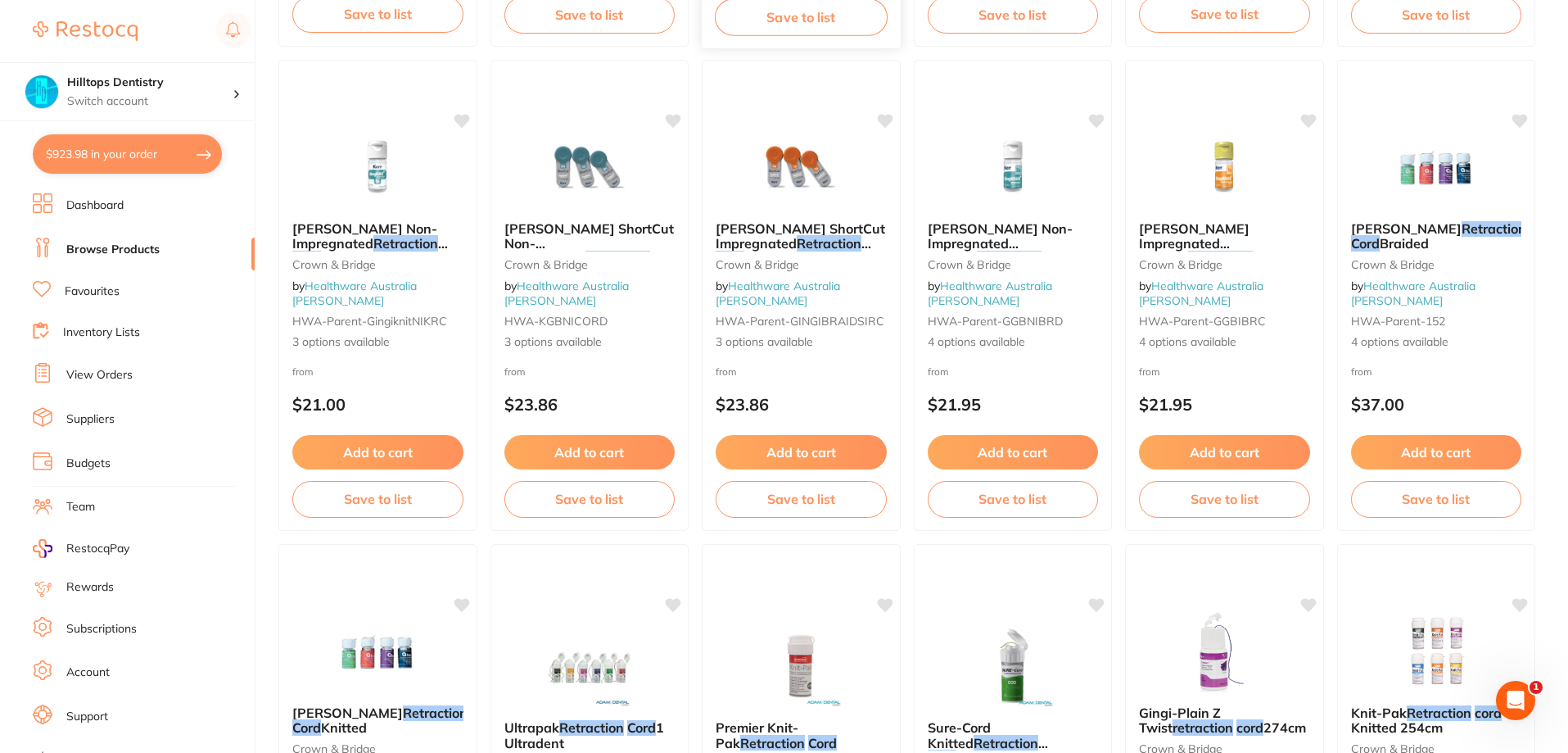
scroll to position [1065, 0]
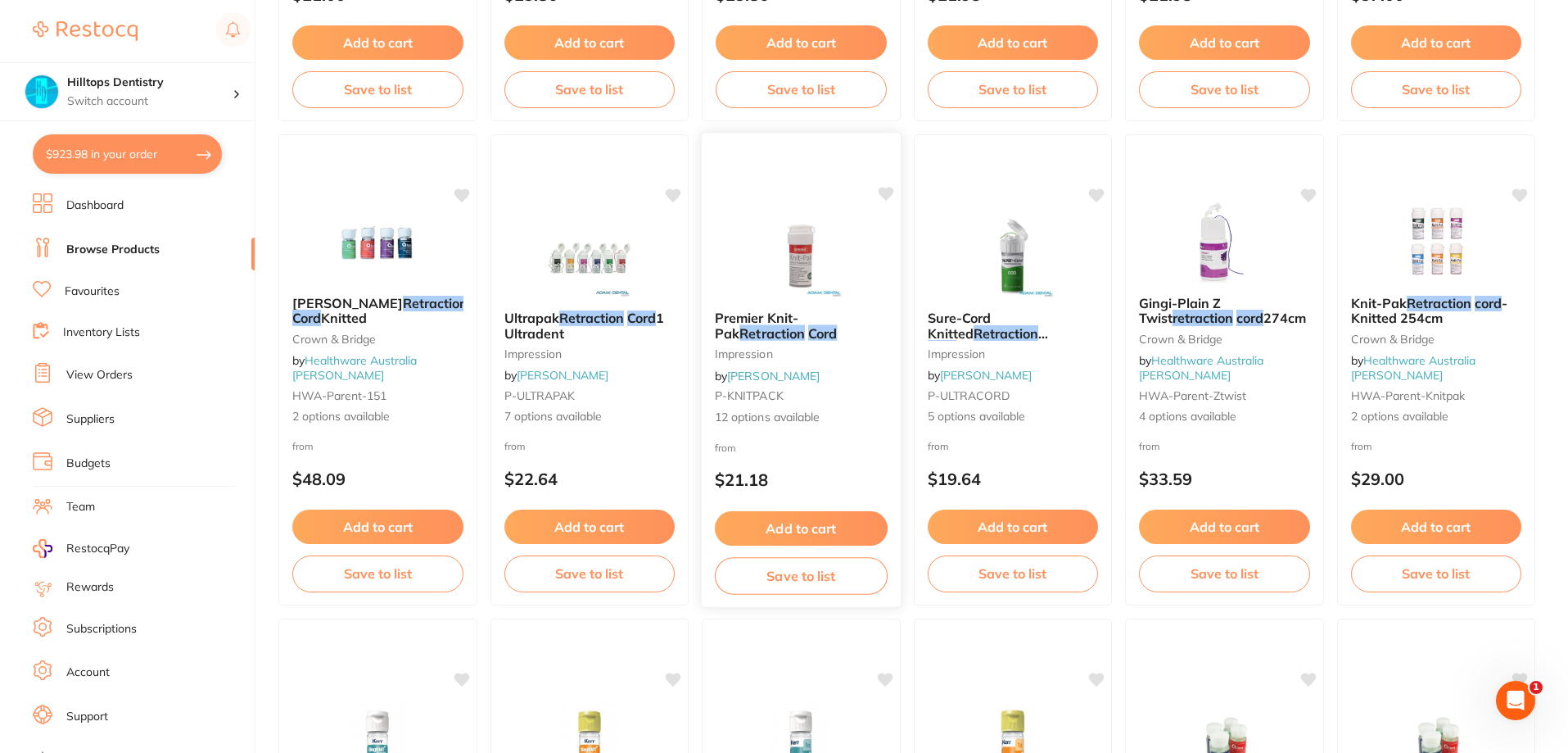
click at [802, 247] on img at bounding box center [801, 256] width 107 height 83
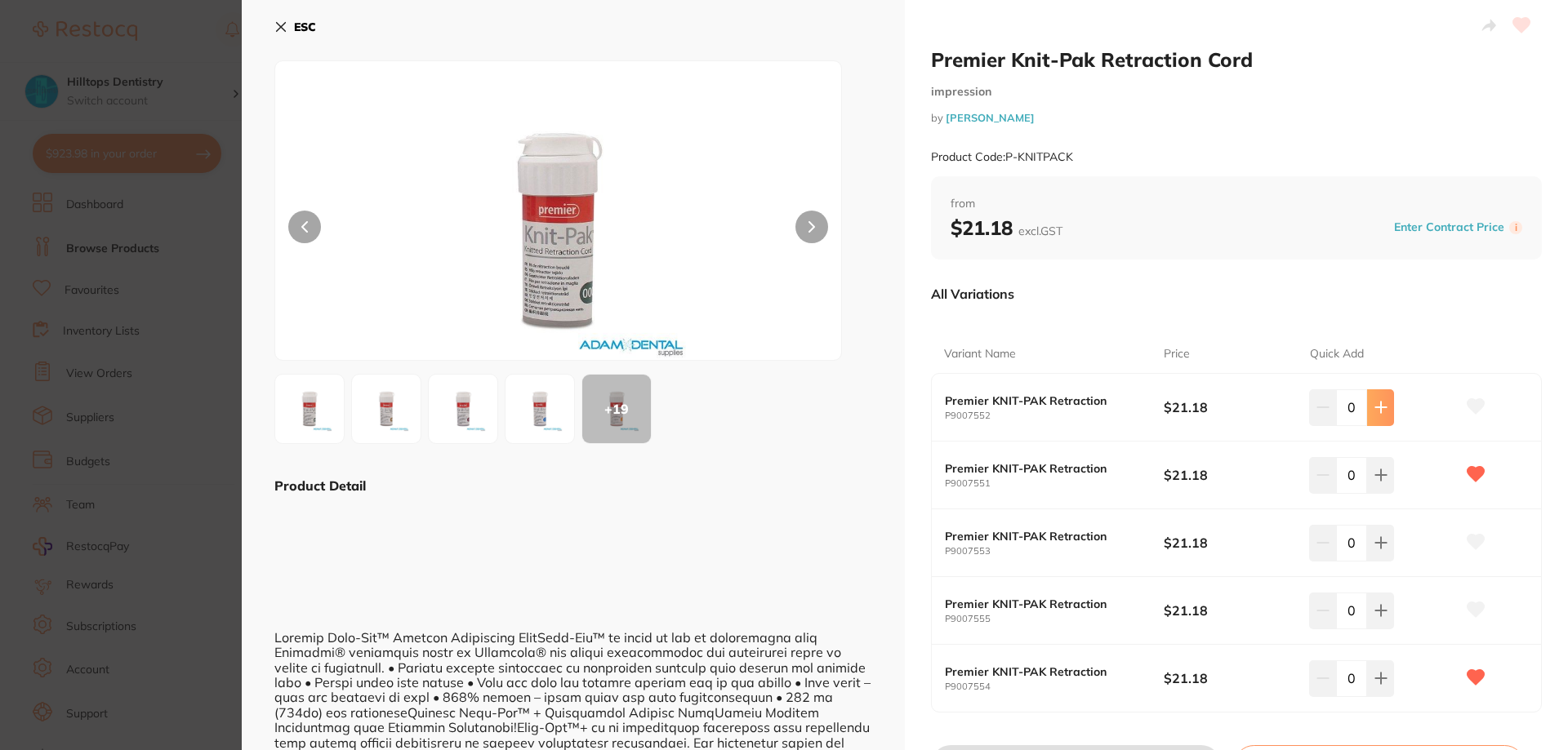
click at [1382, 410] on icon at bounding box center [1381, 408] width 13 height 13
type input "2"
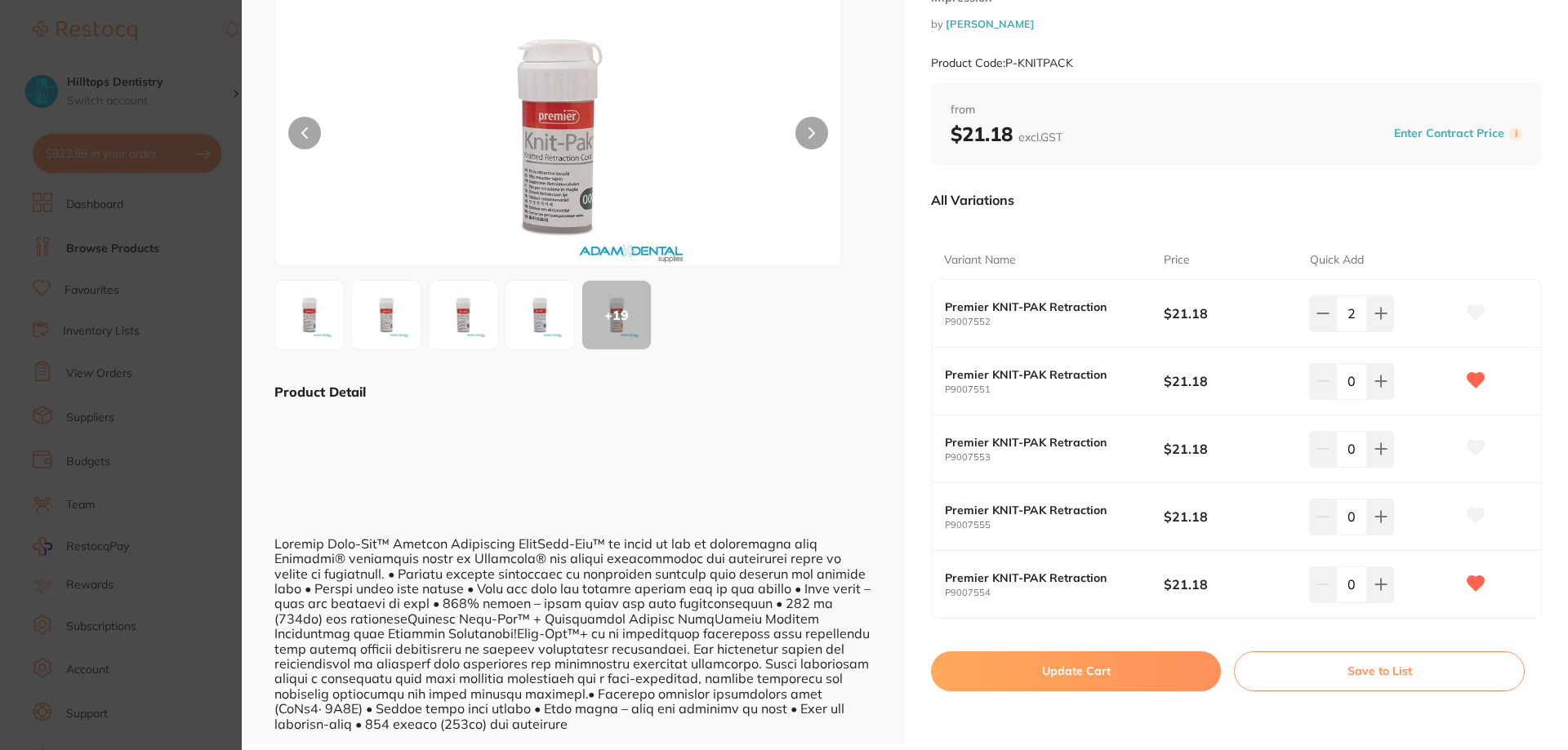
scroll to position [100, 0]
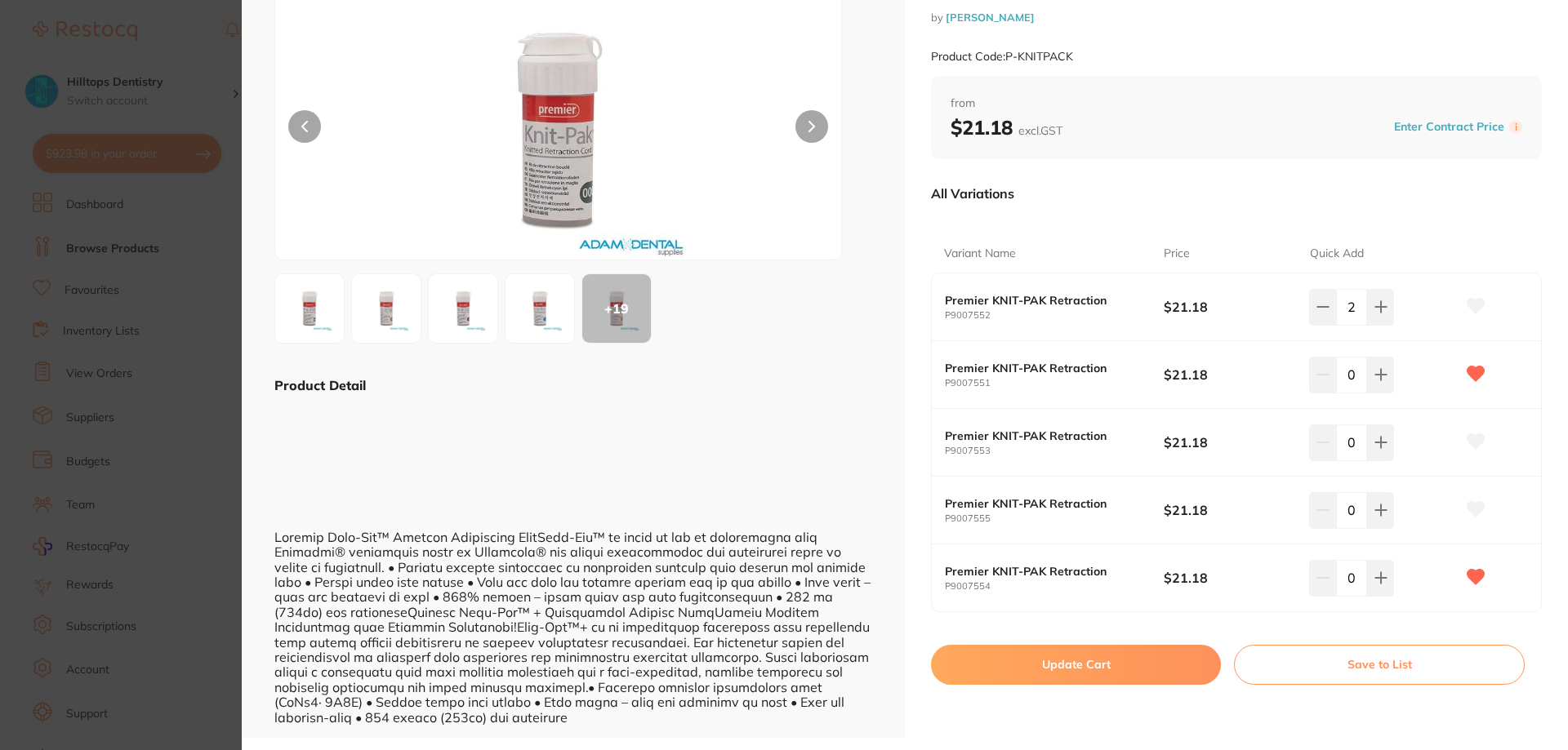
click at [1062, 674] on button "Update Cart" at bounding box center [1075, 664] width 290 height 39
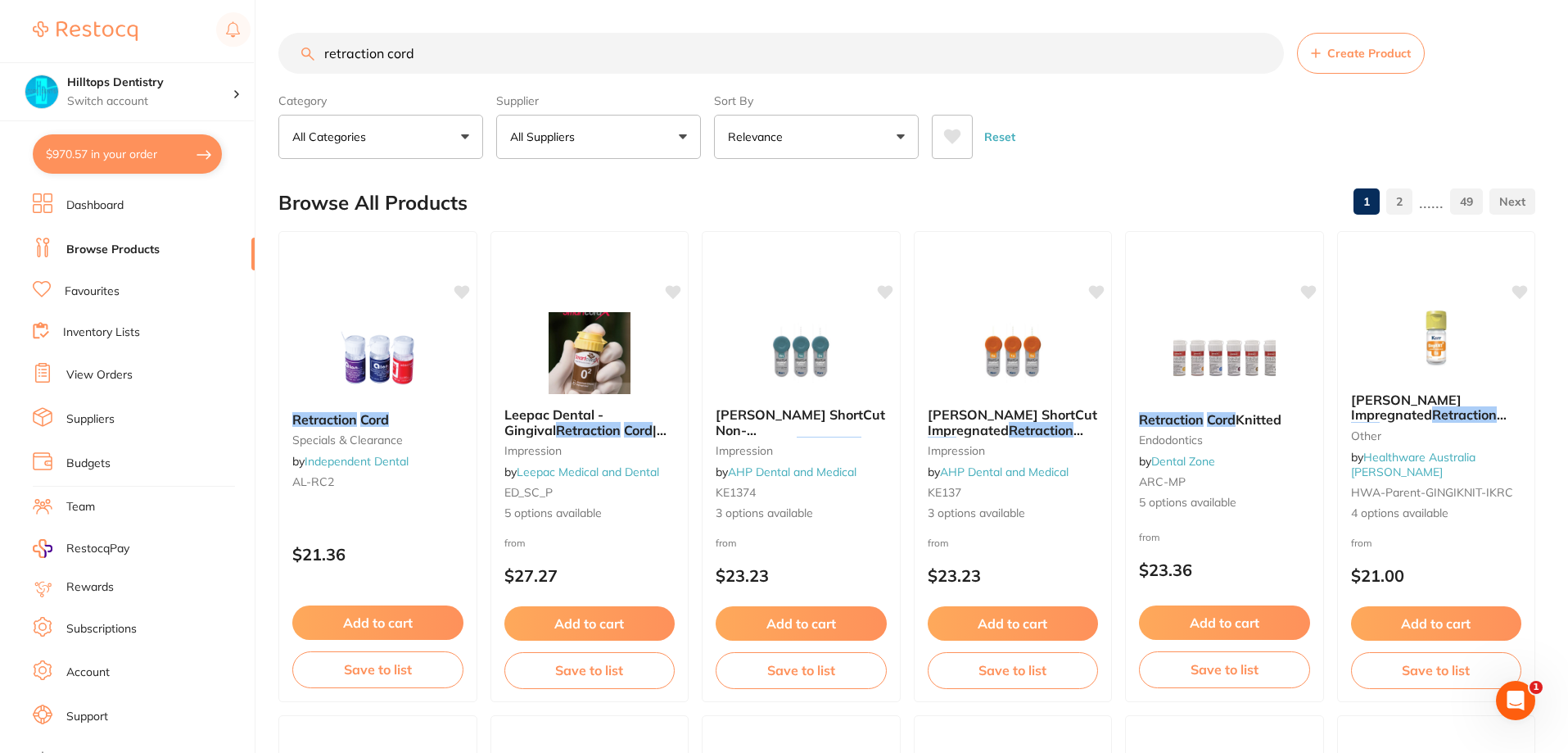
scroll to position [1, 0]
drag, startPoint x: 452, startPoint y: 72, endPoint x: 332, endPoint y: 67, distance: 120.1
click at [332, 67] on input "retraction cord" at bounding box center [781, 53] width 1006 height 41
type input "r"
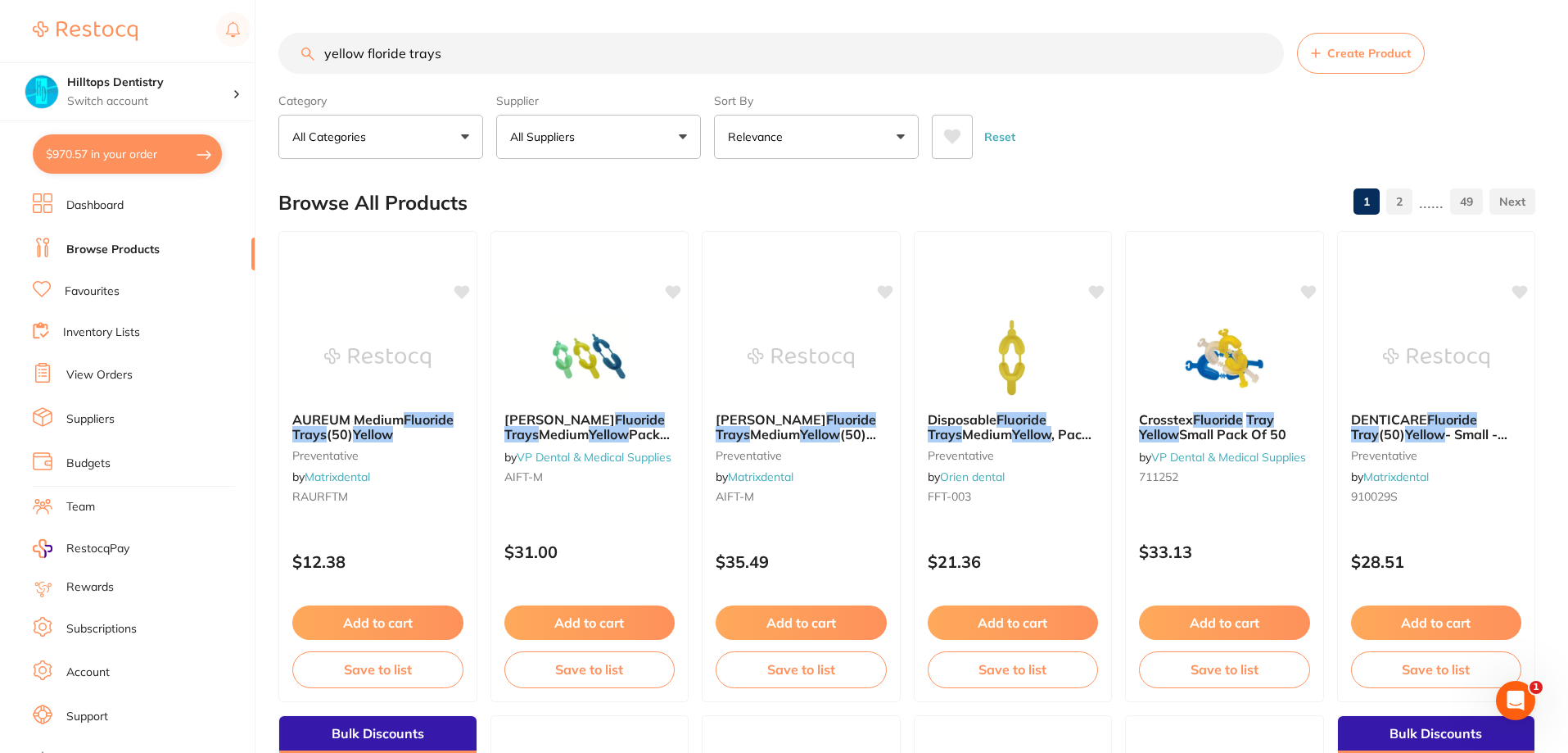
scroll to position [0, 0]
type input "yellow floride trays"
click at [663, 146] on button "All Suppliers" at bounding box center [598, 136] width 205 height 44
type input "adam"
click at [606, 280] on p "[PERSON_NAME]" at bounding box center [608, 278] width 106 height 15
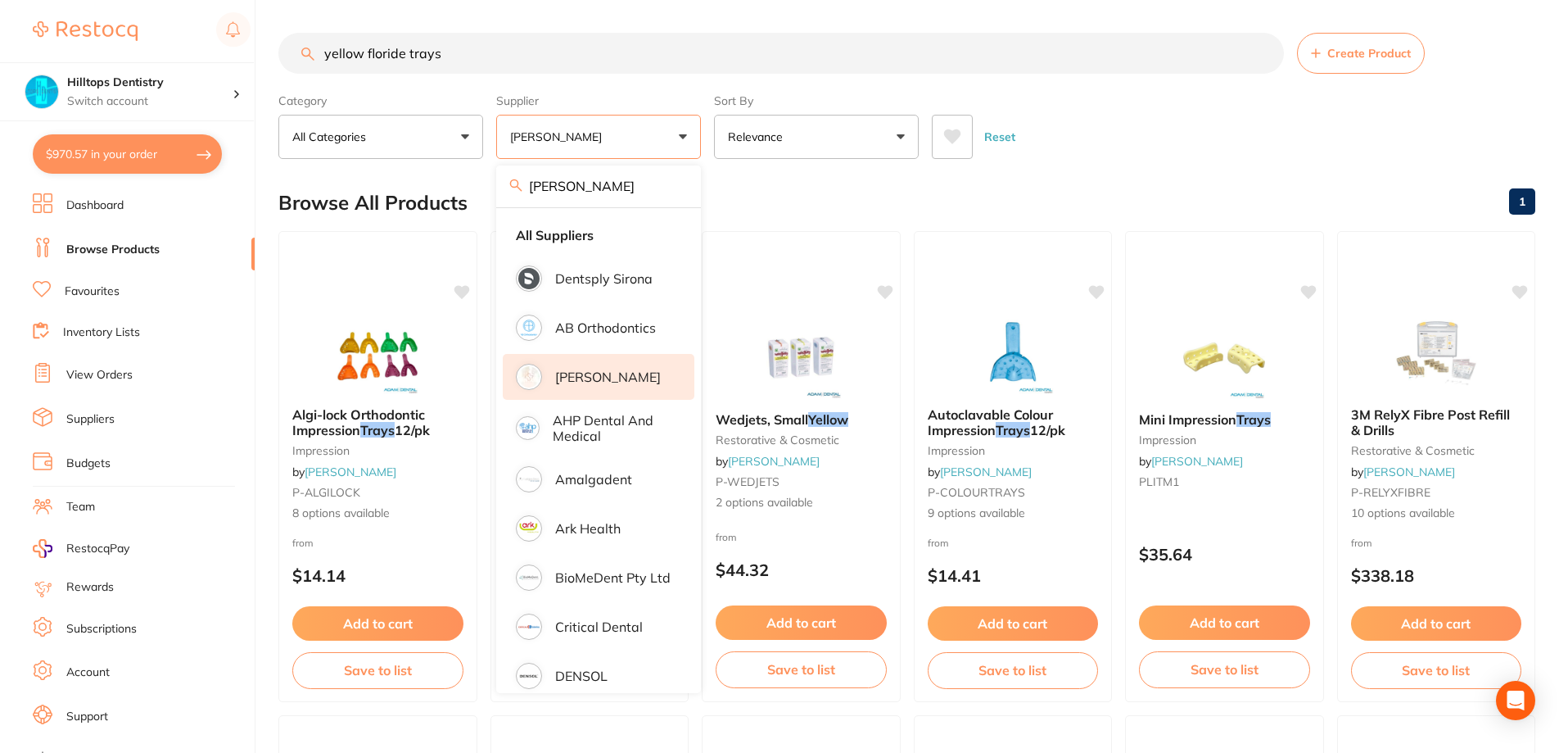
click at [1162, 117] on div "Reset" at bounding box center [1227, 130] width 590 height 57
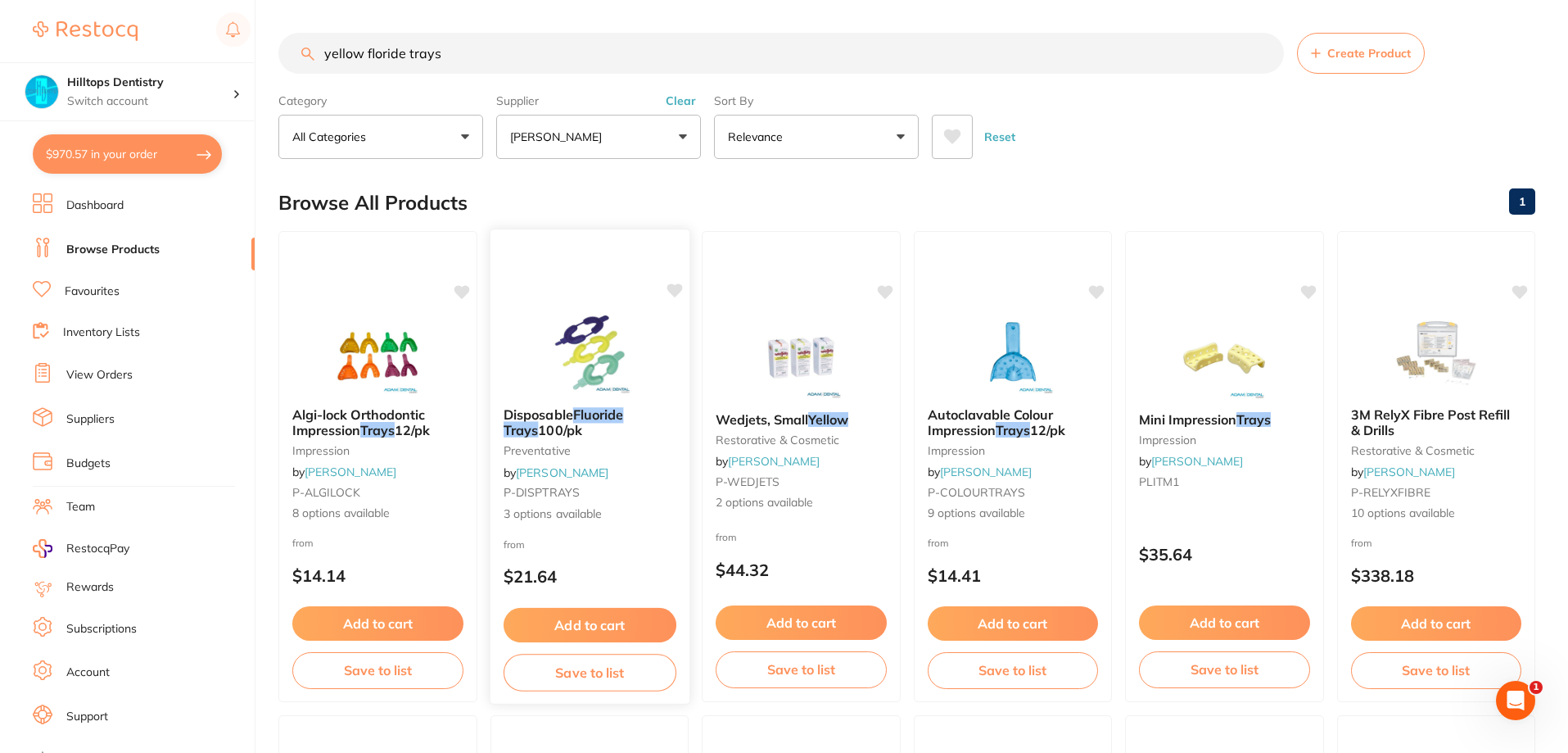
click at [582, 330] on img at bounding box center [588, 352] width 107 height 83
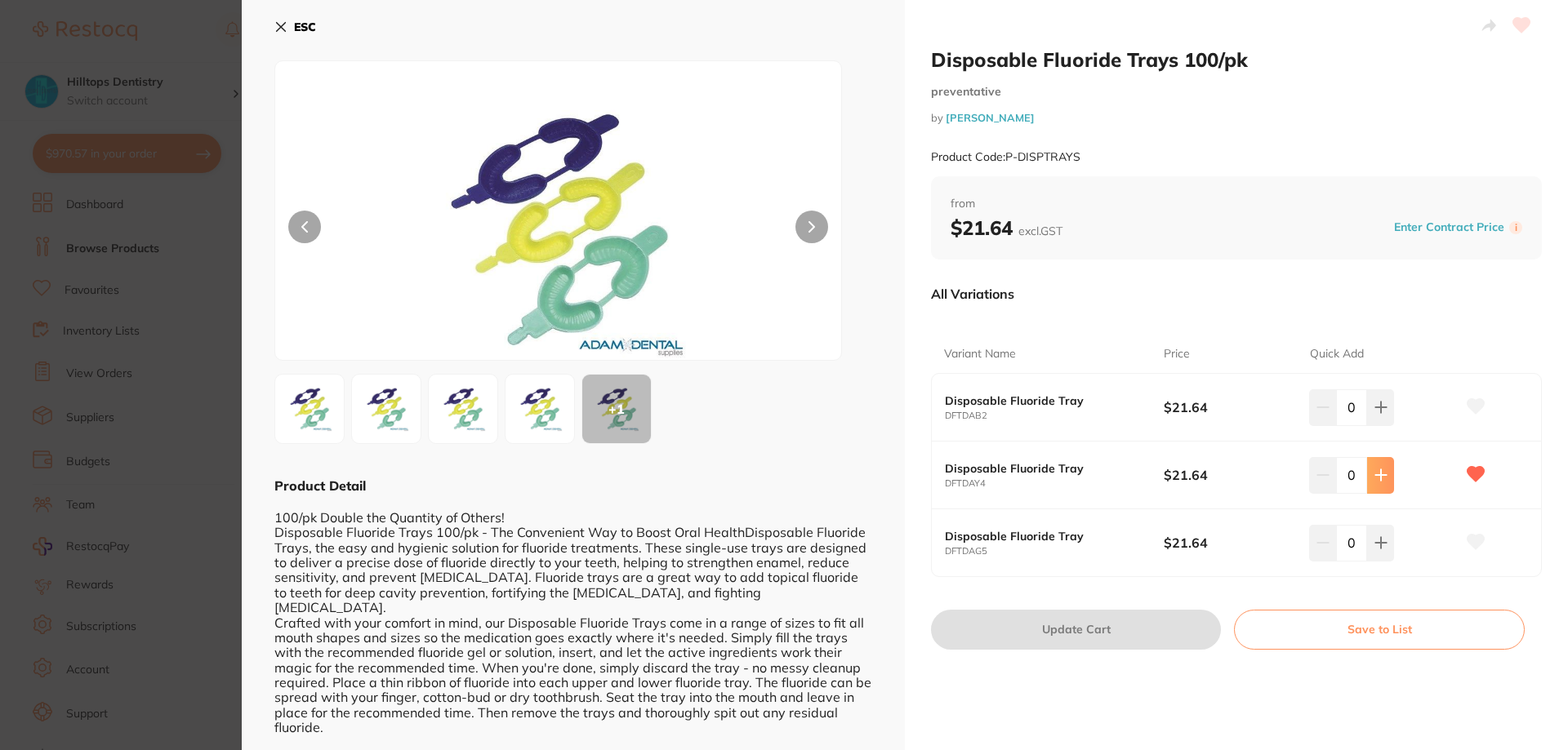
click at [1386, 470] on button at bounding box center [1380, 475] width 27 height 36
type input "1"
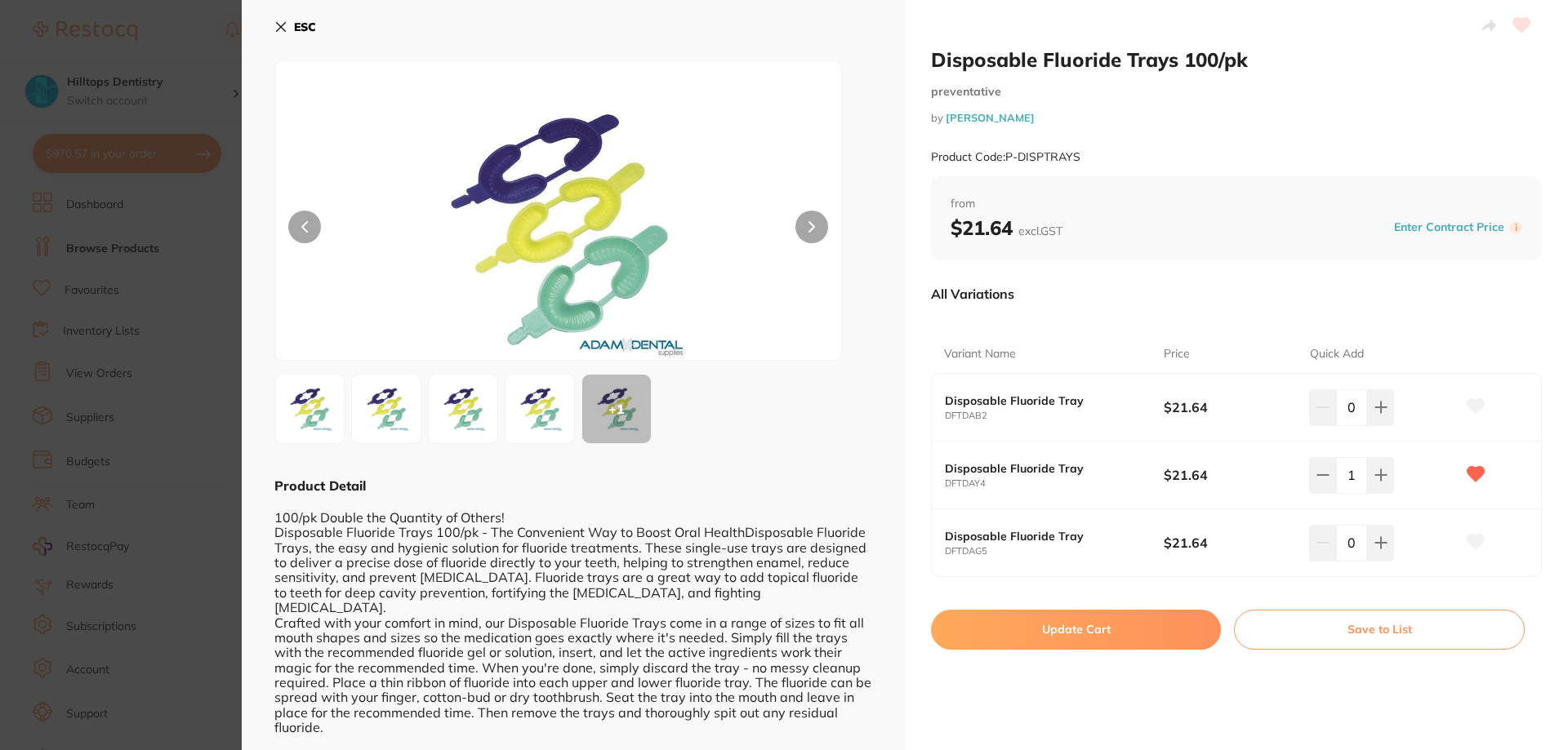
click at [1134, 642] on button "Update Cart" at bounding box center [1075, 629] width 290 height 39
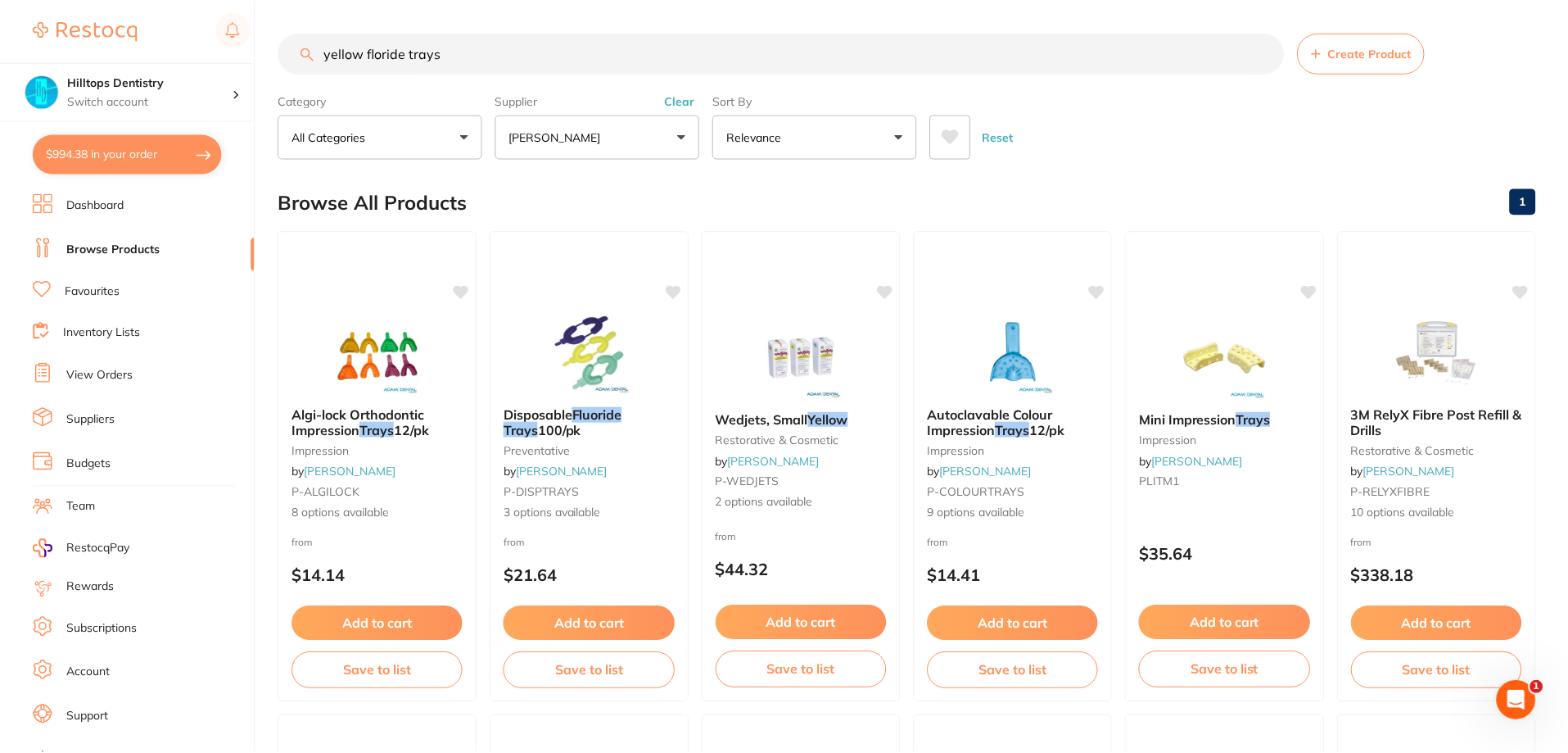
scroll to position [7, 0]
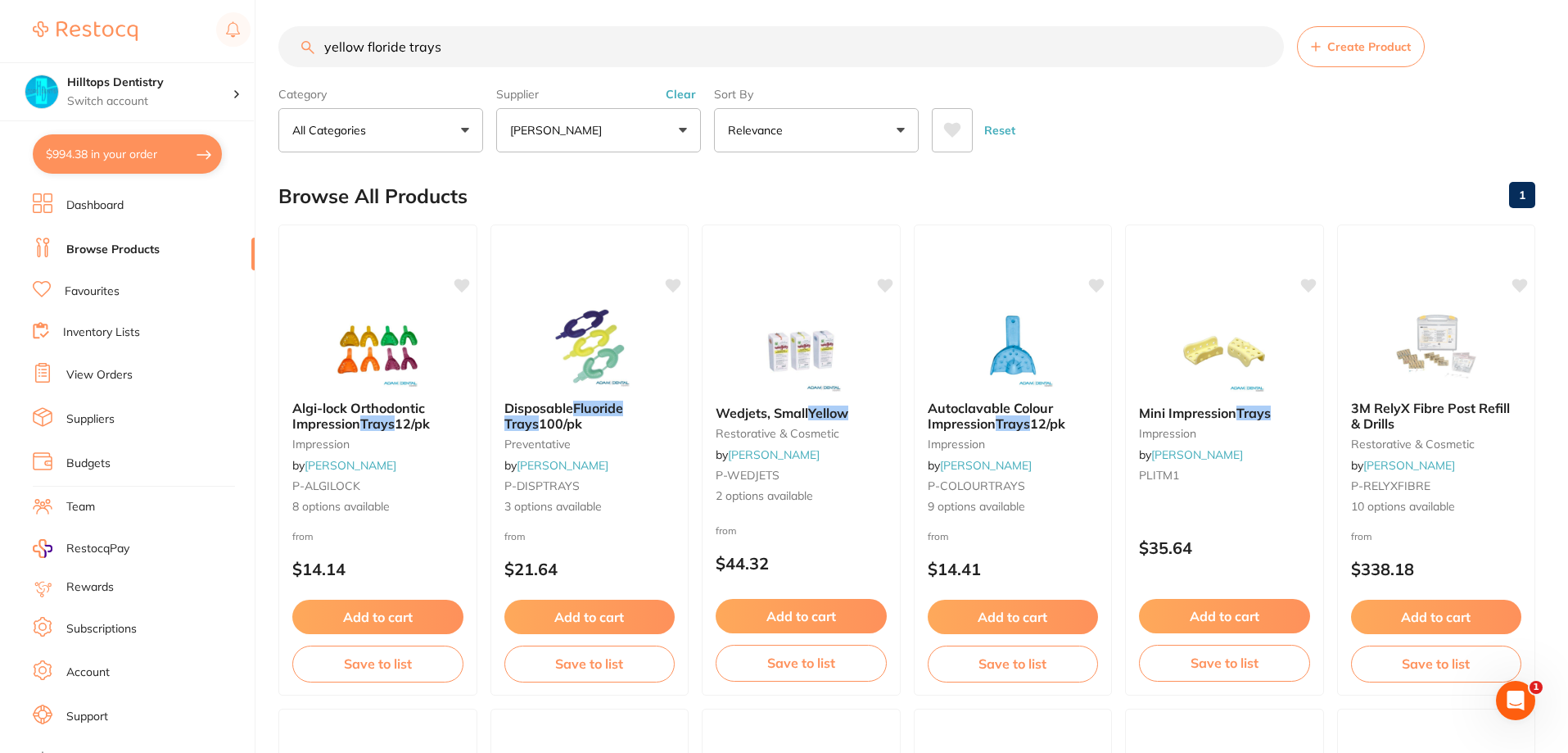
click at [108, 289] on link "Favourites" at bounding box center [92, 291] width 55 height 17
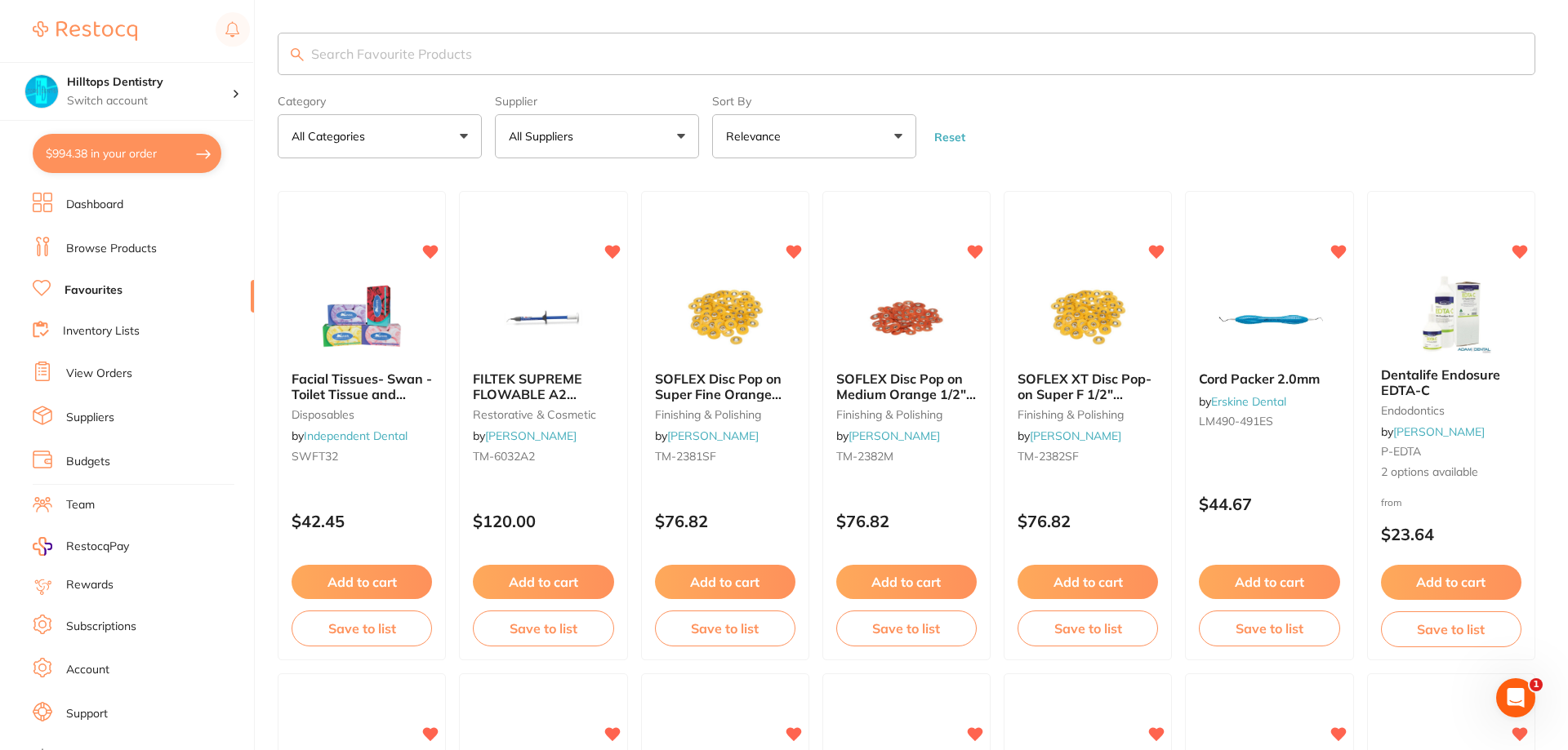
click at [421, 49] on input "search" at bounding box center [906, 54] width 1257 height 43
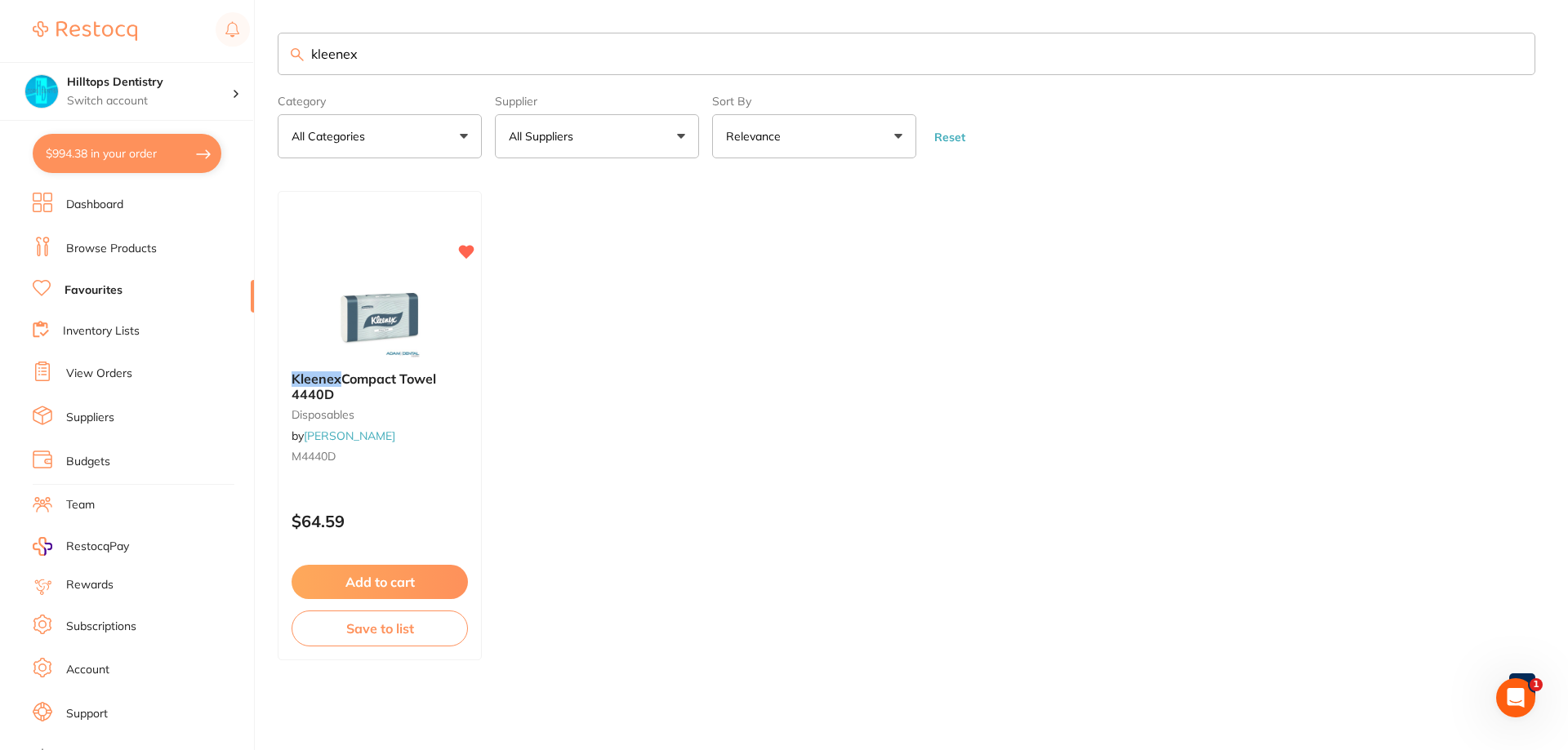
type input "kleenex"
click at [414, 586] on button "Add to cart" at bounding box center [379, 583] width 178 height 35
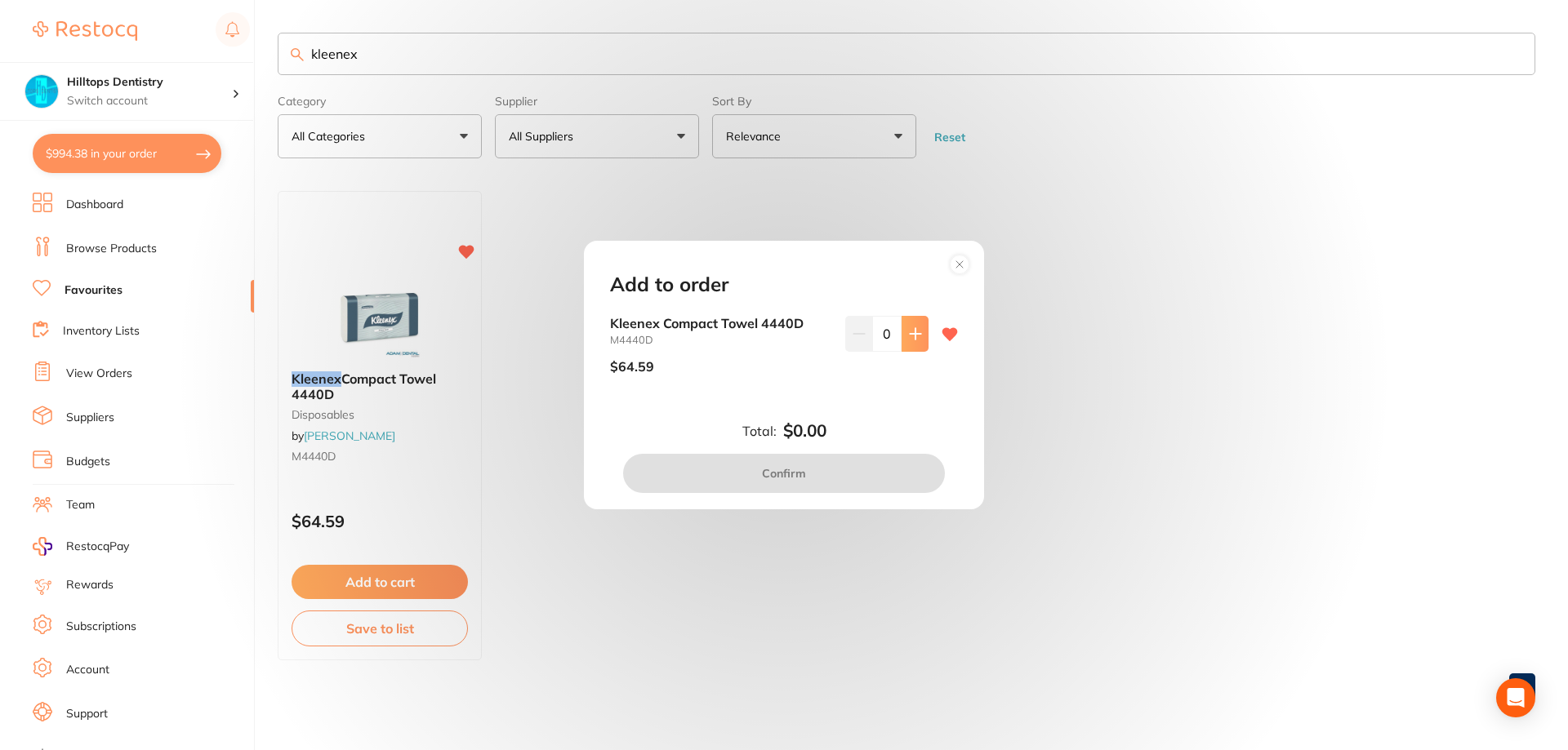
click at [922, 321] on button at bounding box center [914, 333] width 27 height 36
type input "1"
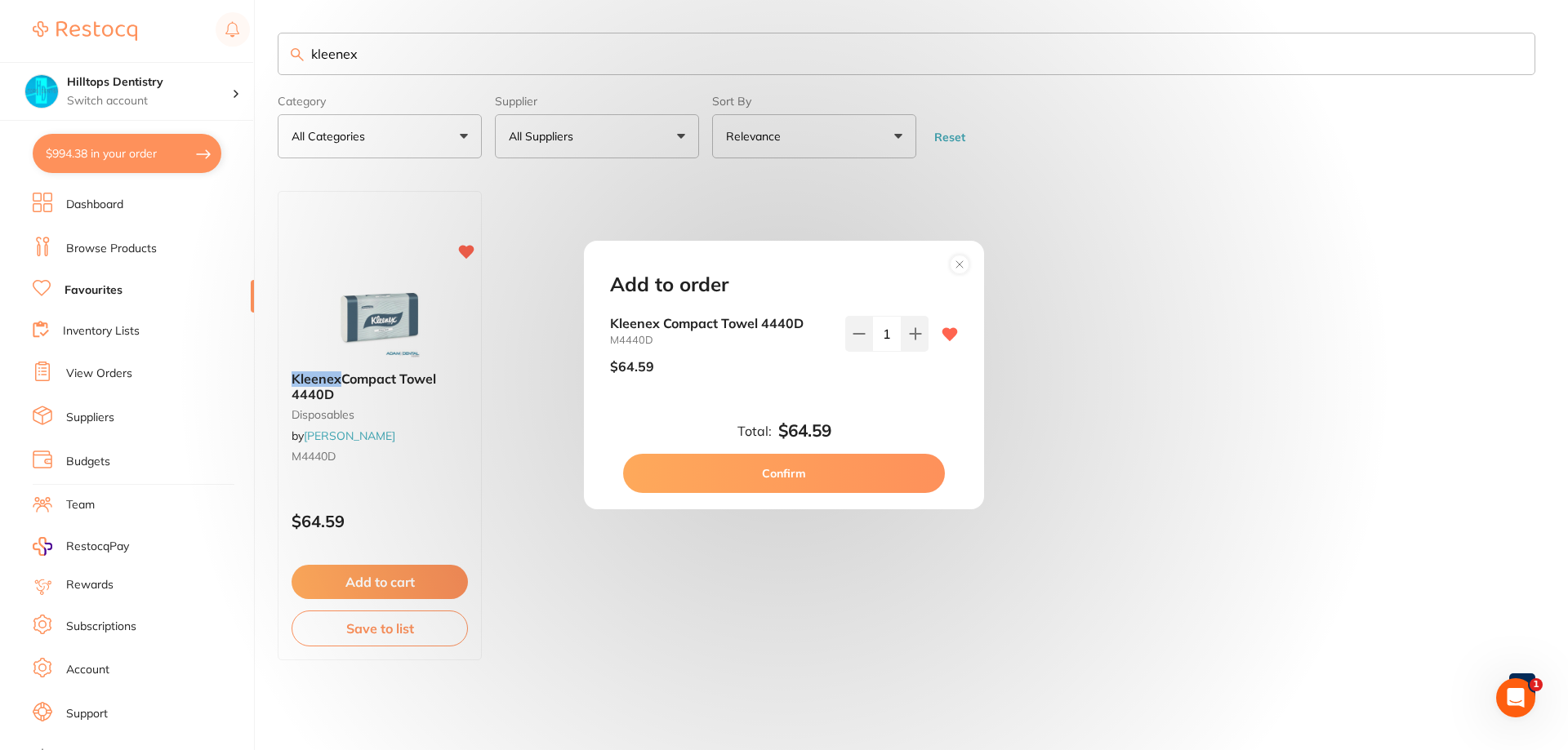
drag, startPoint x: 865, startPoint y: 463, endPoint x: 801, endPoint y: 393, distance: 94.8
click at [865, 462] on button "Confirm" at bounding box center [783, 474] width 321 height 39
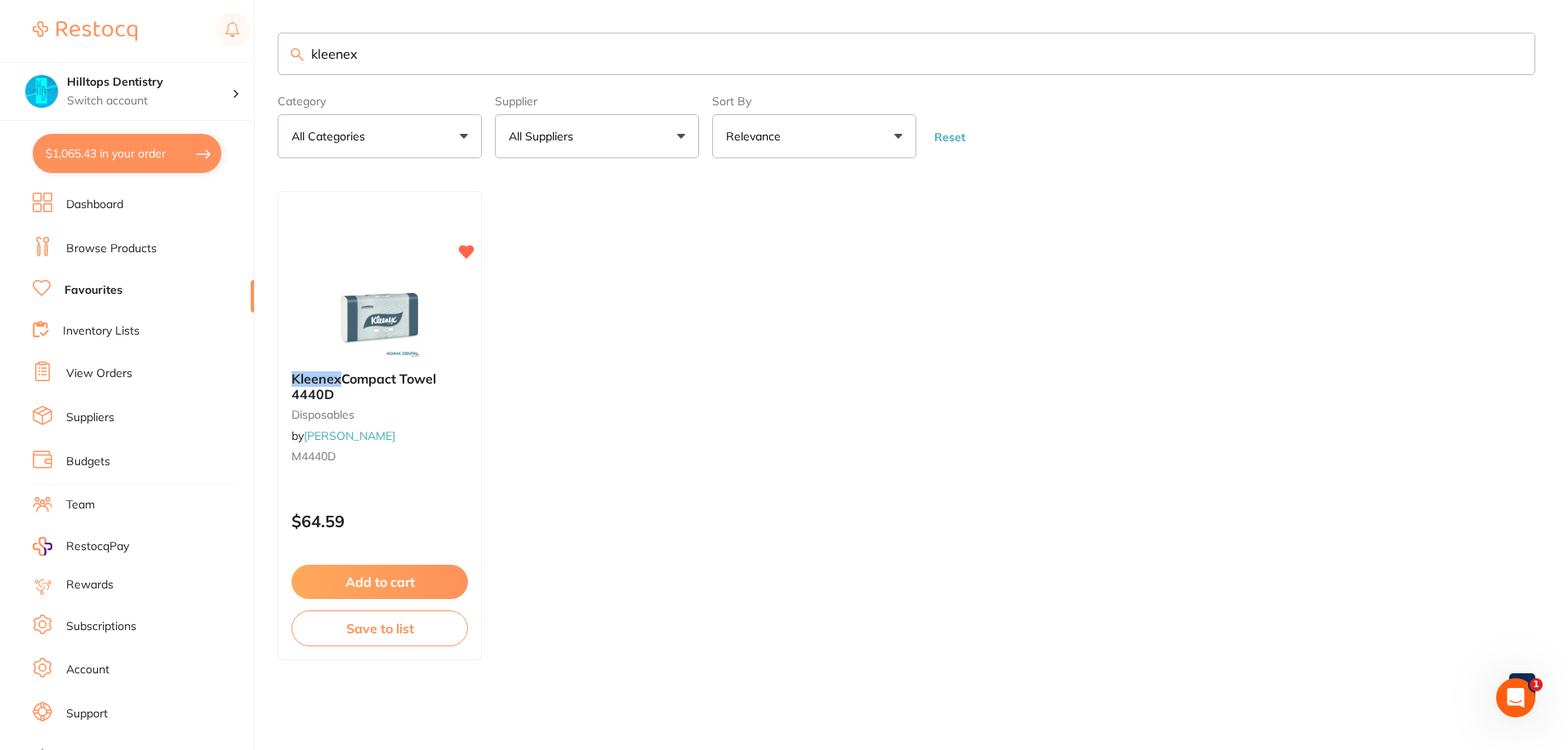
click at [108, 250] on link "Browse Products" at bounding box center [111, 249] width 90 height 17
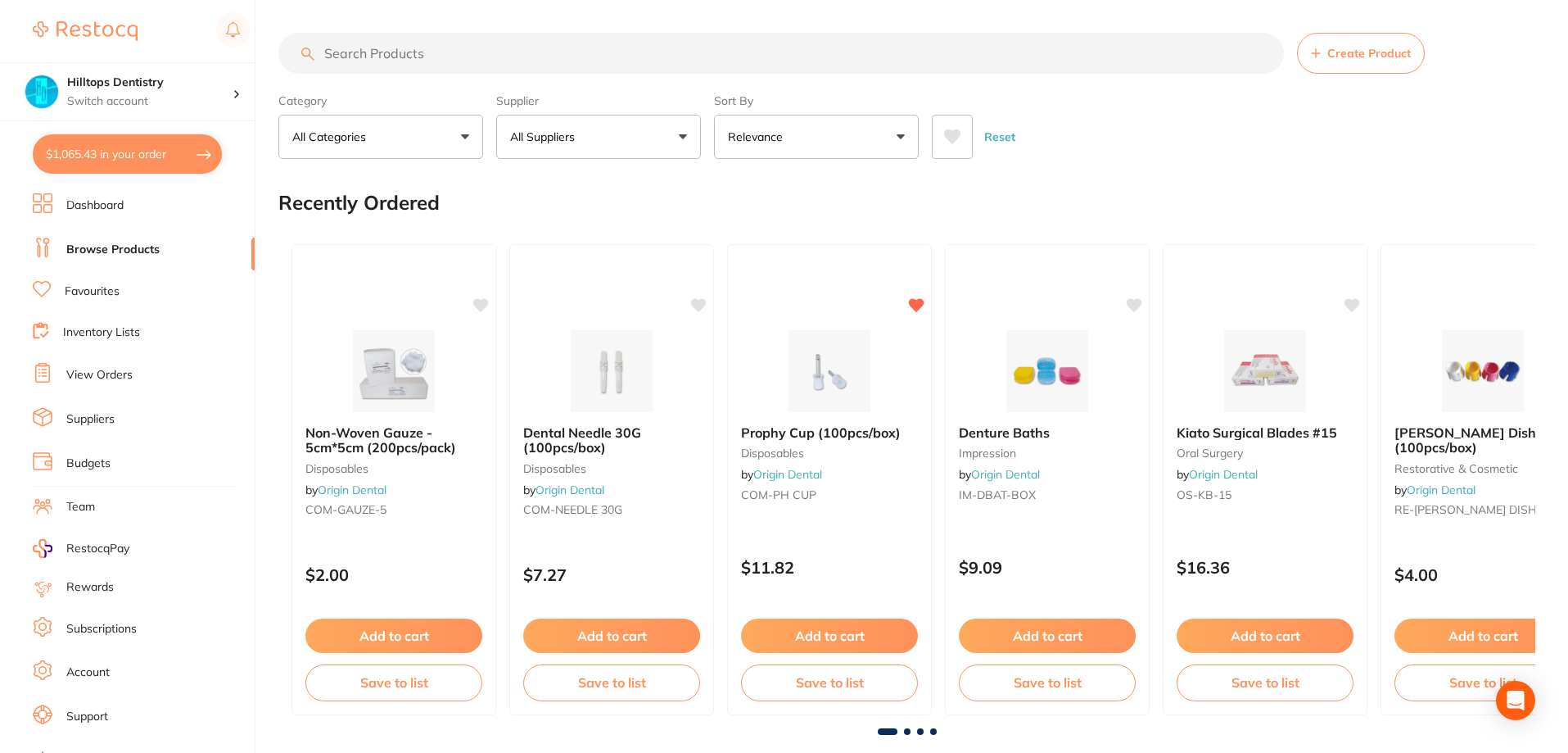
click at [457, 61] on input "search" at bounding box center [781, 53] width 1006 height 41
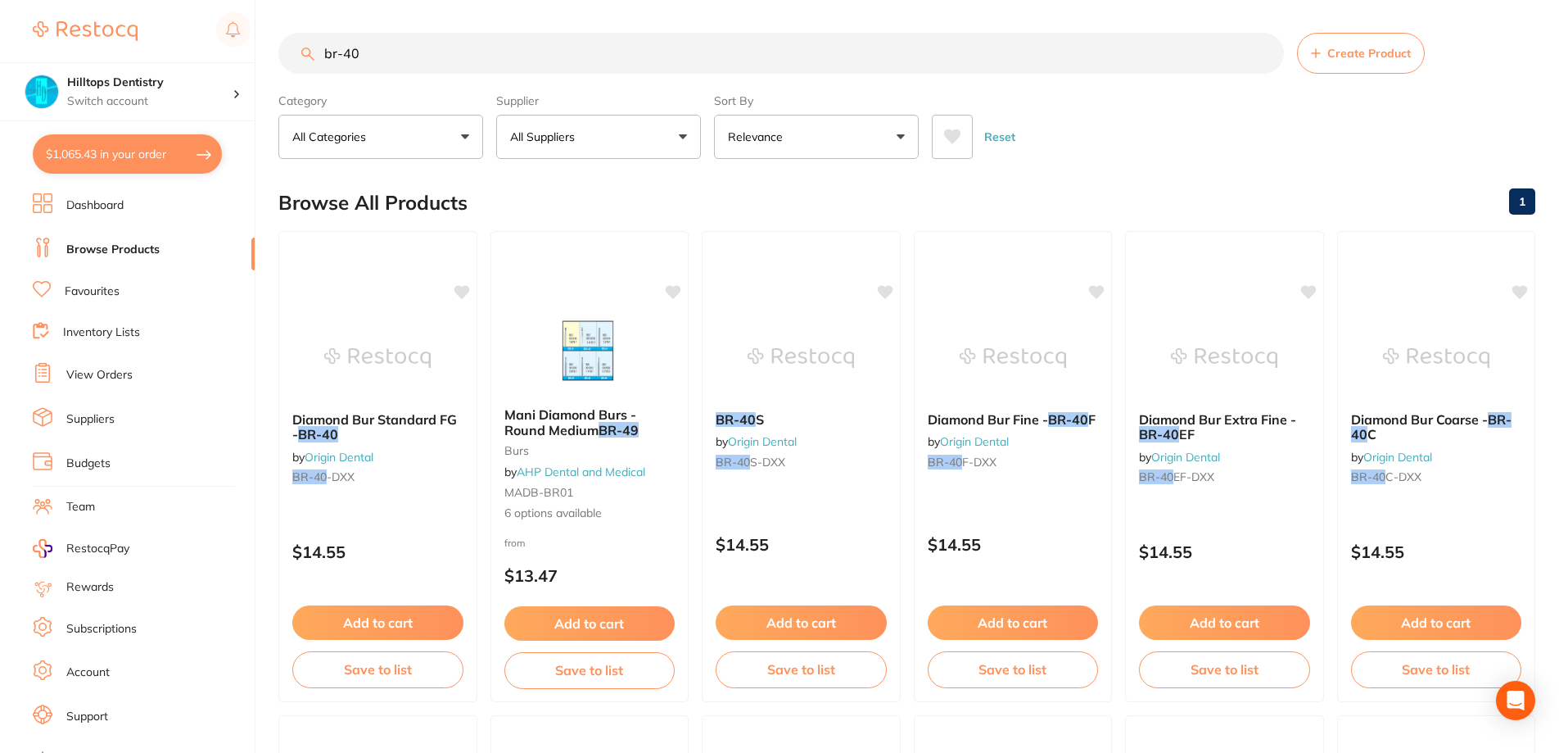
type input "br-40"
click at [614, 138] on button "All Suppliers" at bounding box center [598, 136] width 205 height 44
type input "origin"
click at [612, 276] on p "Origin Dental" at bounding box center [596, 278] width 81 height 15
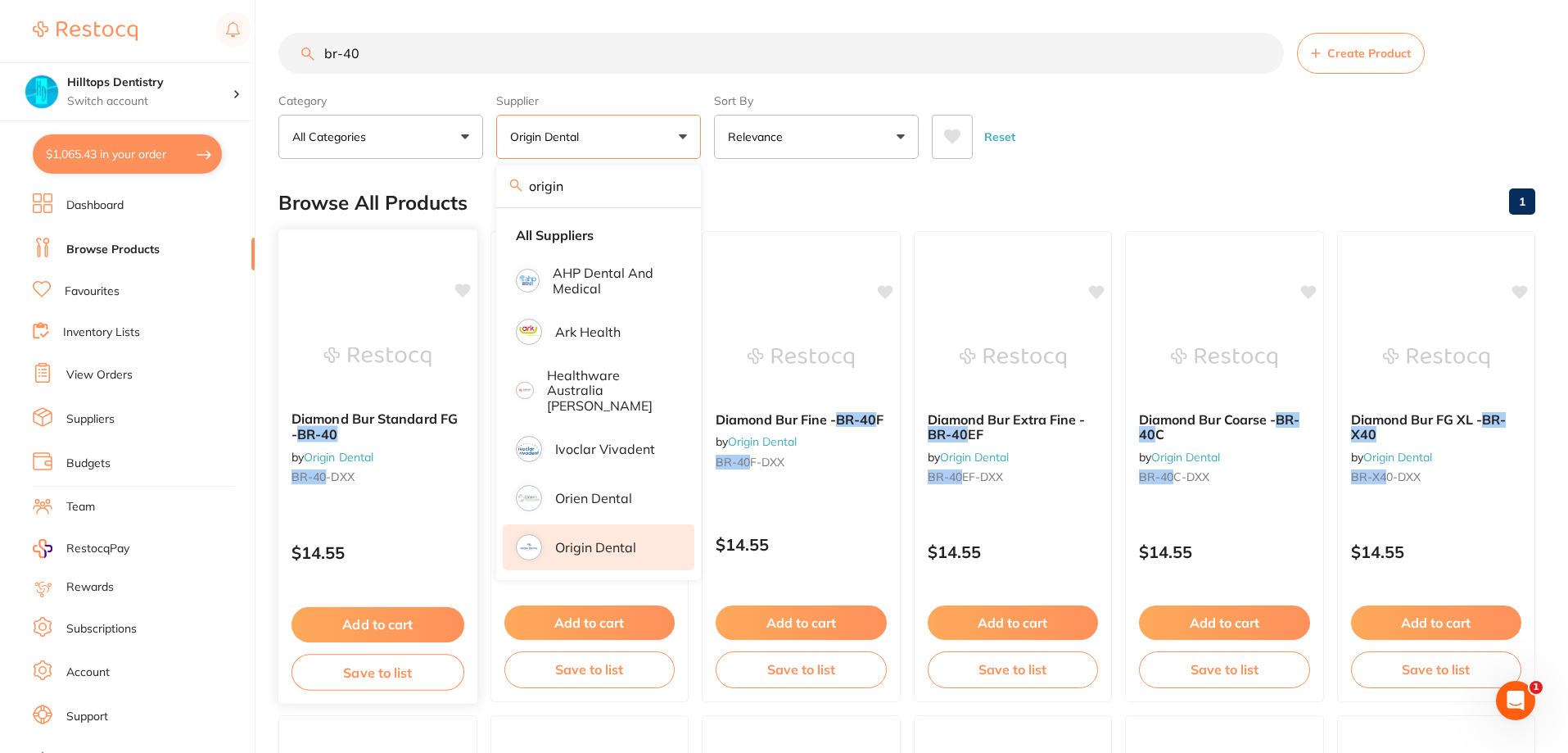
click at [384, 622] on button "Add to cart" at bounding box center [377, 625] width 173 height 36
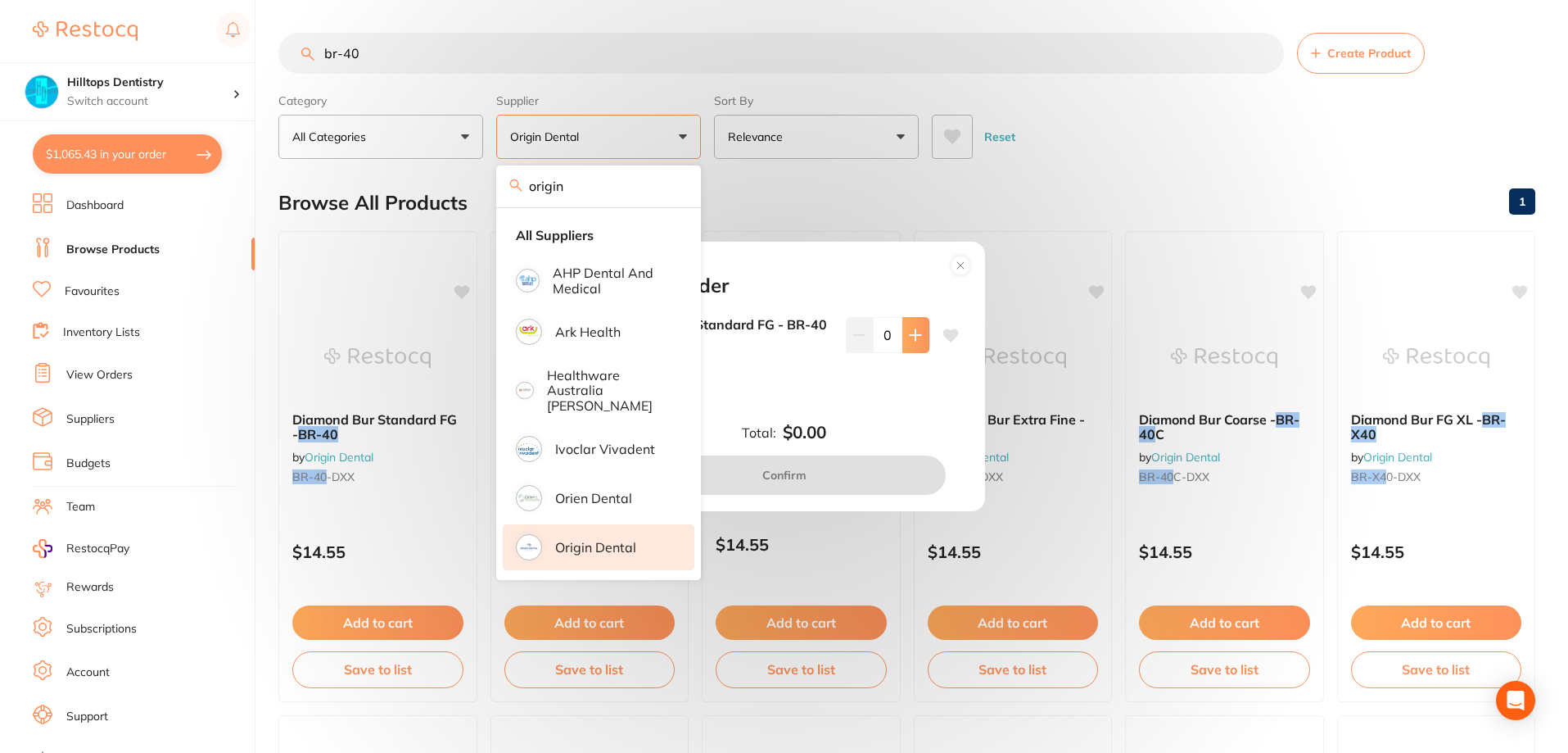
click at [921, 339] on button at bounding box center [915, 334] width 27 height 36
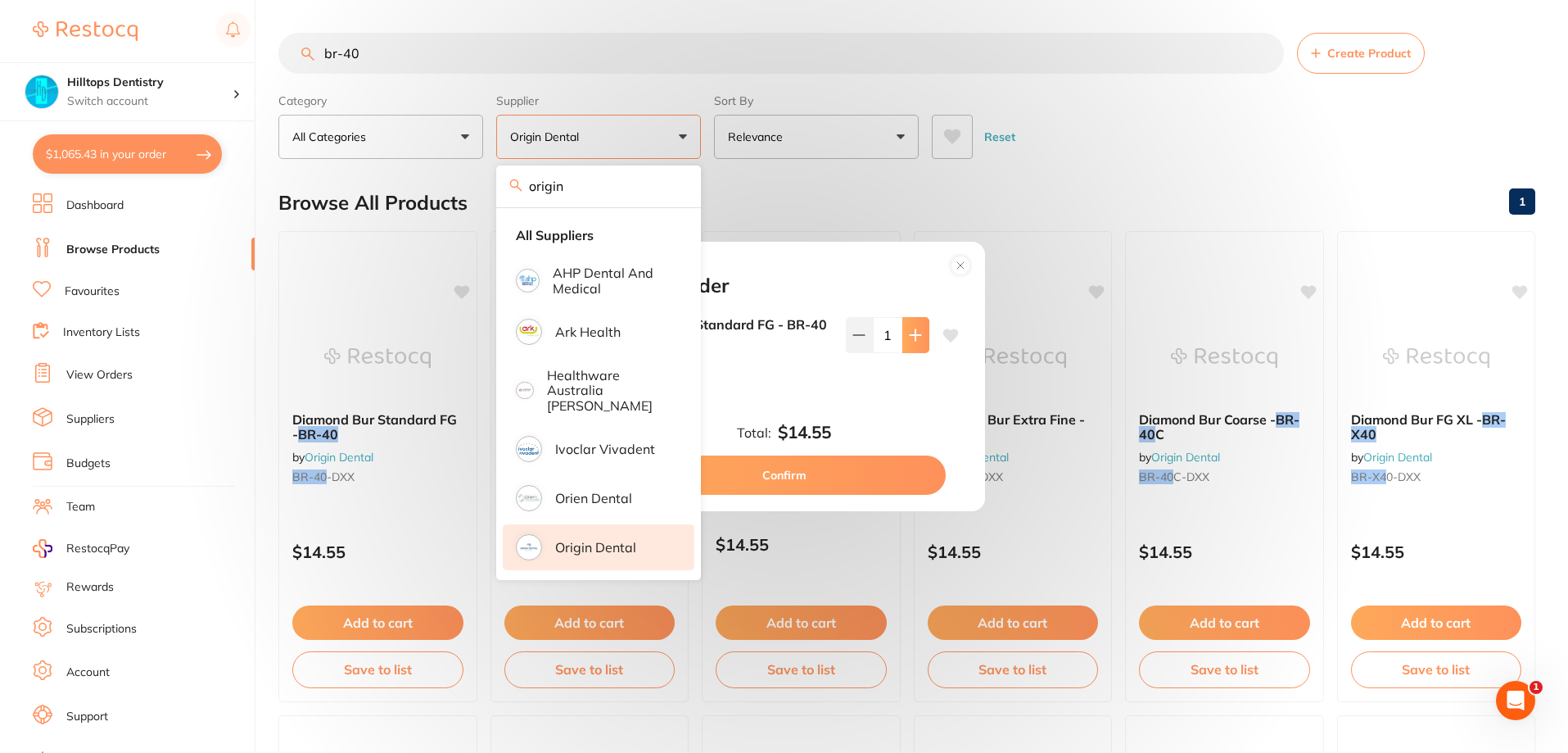
click at [921, 339] on button at bounding box center [915, 334] width 27 height 36
type input "3"
click at [860, 473] on button "Confirm" at bounding box center [784, 476] width 322 height 39
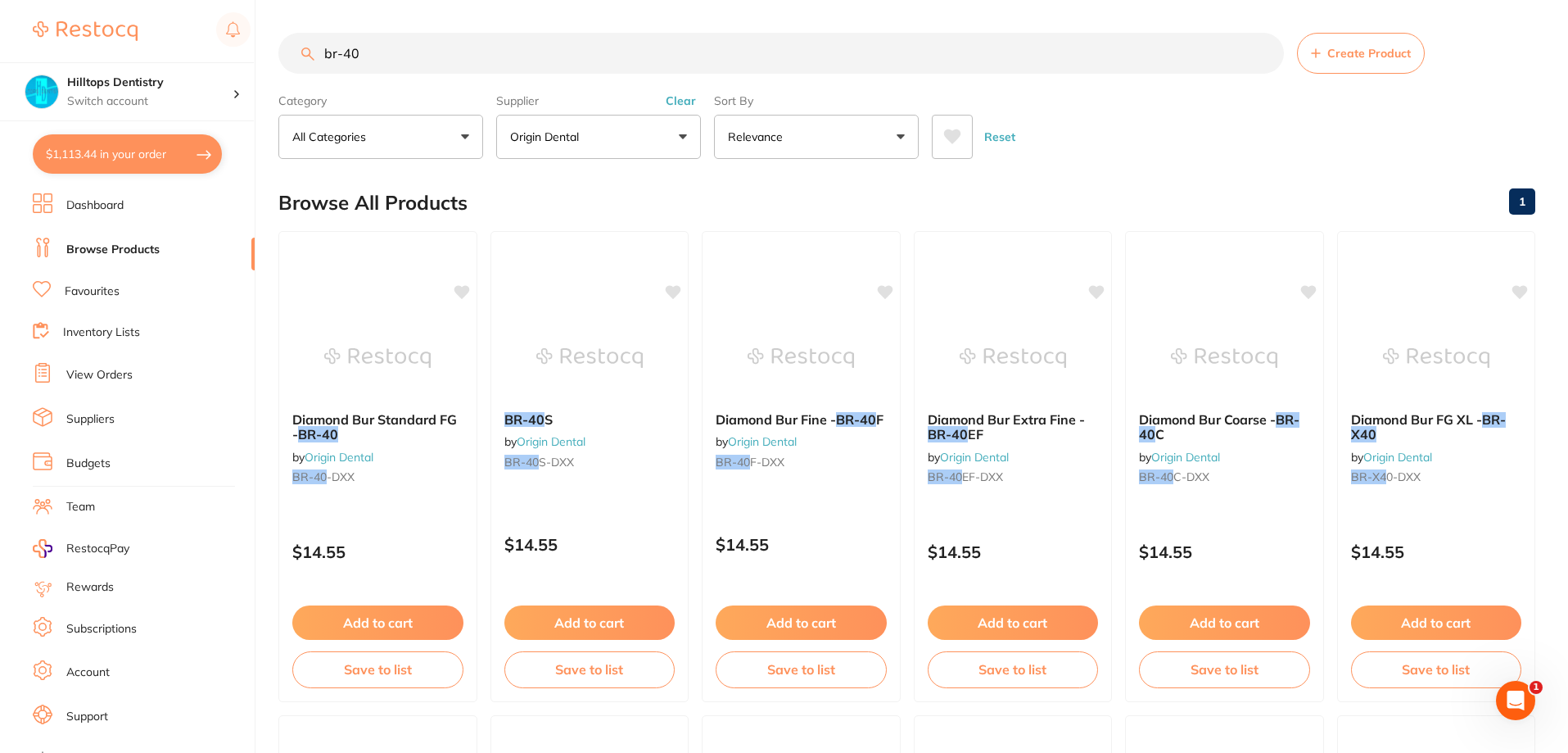
click at [0, 0] on html "$1,113.44 Hilltops Dentistry Switch account Elevate Dental Young Hilltops Denti…" at bounding box center [784, 376] width 1568 height 753
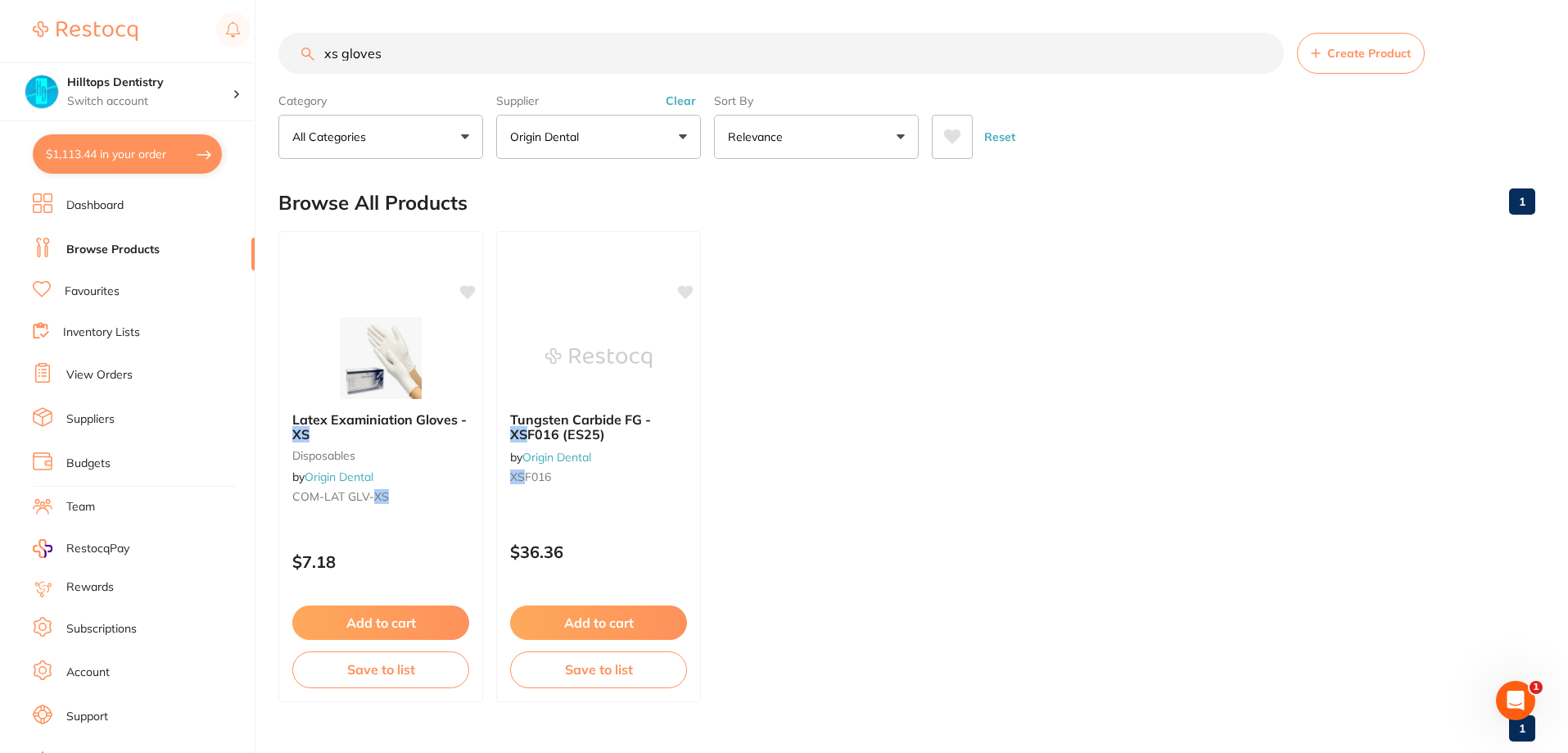
type input "xs gloves"
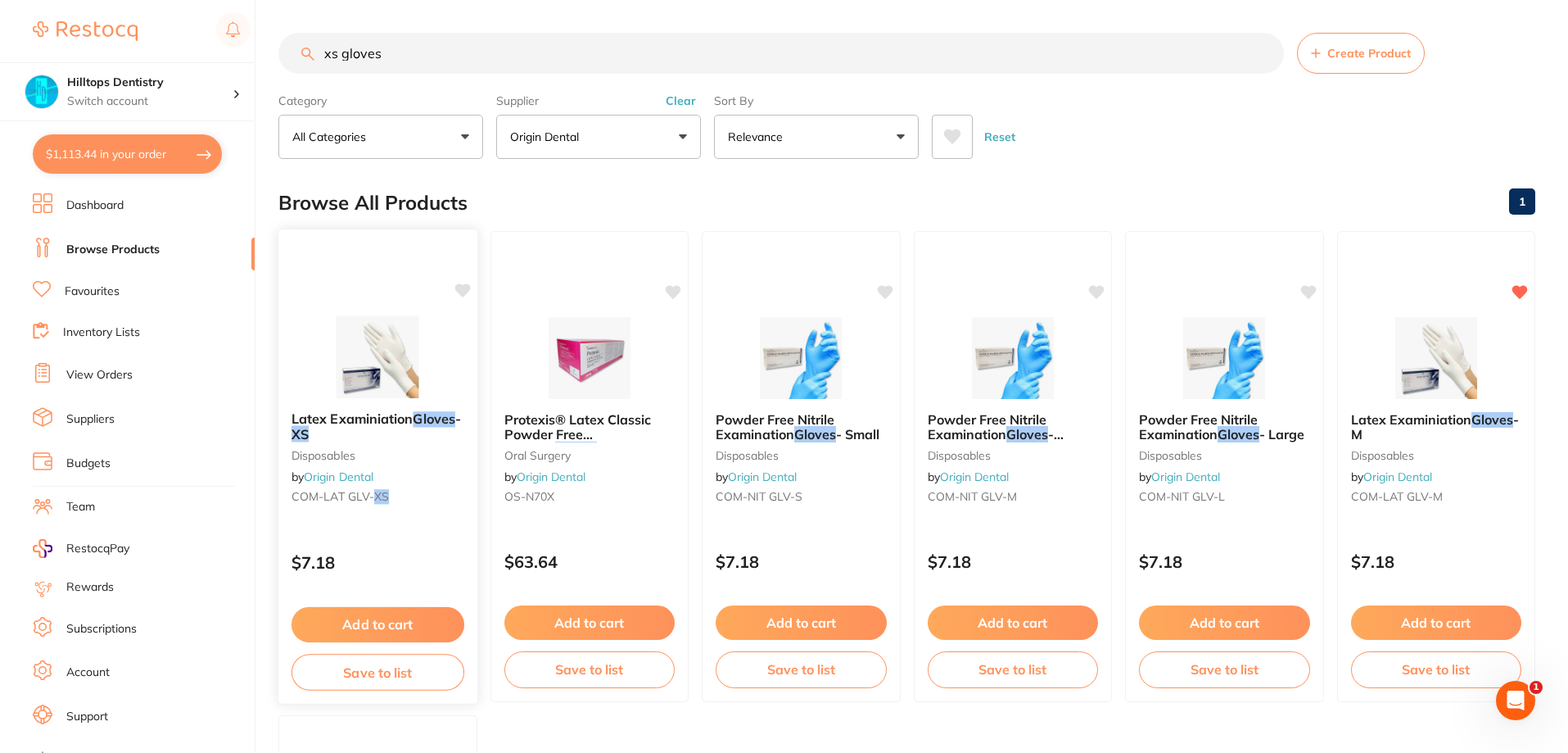
click at [409, 624] on button "Add to cart" at bounding box center [377, 625] width 173 height 36
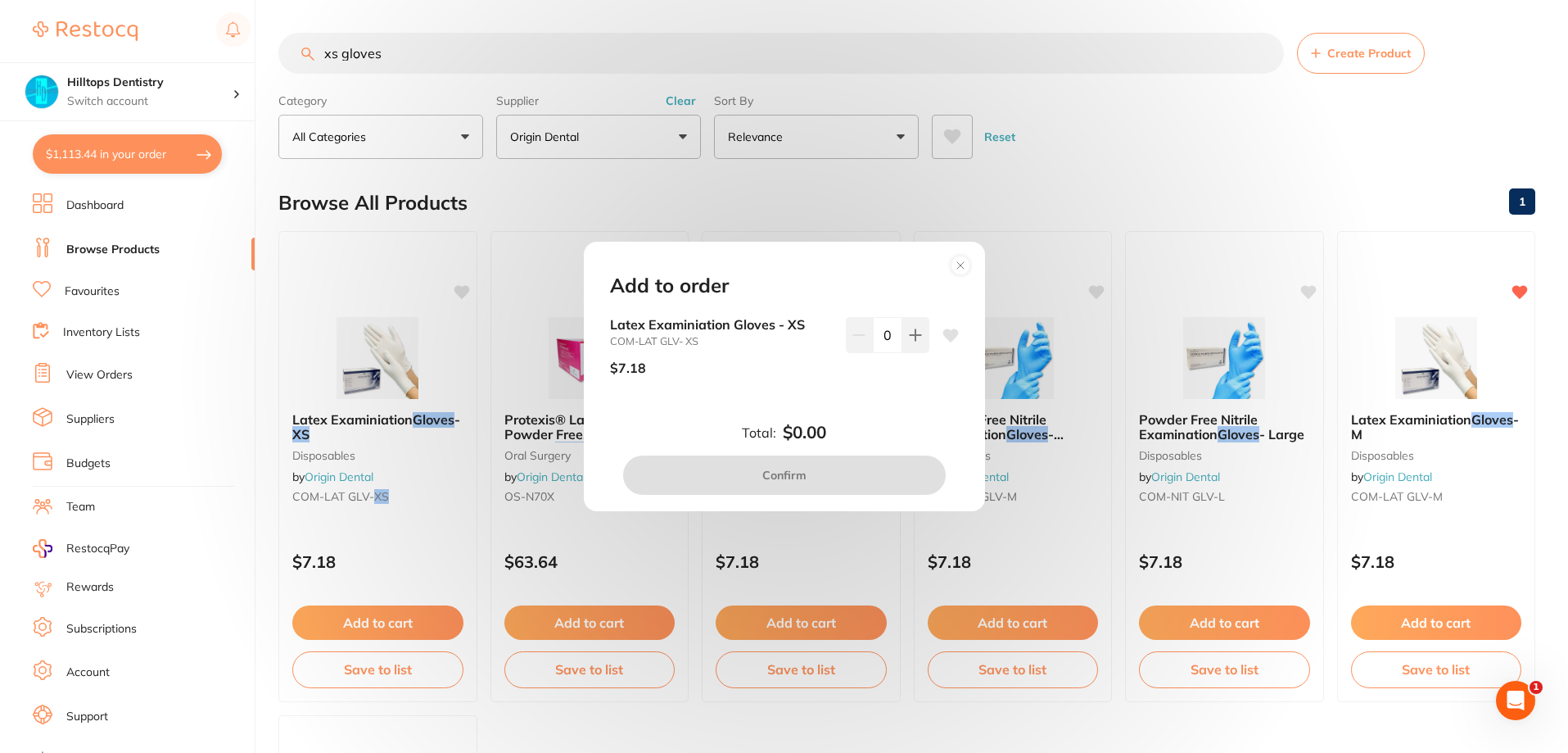
click at [879, 332] on input "0" at bounding box center [888, 334] width 30 height 36
type input "20"
click at [801, 395] on div "Latex Examiniation Gloves - XS COM-LAT GLV- XS $7.18 20" at bounding box center [784, 365] width 388 height 97
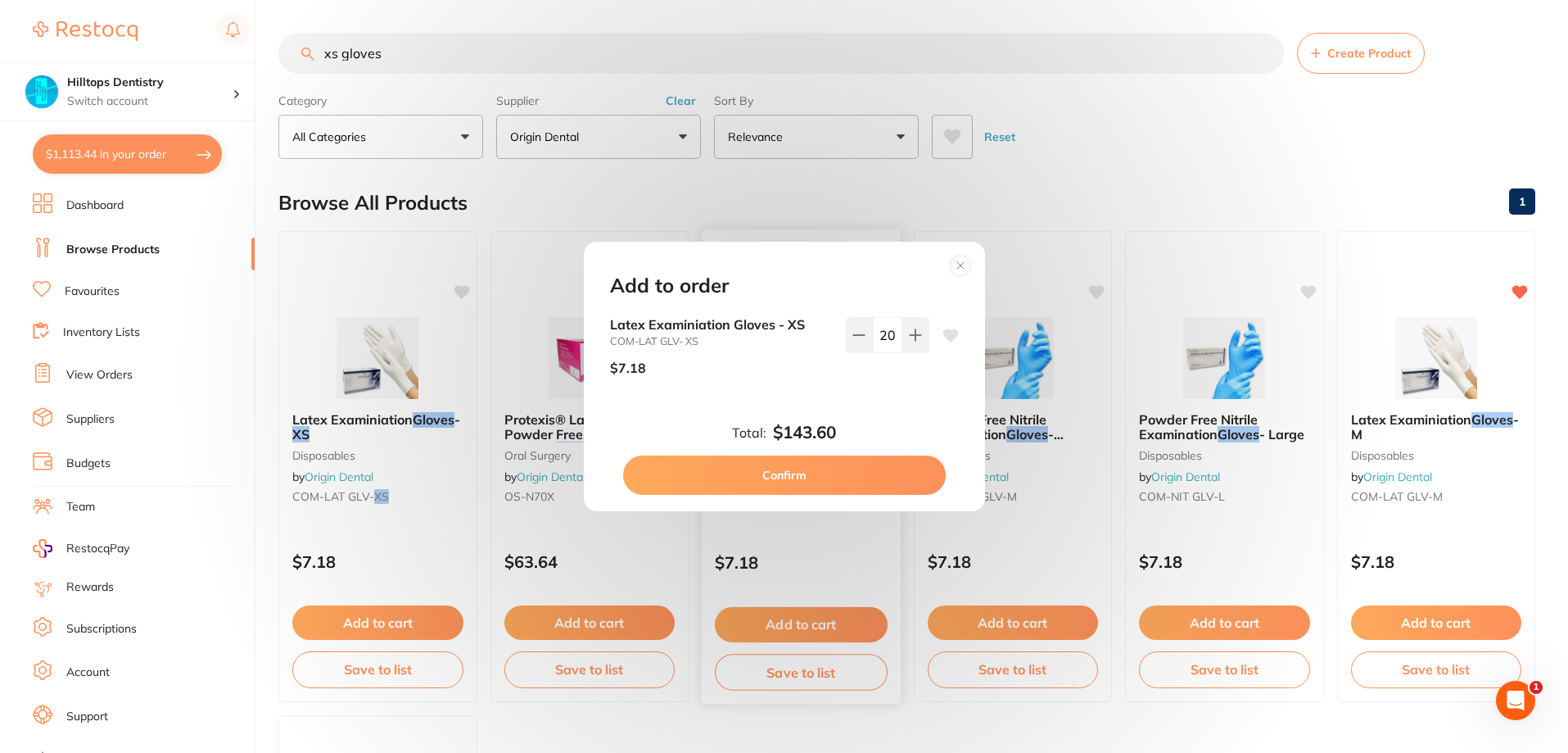
click at [832, 469] on button "Confirm" at bounding box center [784, 476] width 322 height 39
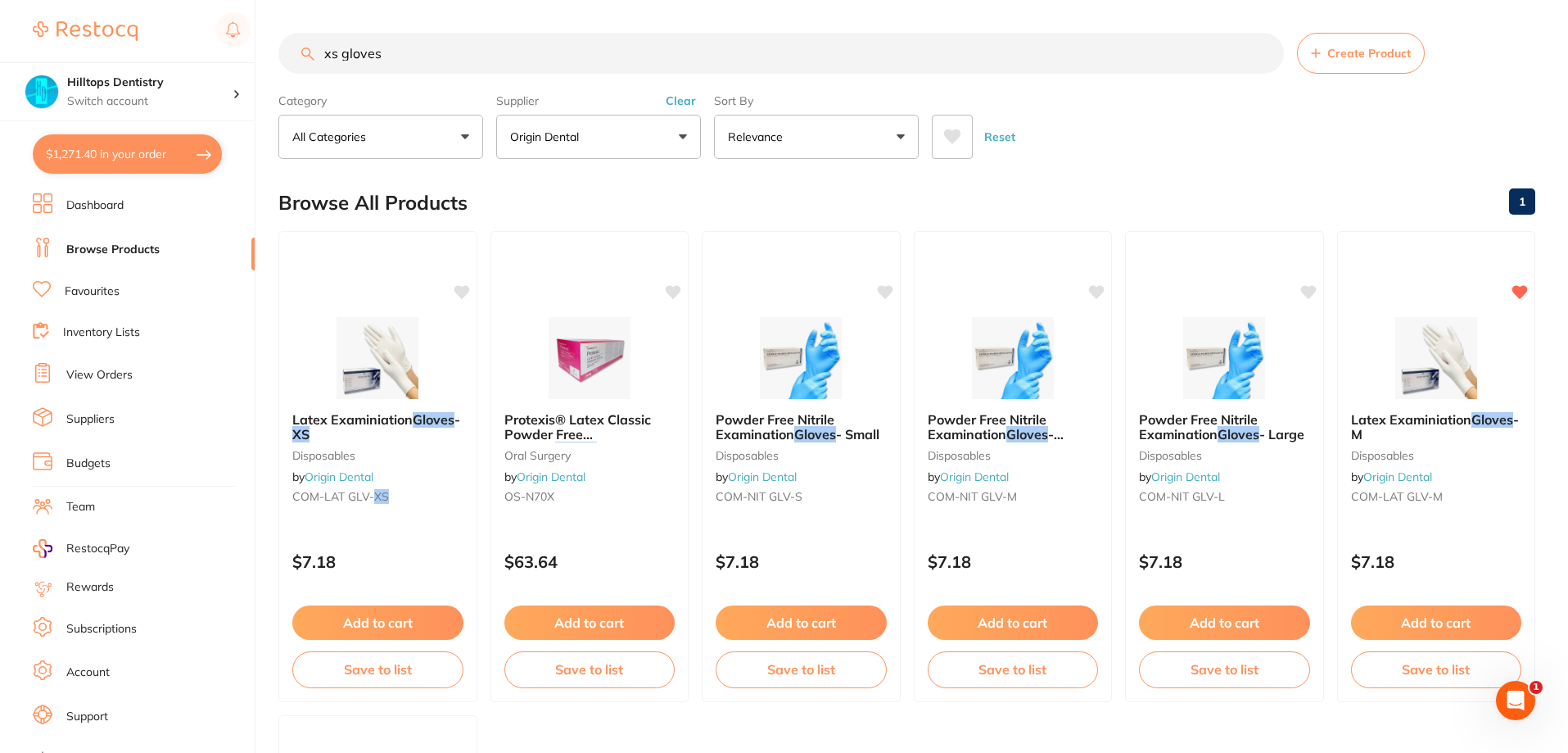
click at [188, 156] on button "$1,271.40 in your order" at bounding box center [127, 154] width 190 height 39
checkbox input "true"
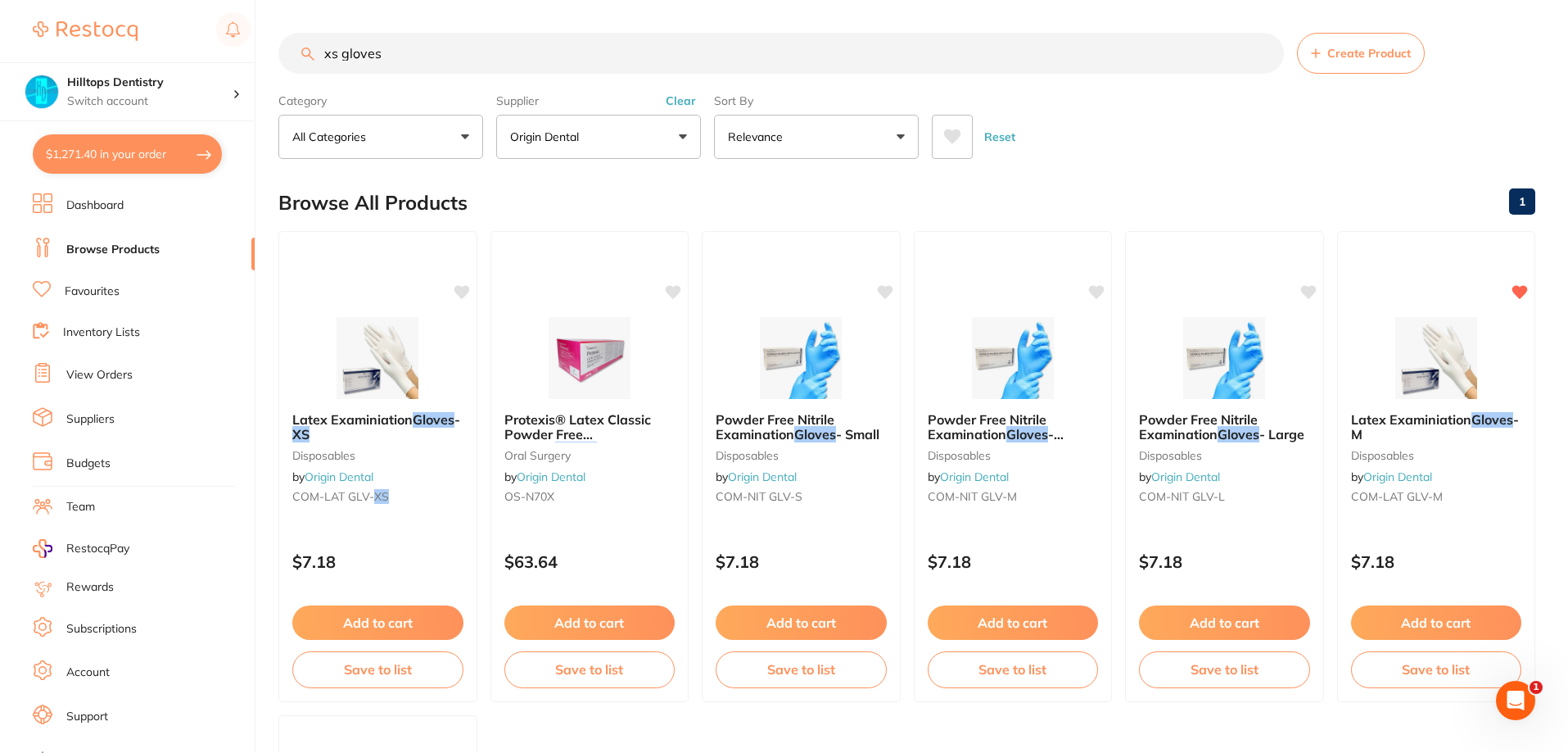
checkbox input "true"
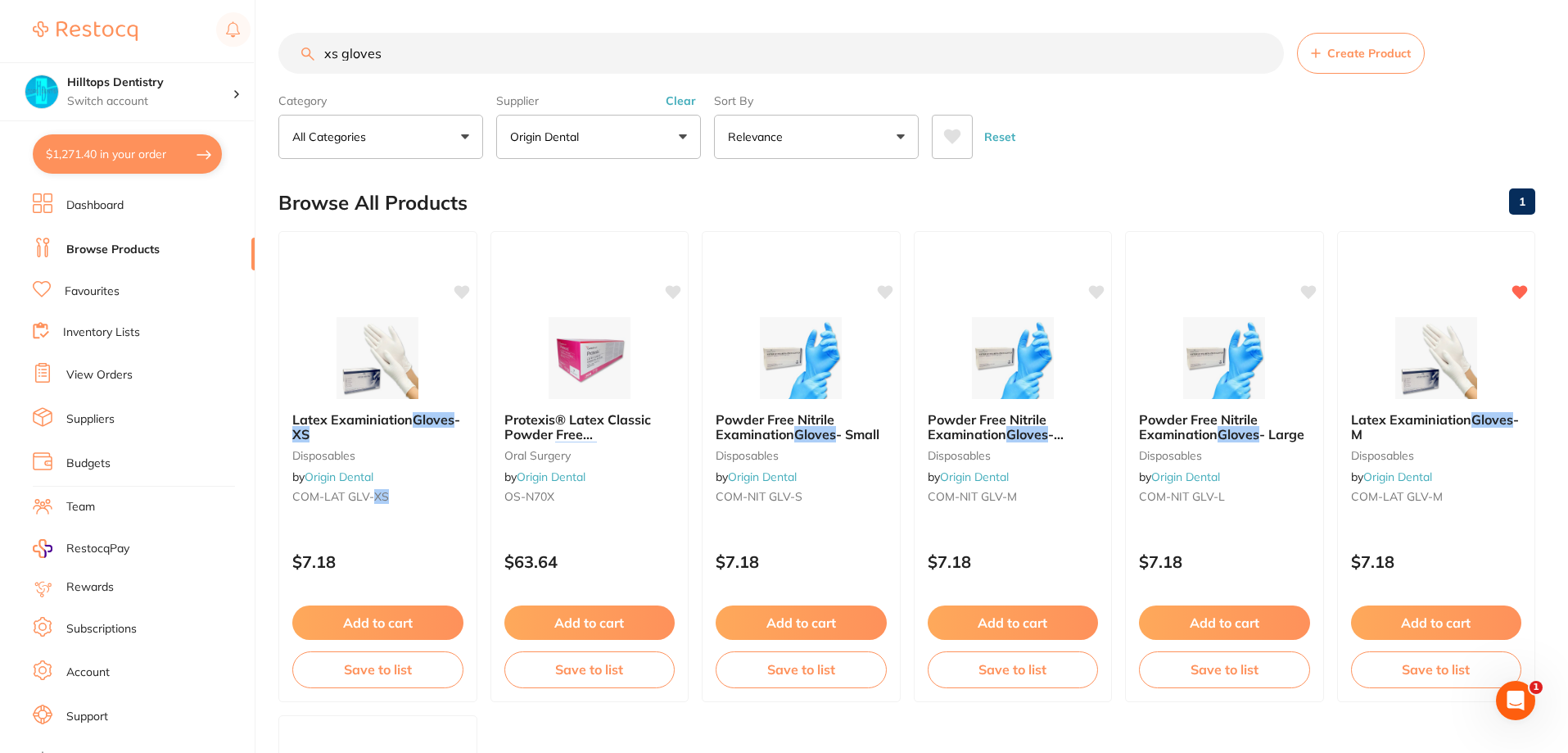
checkbox input "true"
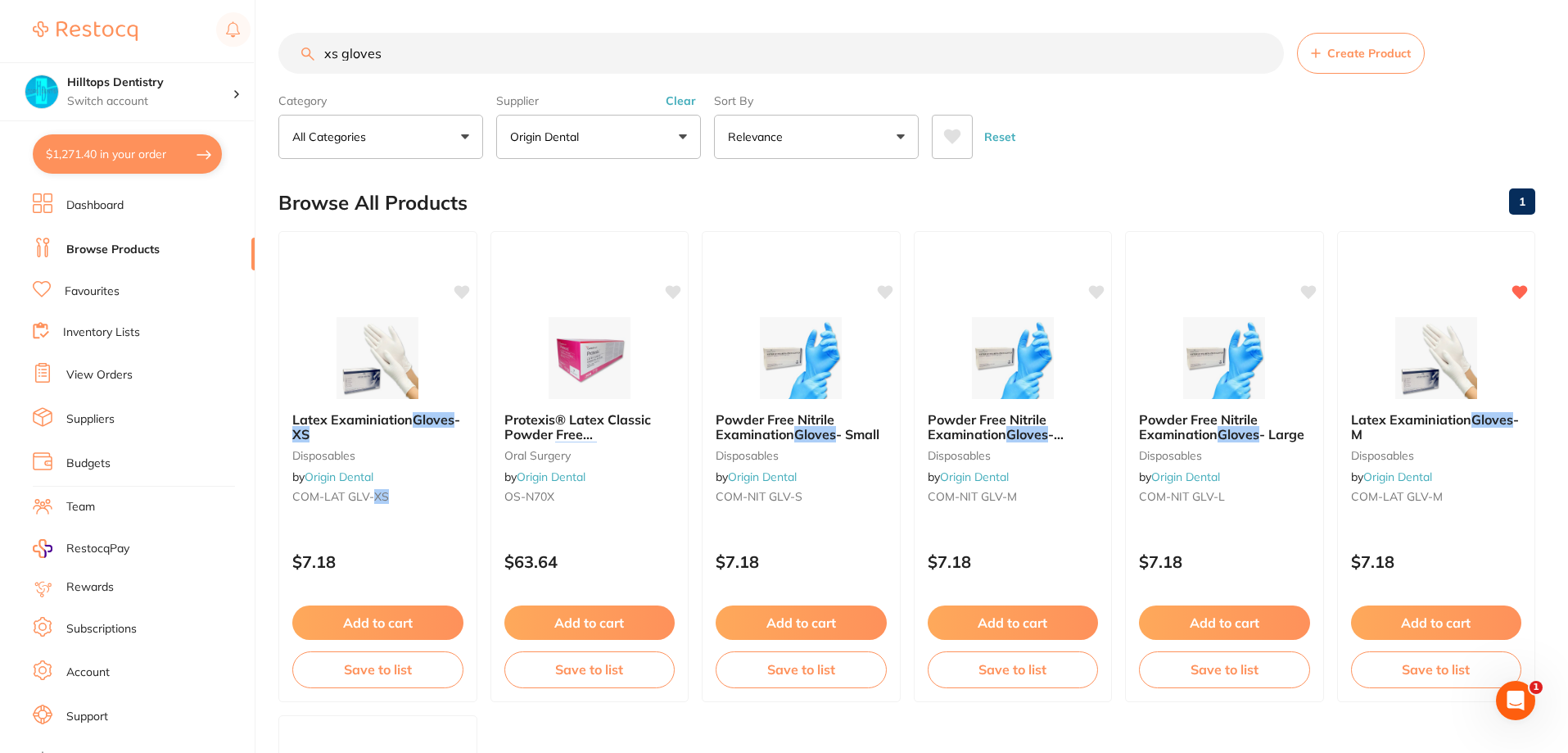
checkbox input "true"
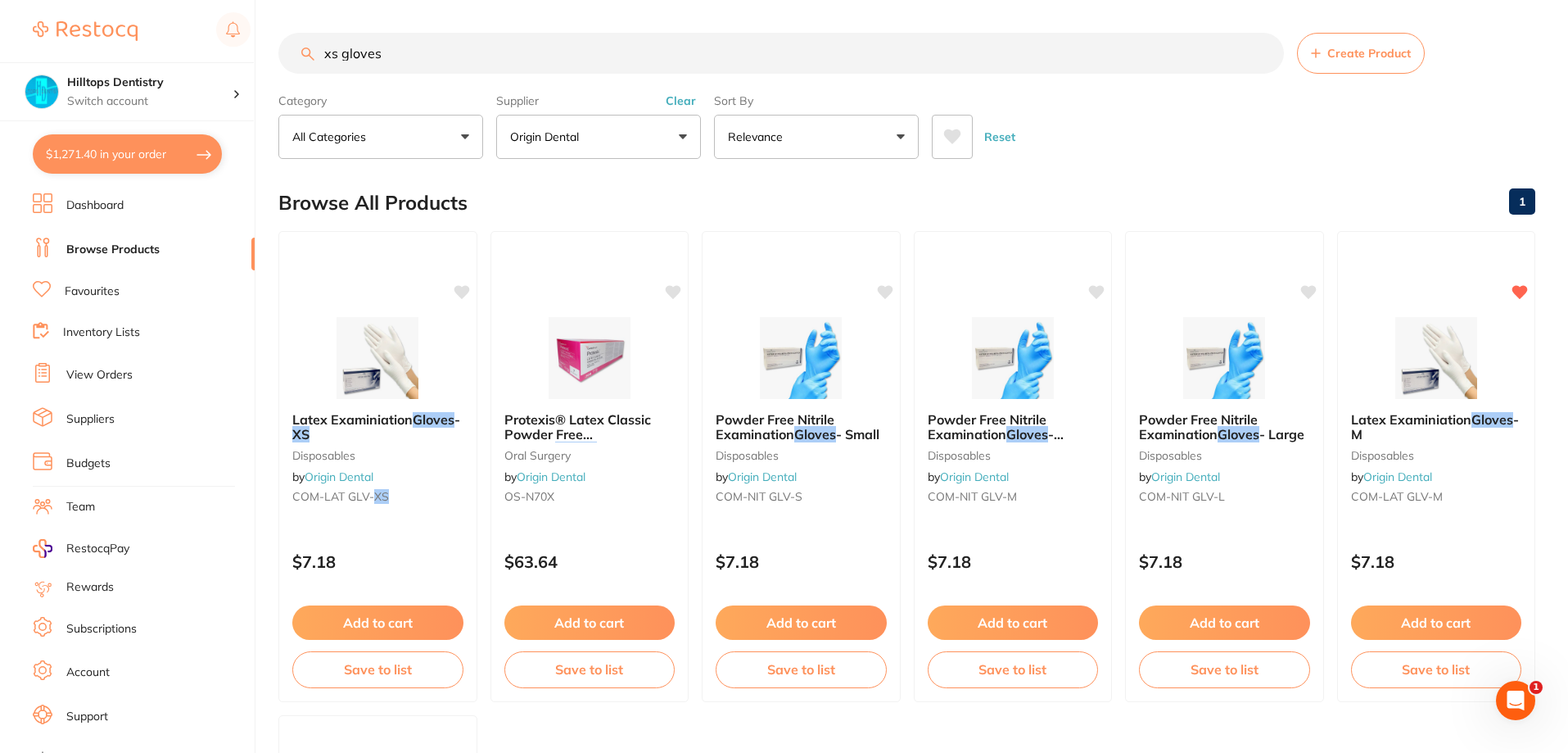
checkbox input "true"
